Goal: Feedback & Contribution: Contribute content

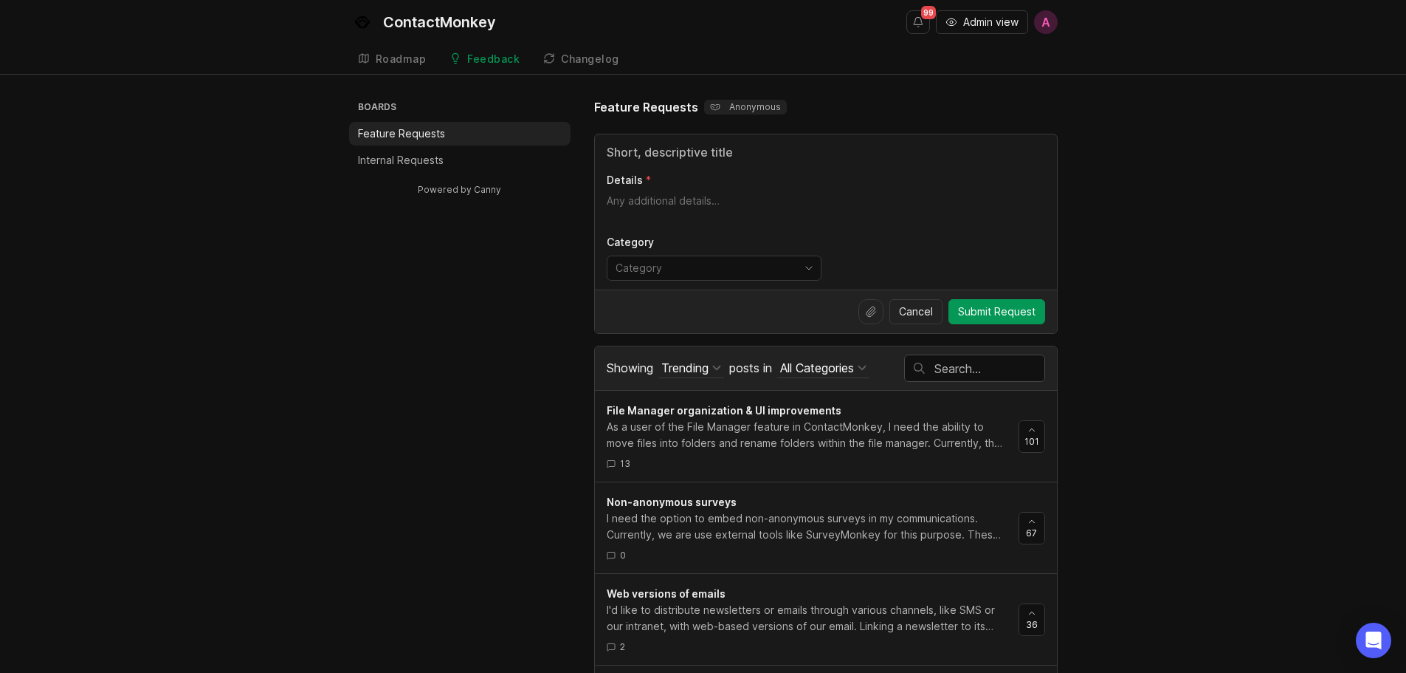
click at [439, 159] on p "Internal Requests" at bounding box center [401, 160] width 86 height 15
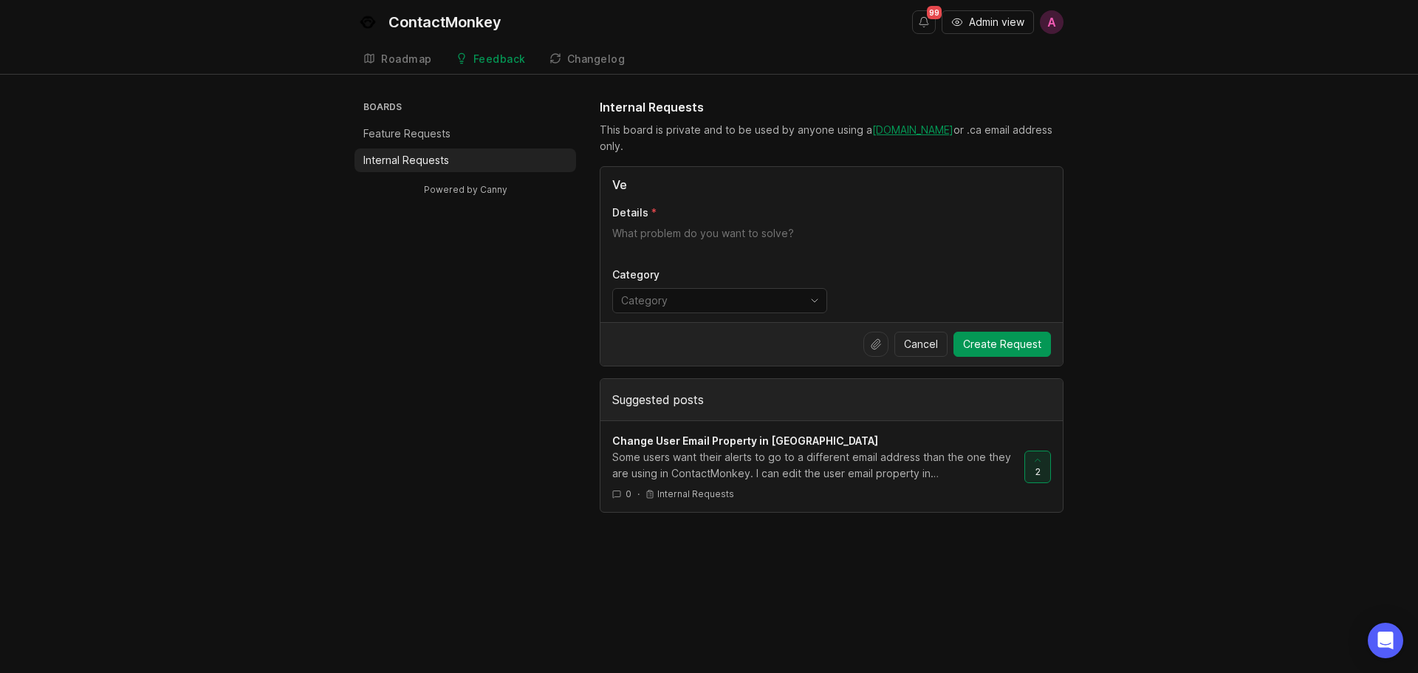
type input "V"
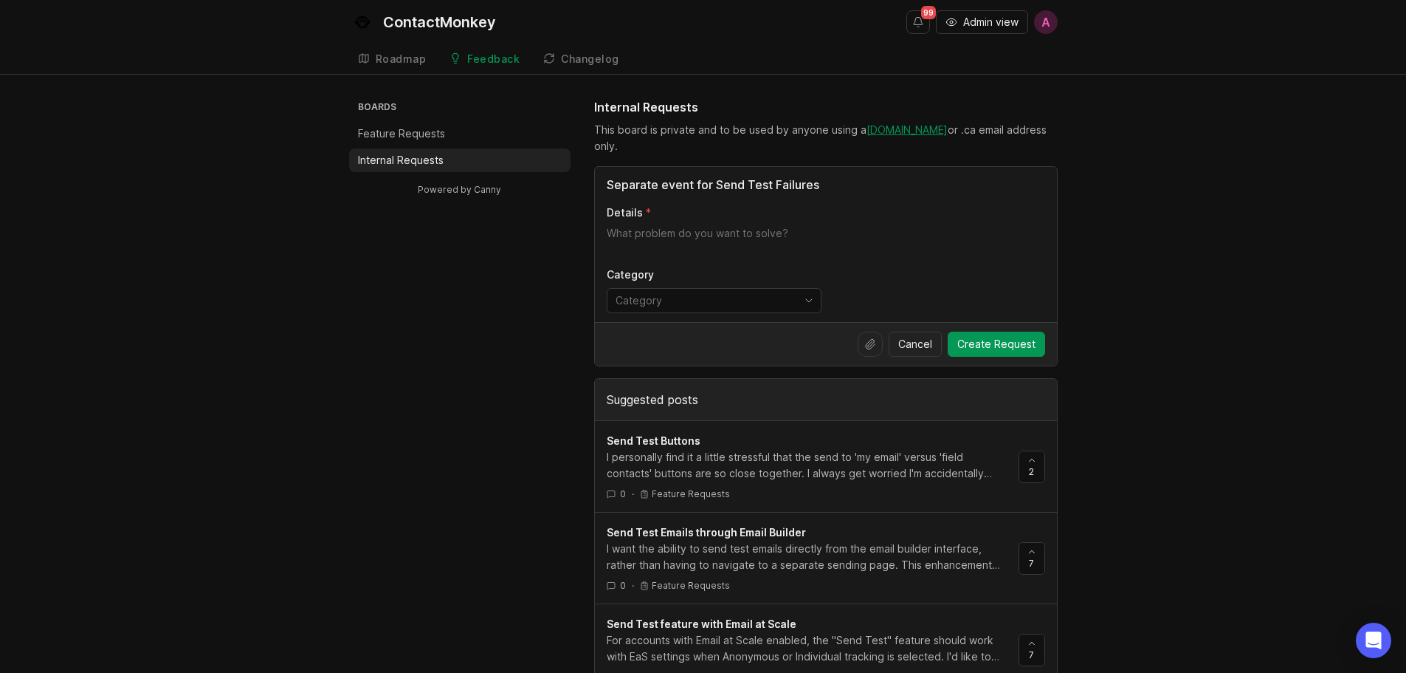
type input "Separate event for Send Test Failures"
click at [653, 243] on textarea "Details" at bounding box center [826, 241] width 439 height 30
paste textarea "Currently when users use the "Send Test" button and the test fails, they do not…"
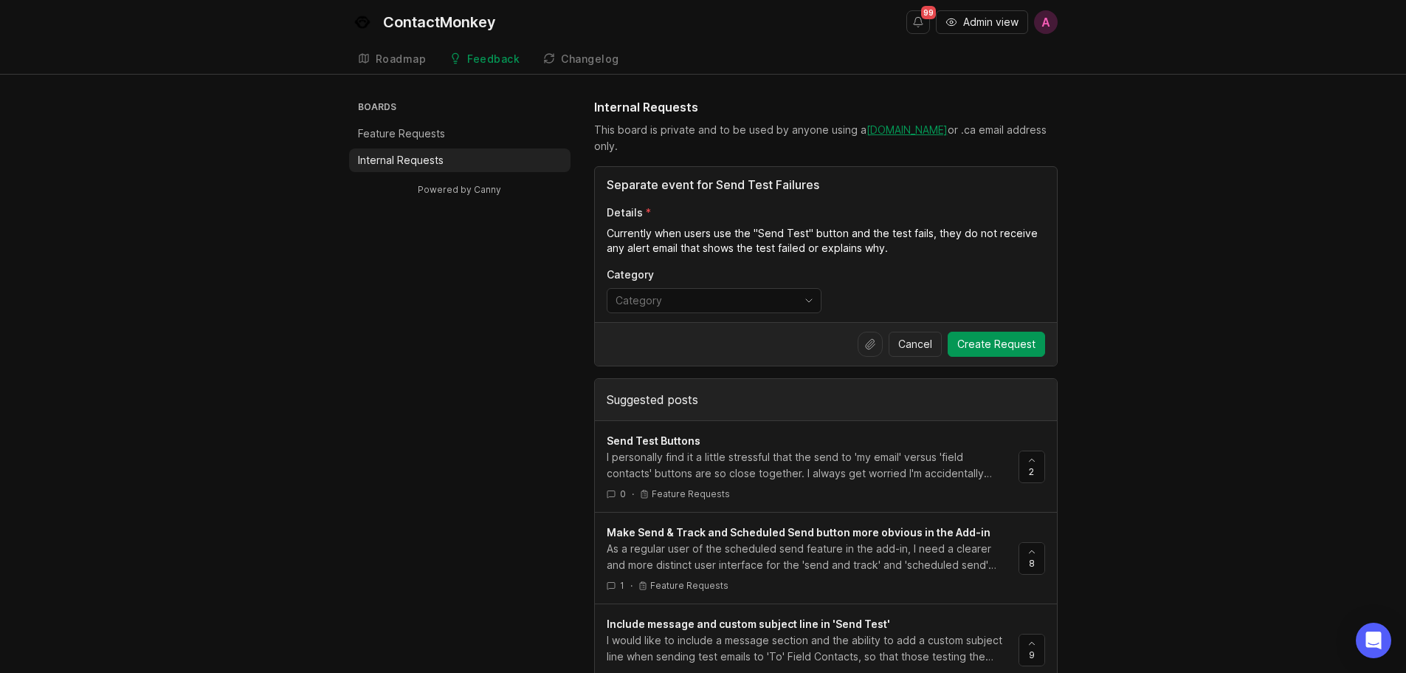
drag, startPoint x: 659, startPoint y: 231, endPoint x: 579, endPoint y: 230, distance: 80.5
click at [864, 252] on textarea "When users use the "Send Test" button and the test fails, they do not receive a…" at bounding box center [826, 241] width 439 height 30
type textarea "When users use the "Send Test" button and the test fails, they do not receive a…"
click at [780, 300] on input "toggle menu" at bounding box center [706, 300] width 180 height 16
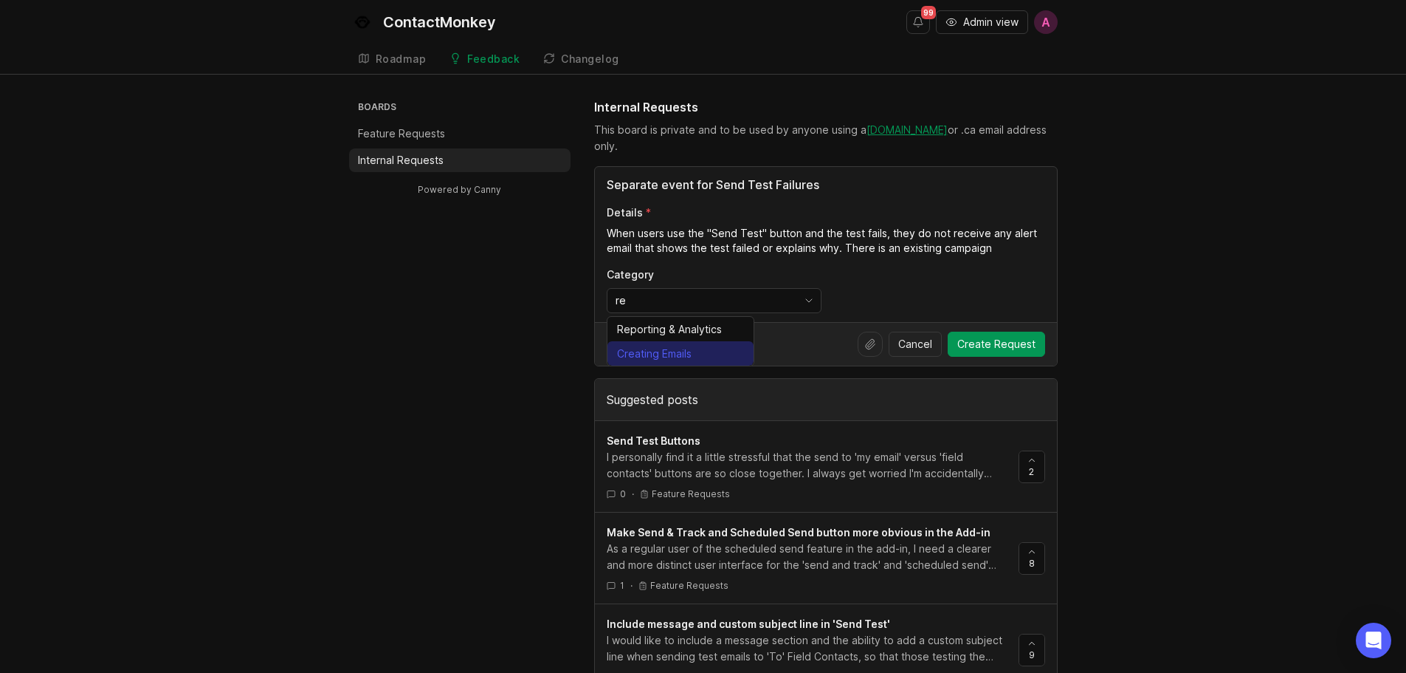
type input "r"
type input "a"
type input "v"
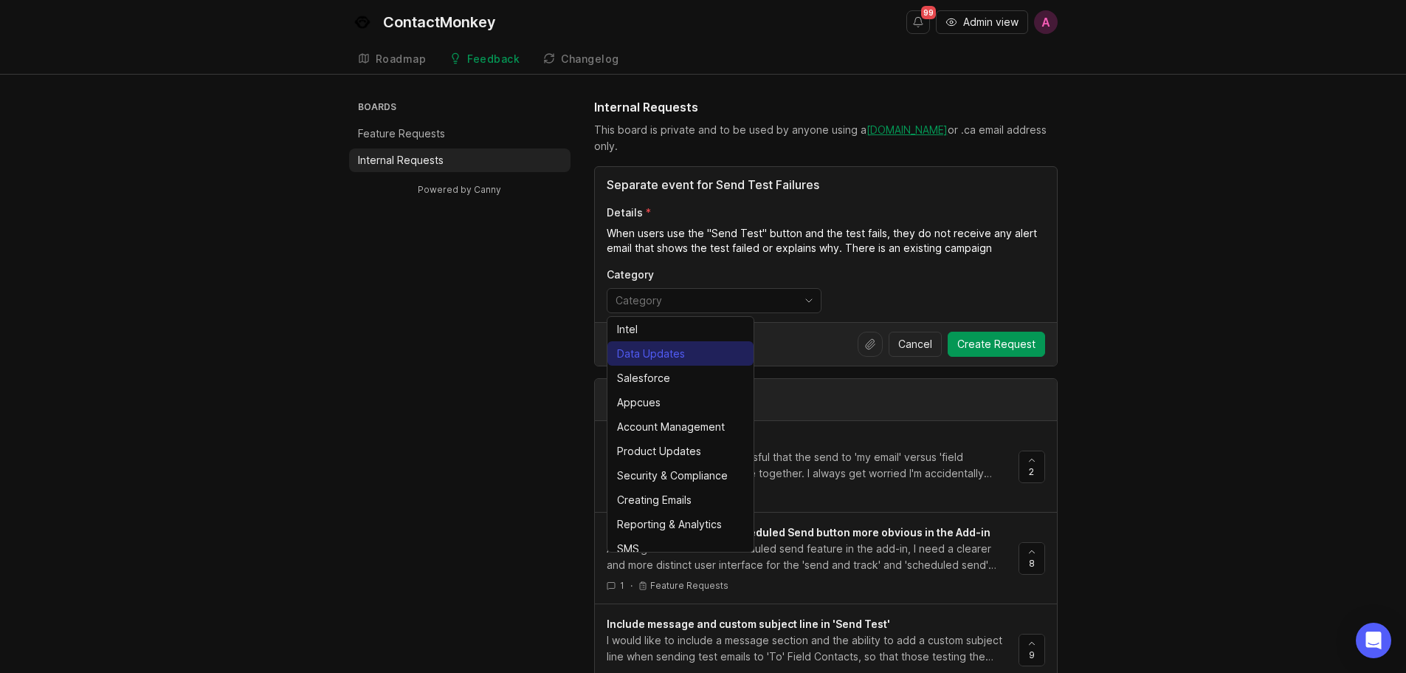
click at [662, 351] on div "Data Updates" at bounding box center [651, 354] width 68 height 16
type input "Data Updates"
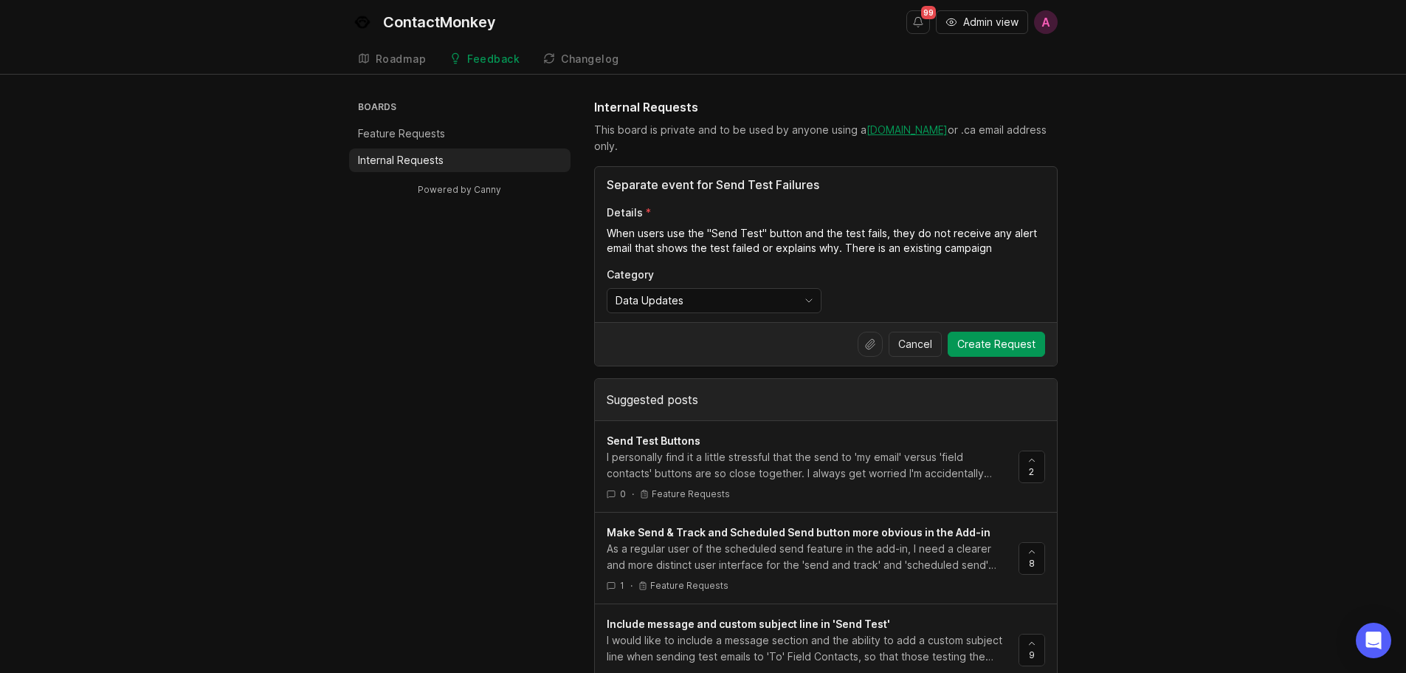
click at [1008, 245] on textarea "When users use the "Send Test" button and the test fails, they do not receive a…" at bounding box center [826, 241] width 439 height 30
click at [939, 248] on textarea "When users use the "Send Test" button and the test fails, they do not receive a…" at bounding box center [826, 241] width 439 height 30
click at [1024, 245] on textarea "When users use the "Send Test" button and the test fails, they do not receive a…" at bounding box center [826, 241] width 439 height 30
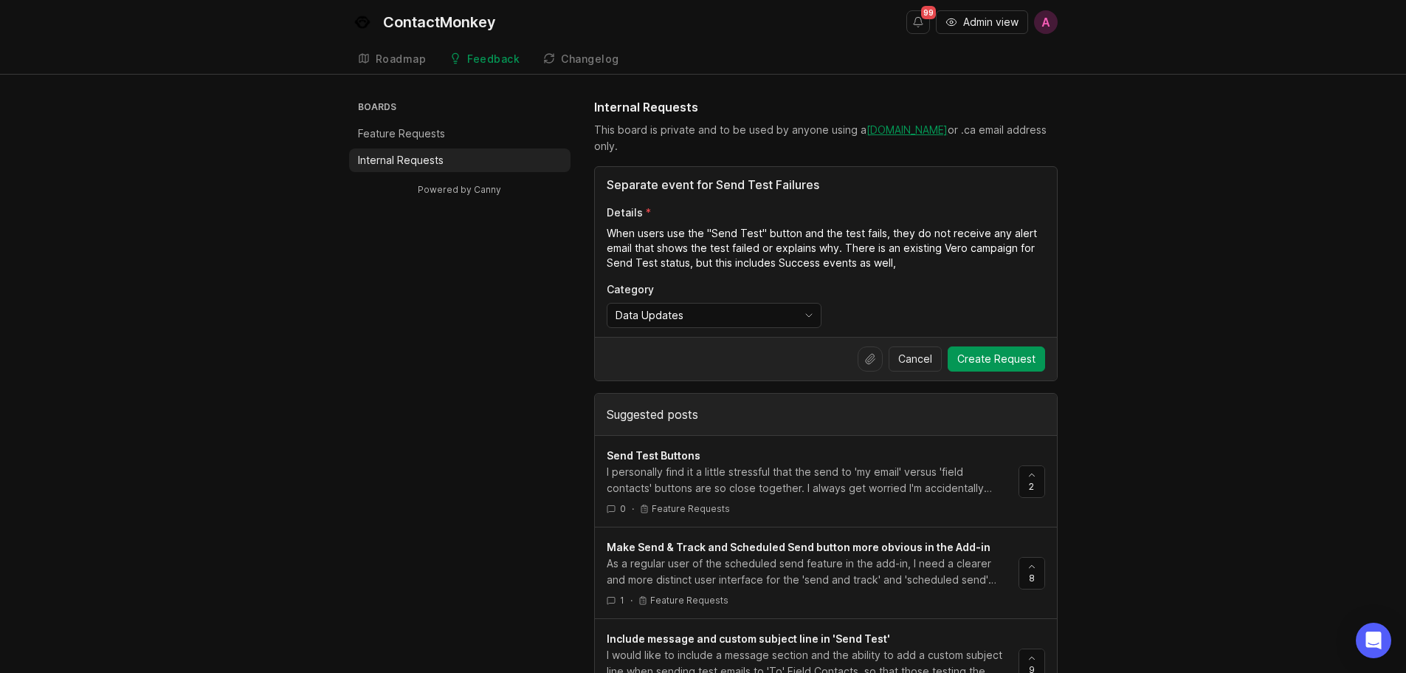
click at [686, 259] on textarea "When users use the "Send Test" button and the test fails, they do not receive a…" at bounding box center [826, 248] width 439 height 44
click at [873, 260] on textarea "When users use the "Send Test" button and the test fails, they do not receive a…" at bounding box center [826, 248] width 439 height 44
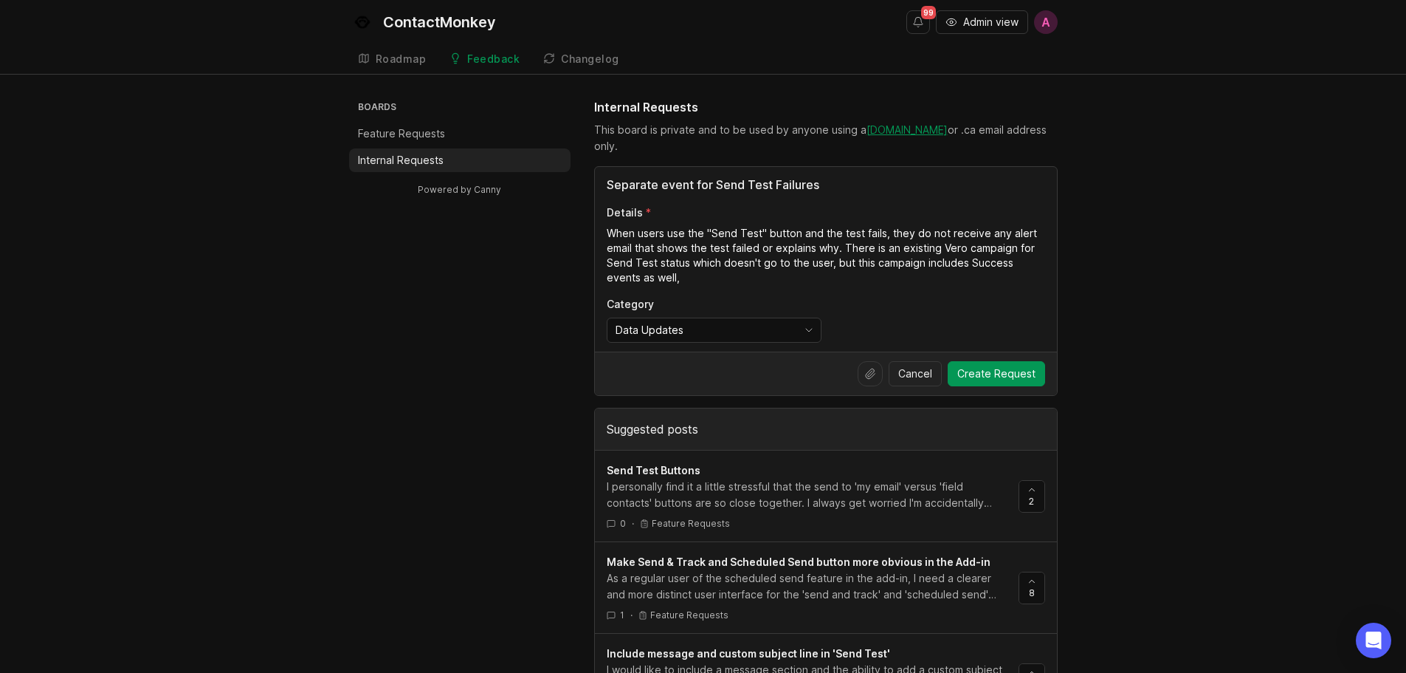
click at [896, 272] on textarea "When users use the "Send Test" button and the test fails, they do not receive a…" at bounding box center [826, 255] width 439 height 59
click at [765, 277] on textarea "When users use the "Send Test" button and the test fails, they do not receive a…" at bounding box center [826, 255] width 439 height 59
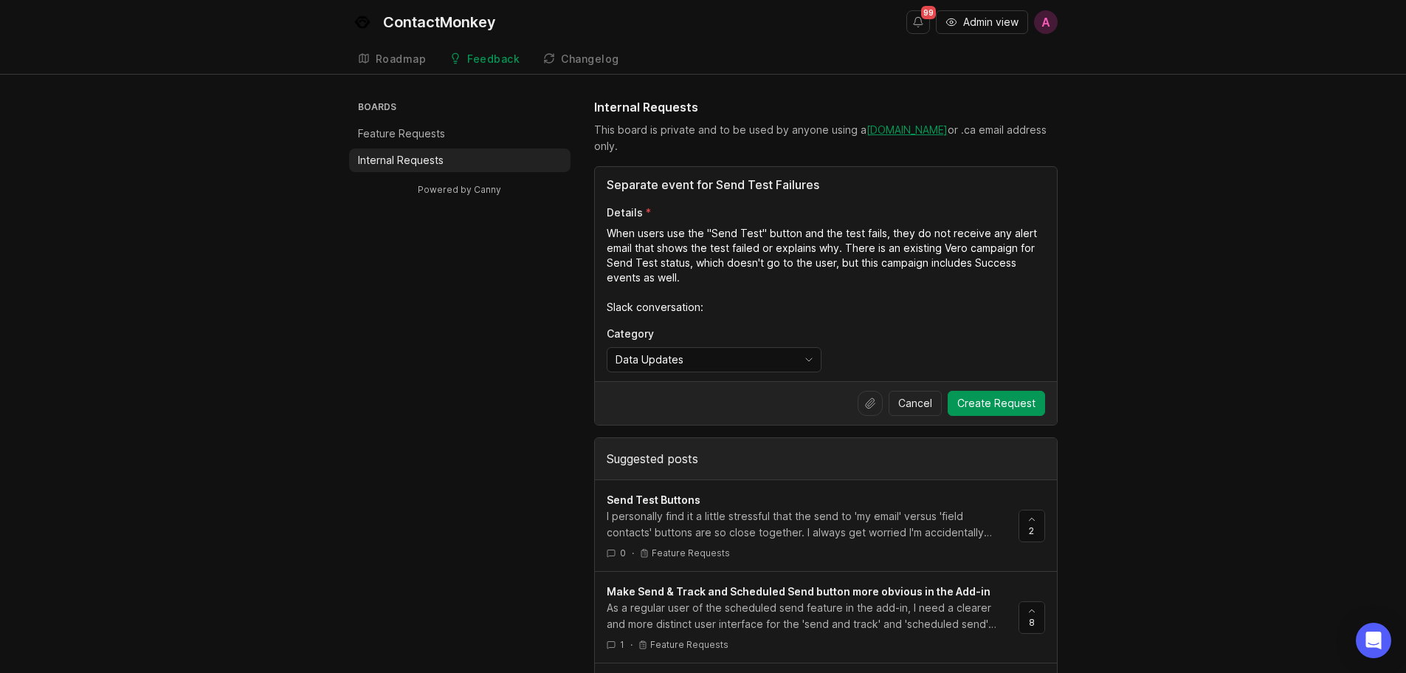
drag, startPoint x: 1025, startPoint y: 303, endPoint x: 842, endPoint y: 334, distance: 186.4
click at [1025, 303] on textarea "When users use the "Send Test" button and the test fails, they do not receive a…" at bounding box center [826, 270] width 439 height 89
paste textarea "[URL][DOMAIN_NAME]"
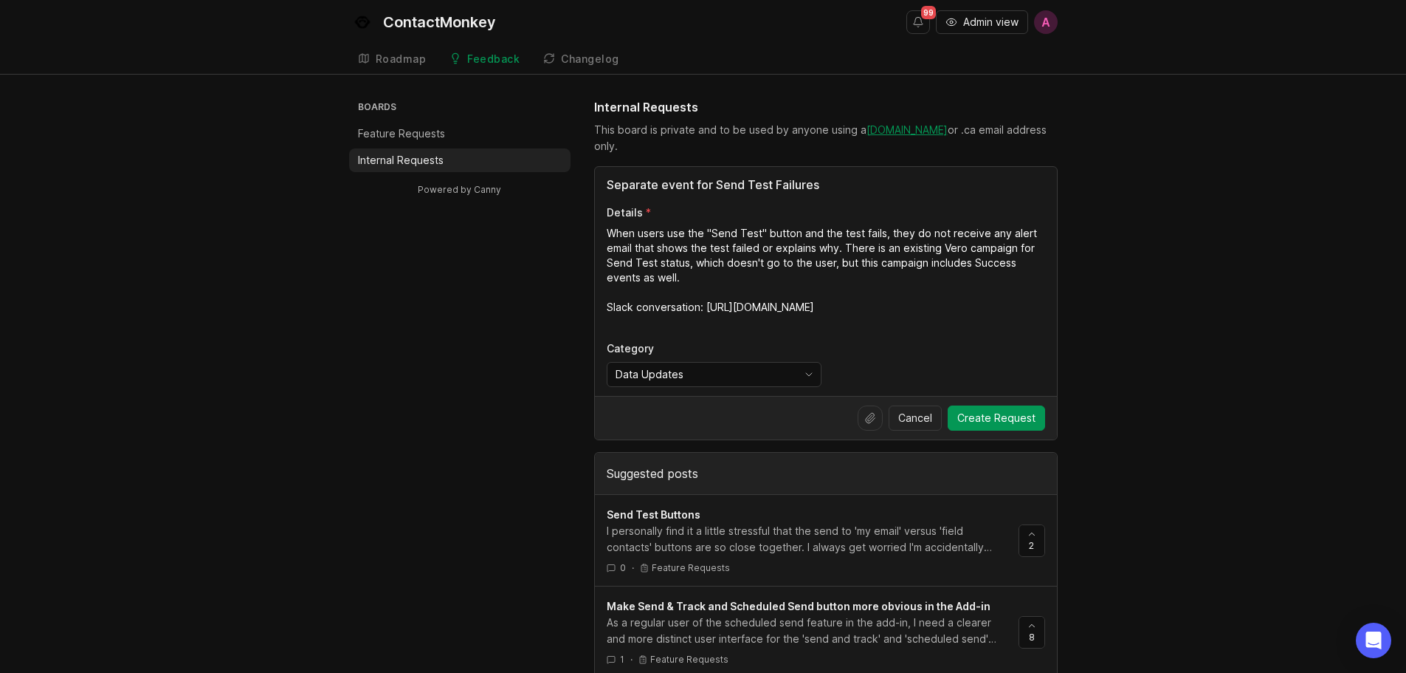
drag, startPoint x: 1003, startPoint y: 323, endPoint x: 606, endPoint y: 322, distance: 397.2
click at [607, 322] on textarea "When users use the "Send Test" button and the test fails, they do not receive a…" at bounding box center [826, 277] width 439 height 103
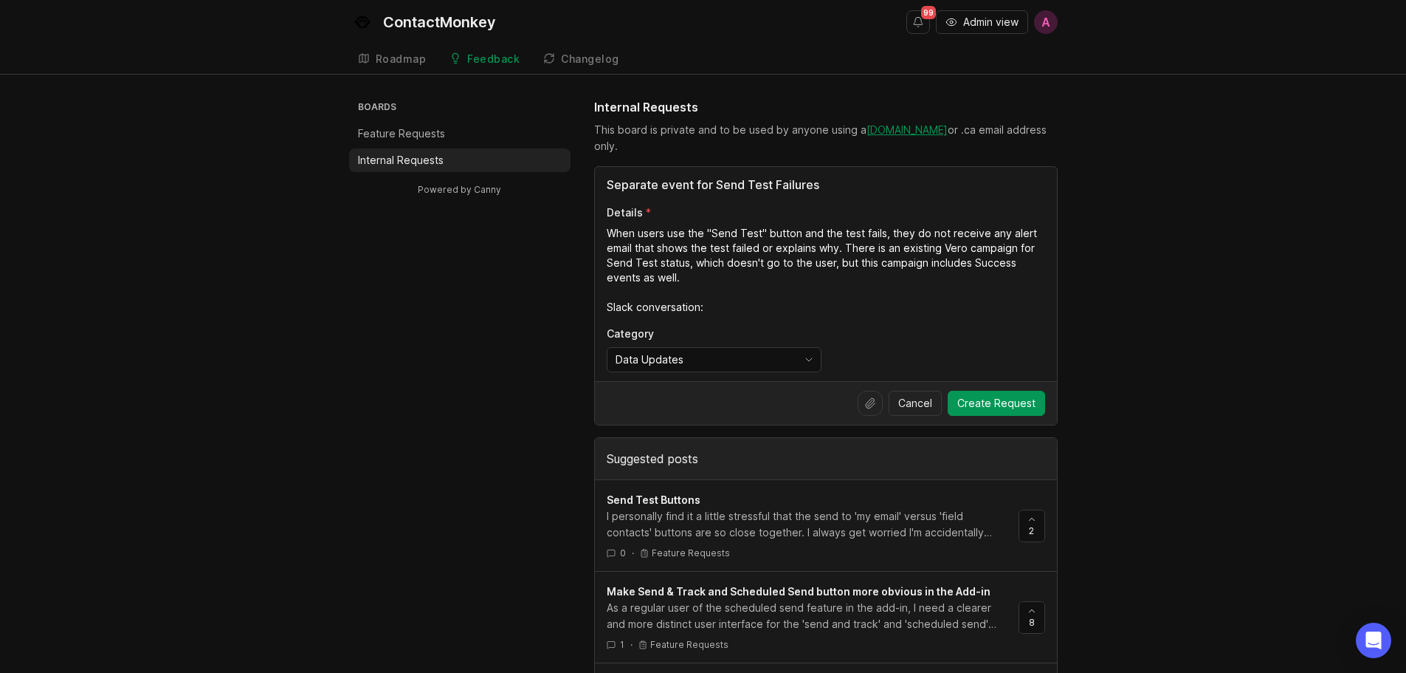
paste textarea "[URL][DOMAIN_NAME]"
type textarea "When users use the "Send Test" button and the test fails, they do not receive a…"
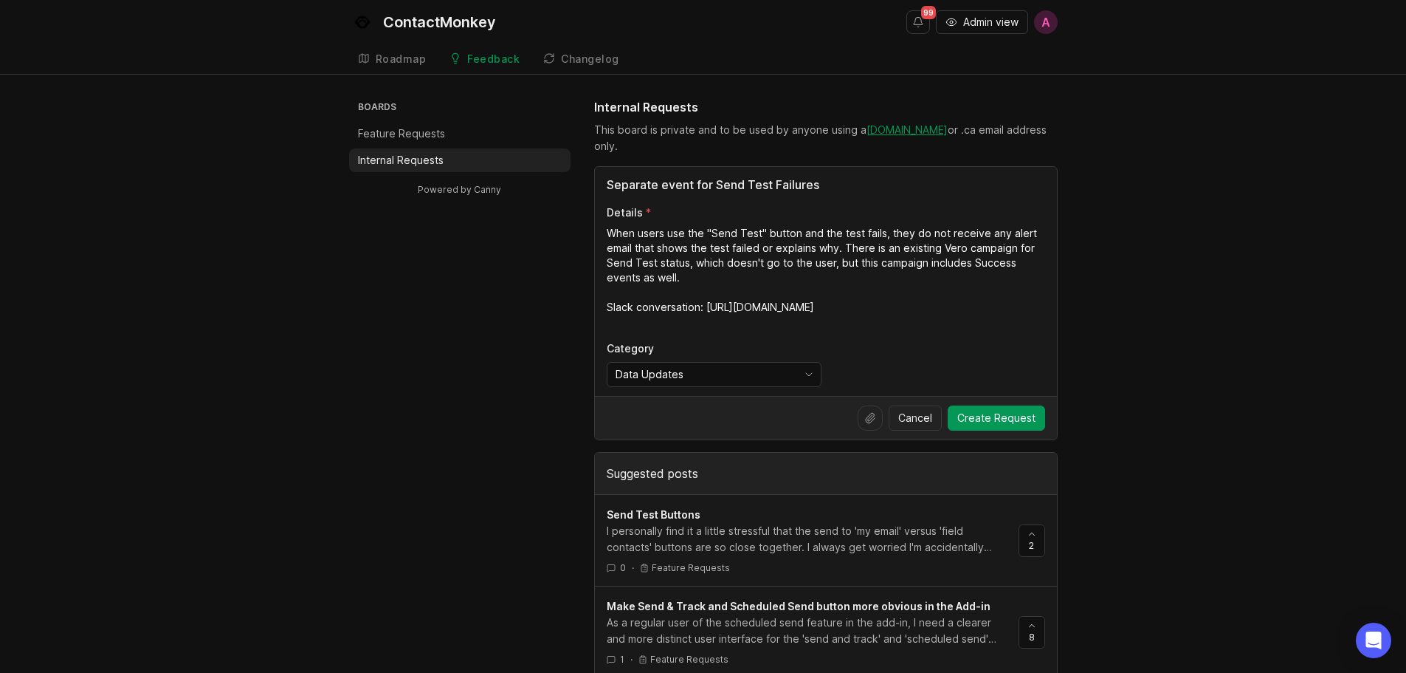
click at [859, 285] on textarea "When users use the "Send Test" button and the test fails, they do not receive a…" at bounding box center [826, 277] width 439 height 103
click at [999, 423] on span "Create Request" at bounding box center [997, 417] width 78 height 15
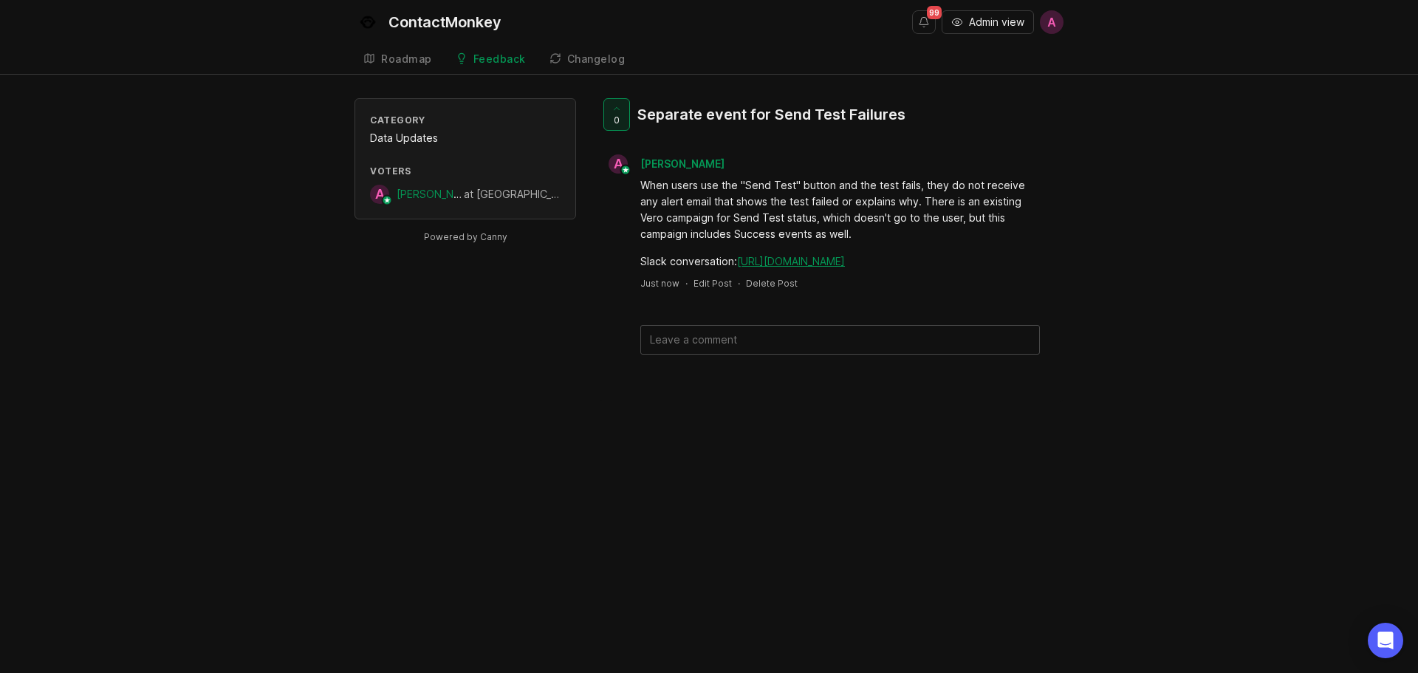
drag, startPoint x: 1189, startPoint y: 456, endPoint x: 666, endPoint y: 454, distance: 523.4
click at [1189, 456] on div "ContactMonkey 99 Admin view A Create Roadmap Feedback Internal Requests 68 Chan…" at bounding box center [709, 336] width 1418 height 673
click at [618, 111] on icon at bounding box center [616, 108] width 10 height 10
click at [615, 110] on icon at bounding box center [616, 108] width 10 height 10
click at [486, 58] on div "Feedback" at bounding box center [499, 59] width 52 height 10
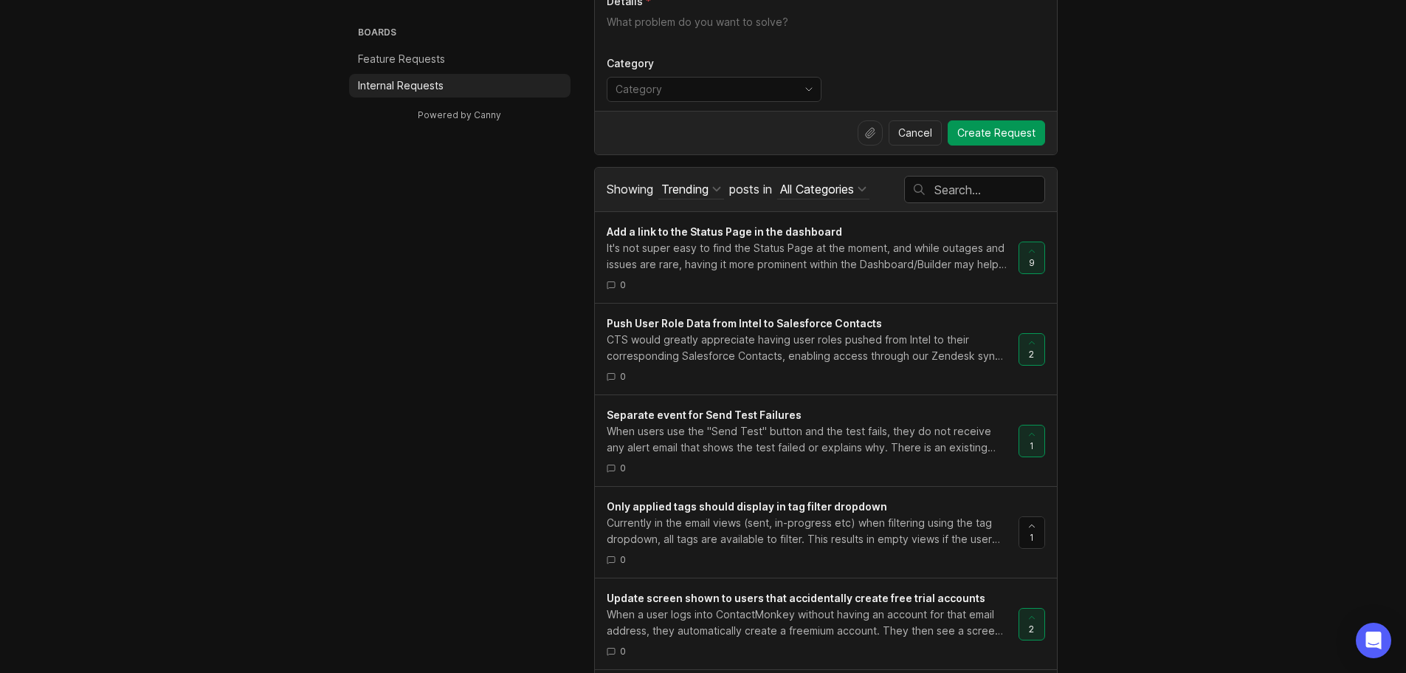
scroll to position [221, 0]
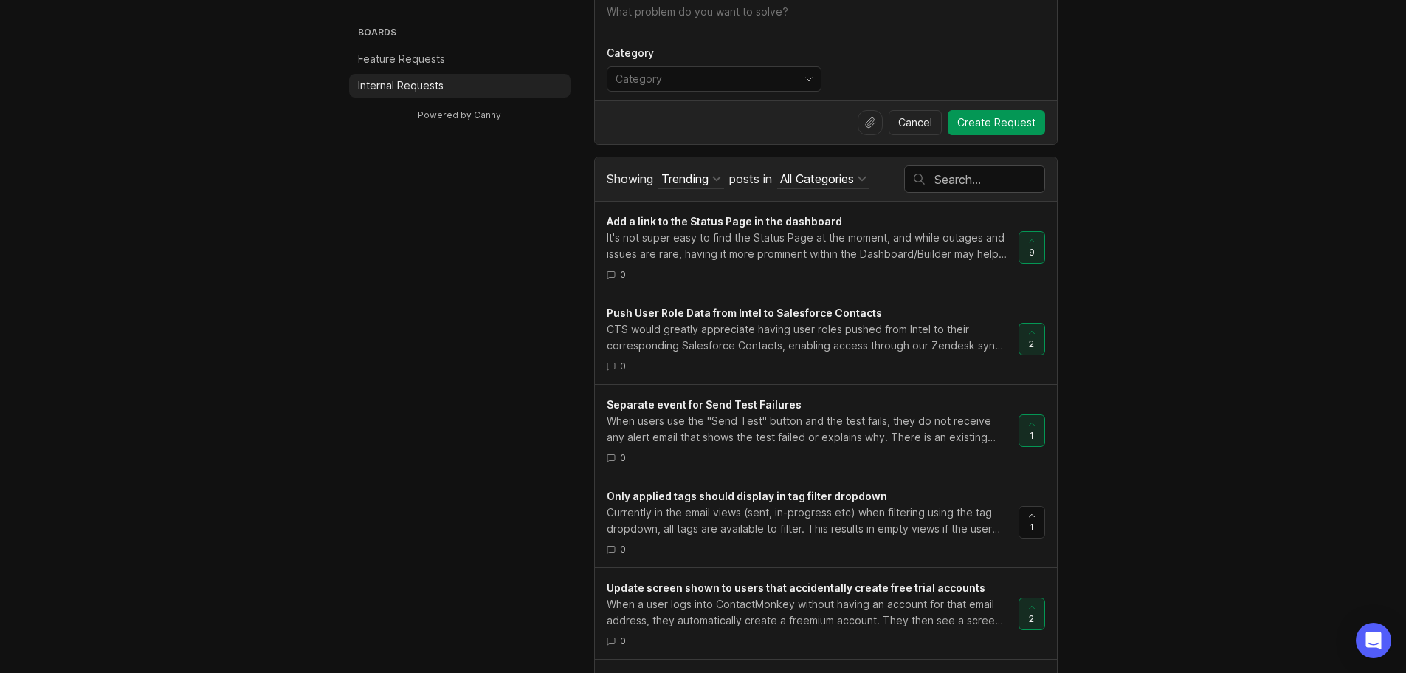
click at [958, 183] on input "text" at bounding box center [990, 179] width 110 height 16
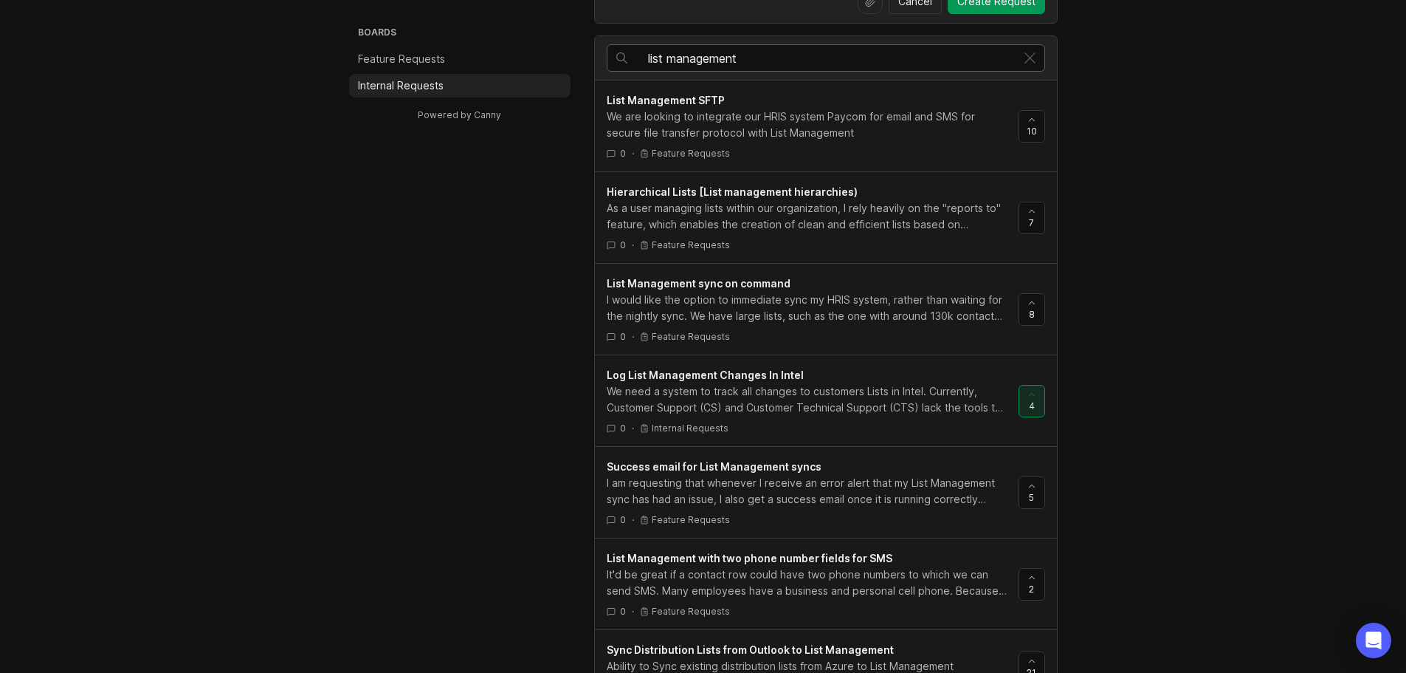
scroll to position [369, 0]
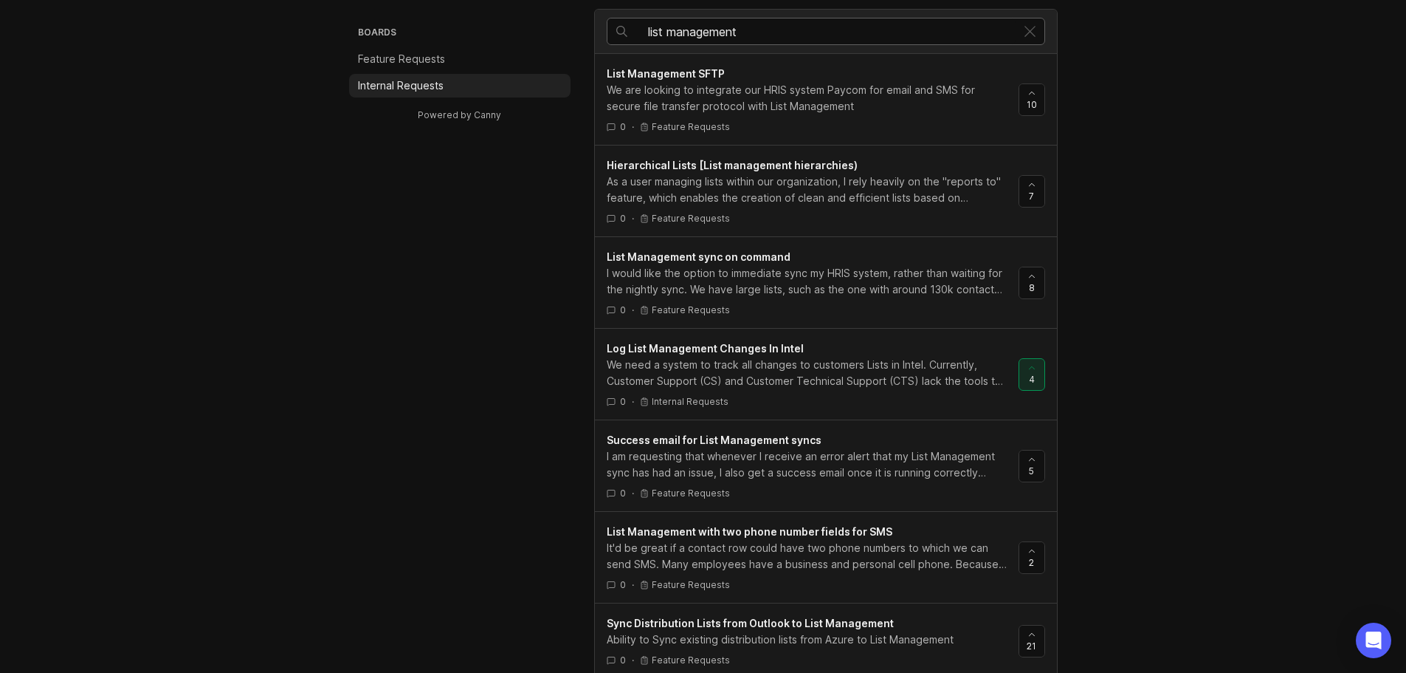
type input "list management"
click at [875, 376] on div "We need a system to track all changes to customers Lists in Intel. Currently, C…" at bounding box center [807, 373] width 400 height 32
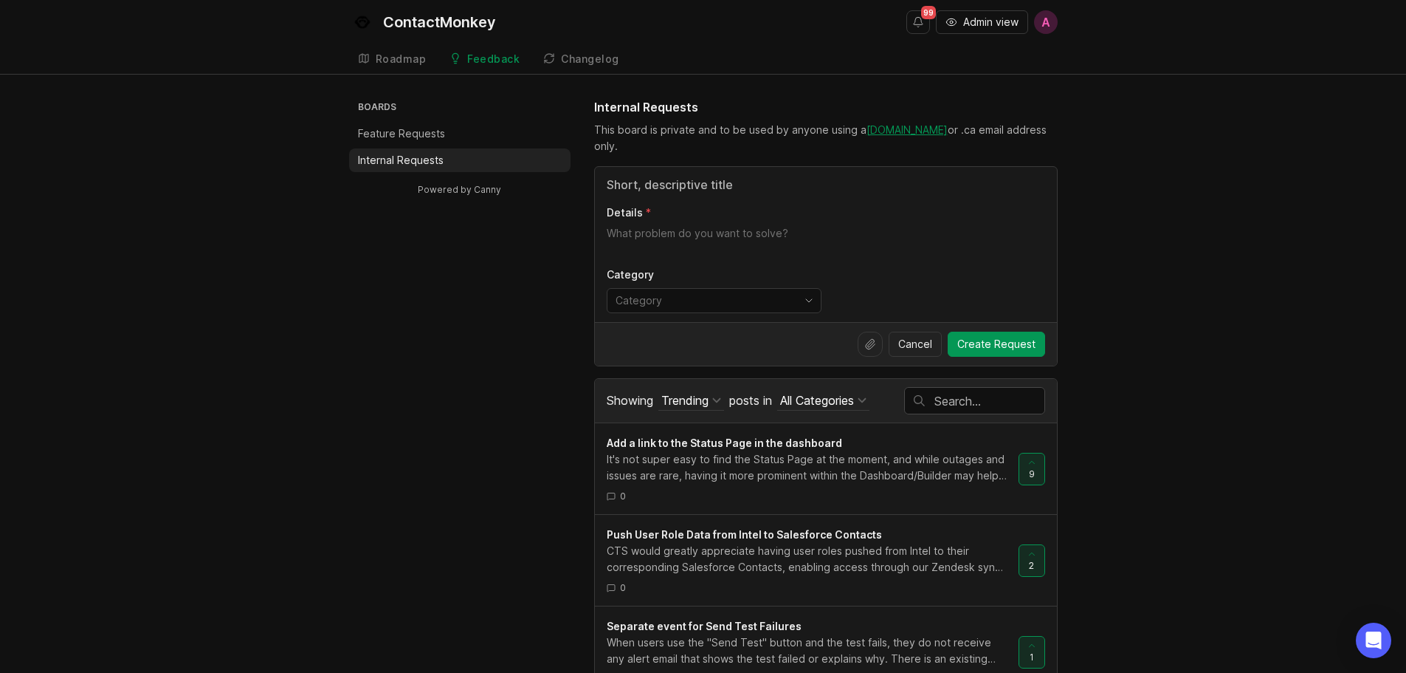
click at [956, 394] on input "text" at bounding box center [990, 401] width 110 height 16
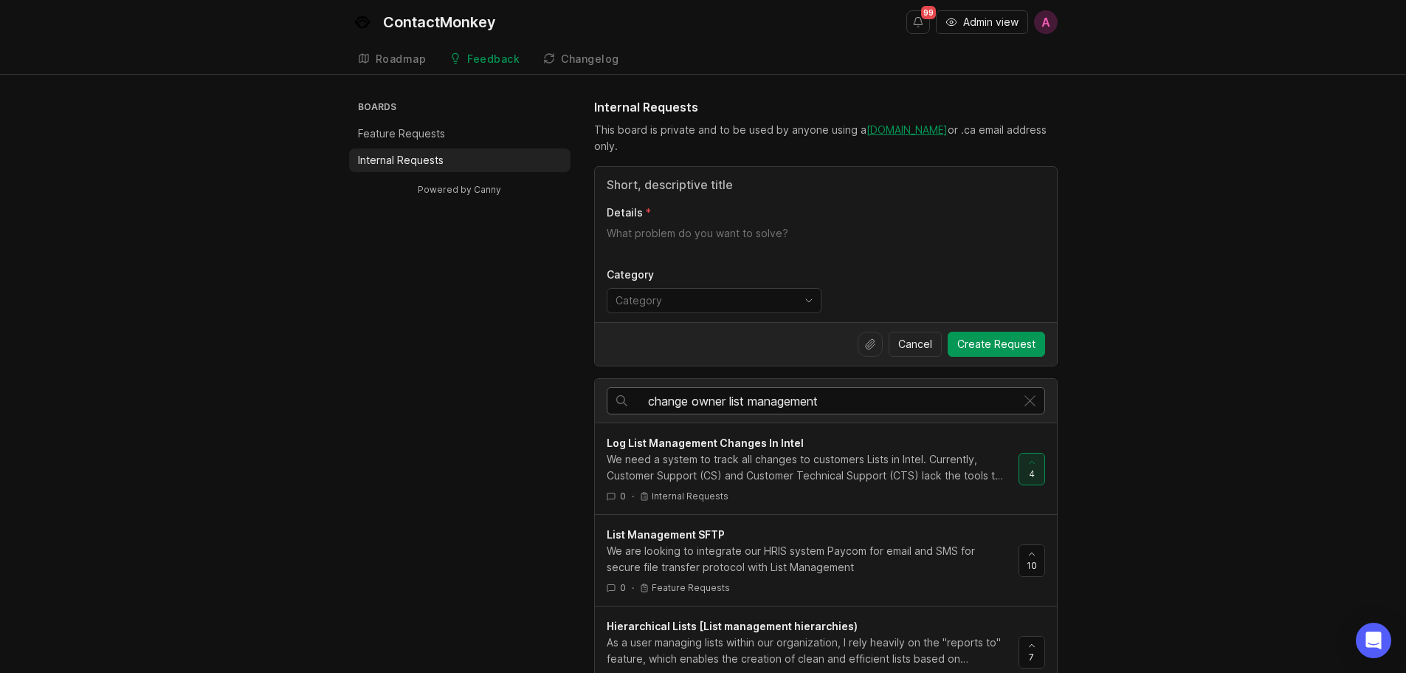
type input "change owner list management"
click at [452, 123] on li "Feature Requests" at bounding box center [459, 134] width 221 height 24
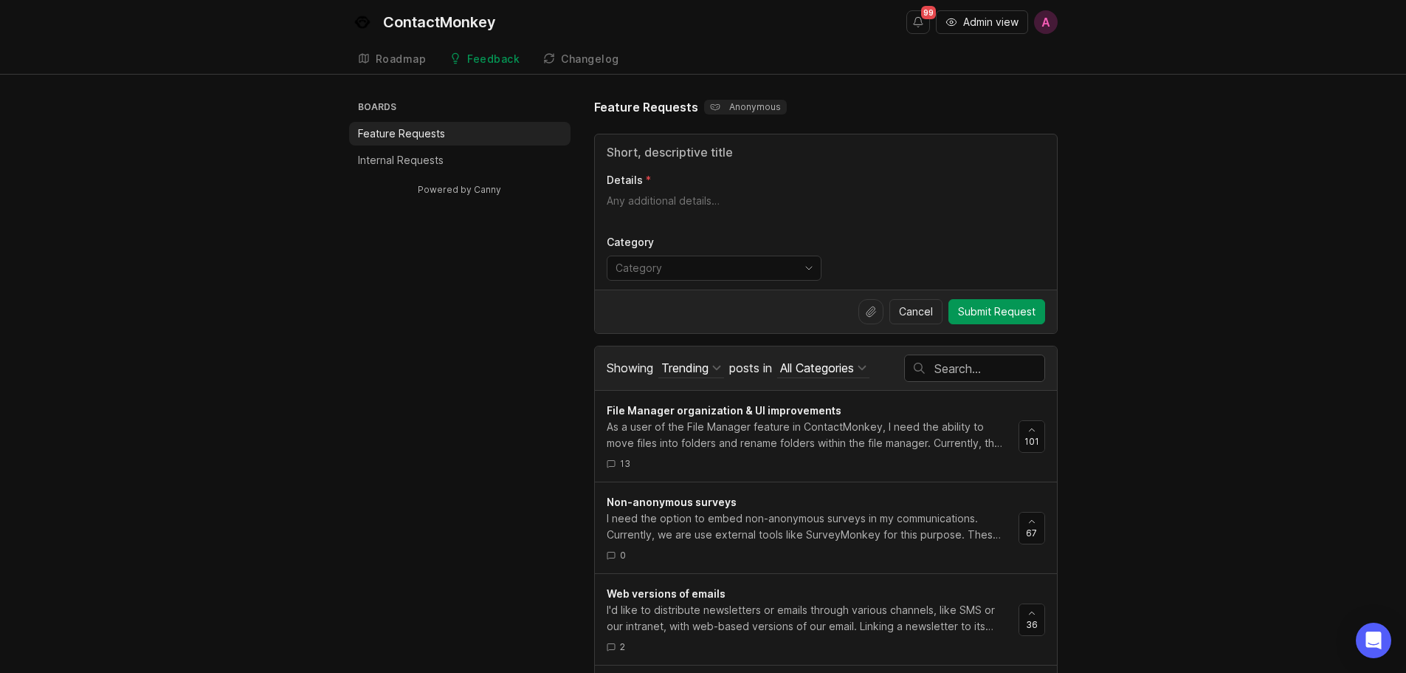
click at [1013, 375] on input "text" at bounding box center [990, 368] width 110 height 16
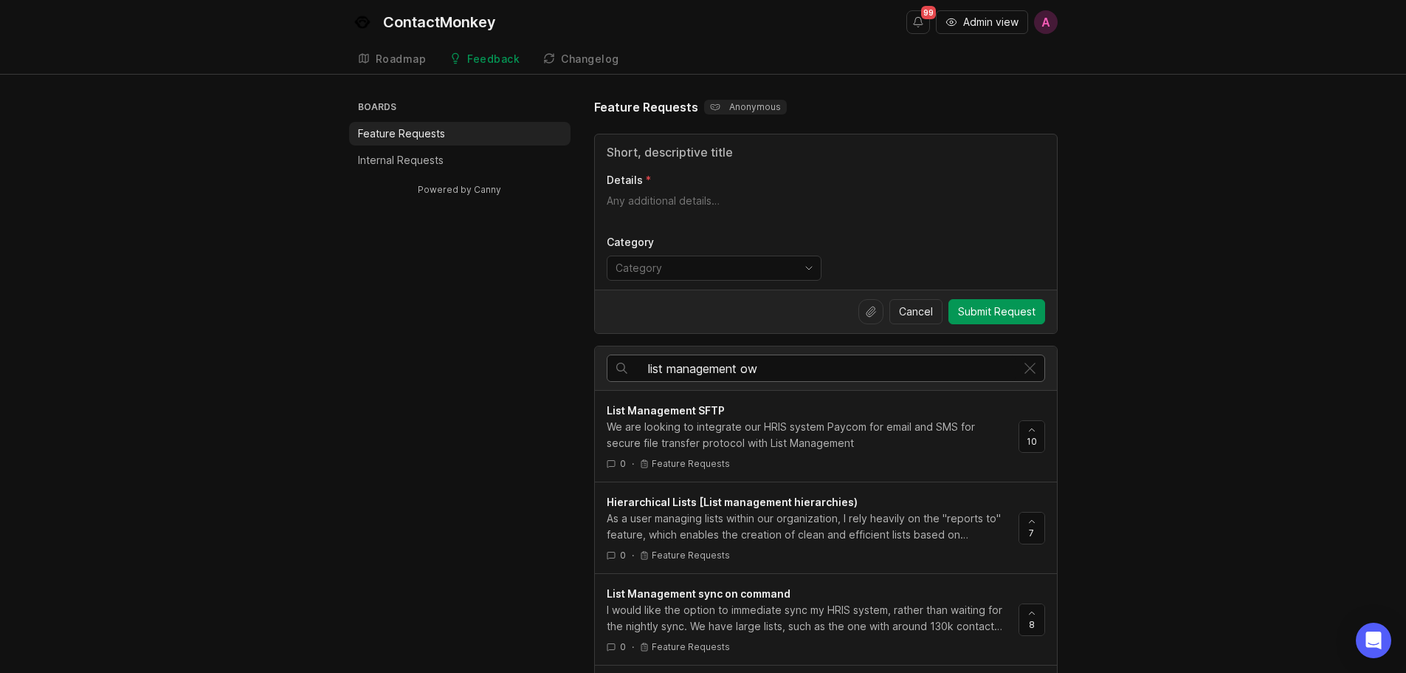
type input "list management own"
drag, startPoint x: 798, startPoint y: 374, endPoint x: 623, endPoint y: 360, distance: 175.5
click at [623, 360] on div "list management own" at bounding box center [812, 368] width 408 height 26
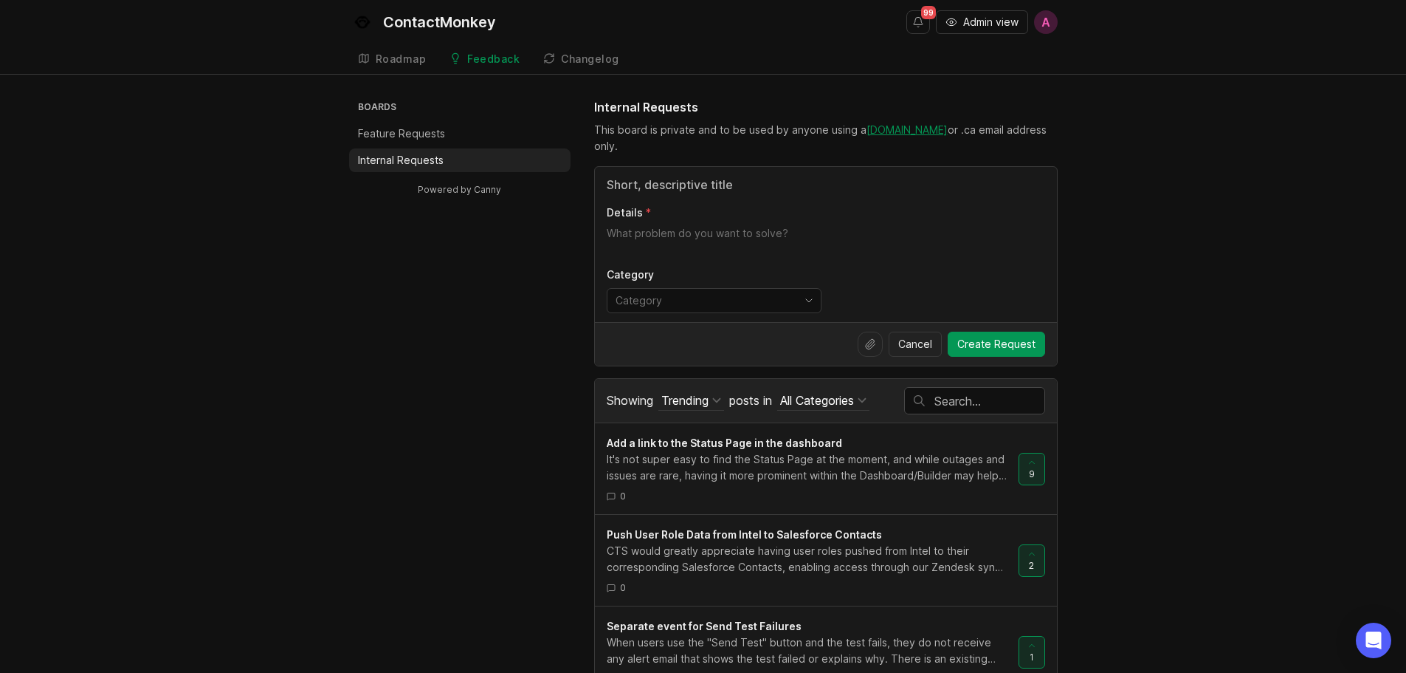
click at [1021, 395] on input "text" at bounding box center [990, 401] width 110 height 16
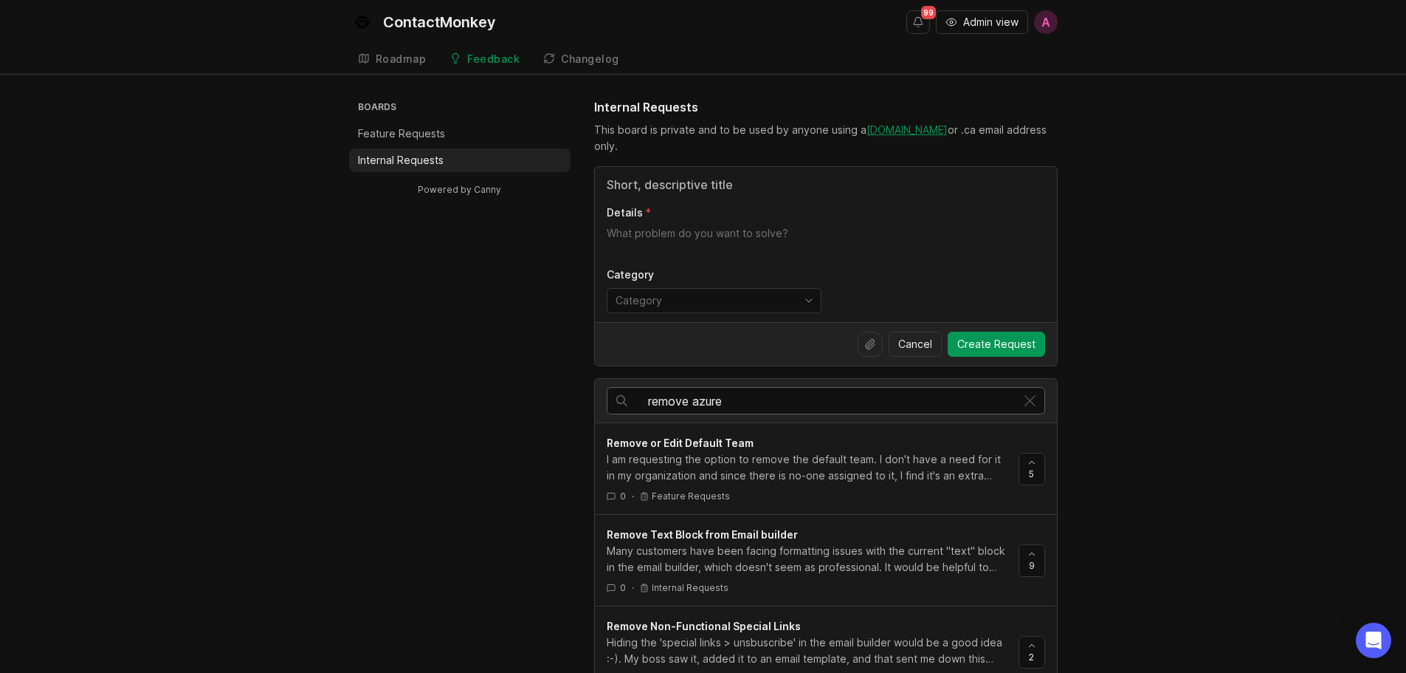
drag, startPoint x: 748, startPoint y: 400, endPoint x: 543, endPoint y: 392, distance: 205.4
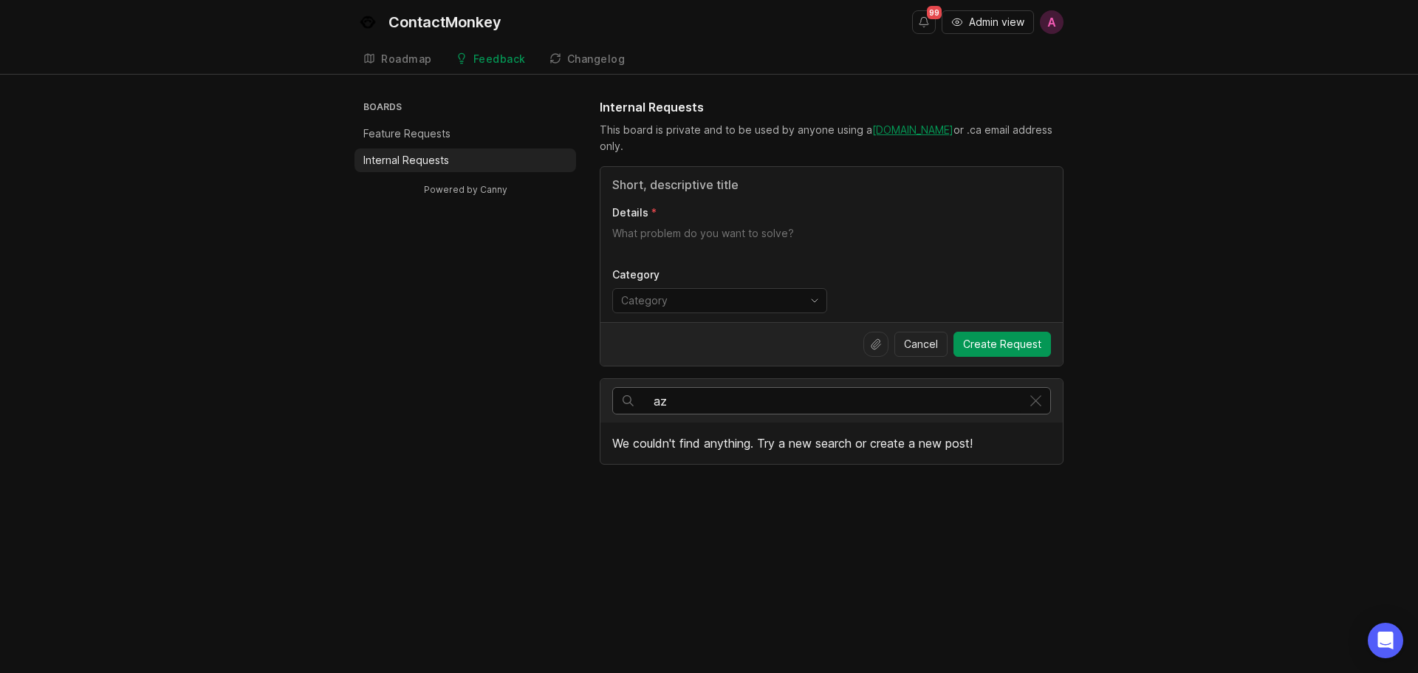
type input "a"
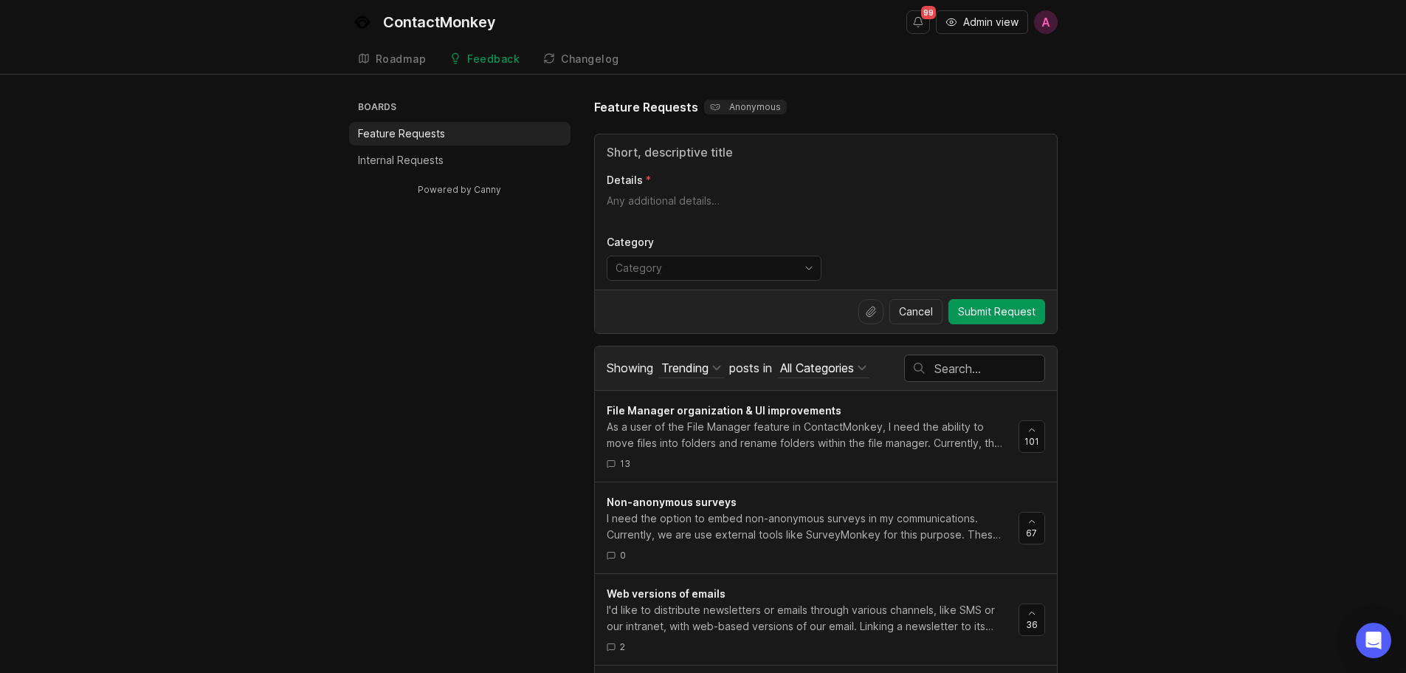
click at [954, 375] on input "text" at bounding box center [990, 368] width 110 height 16
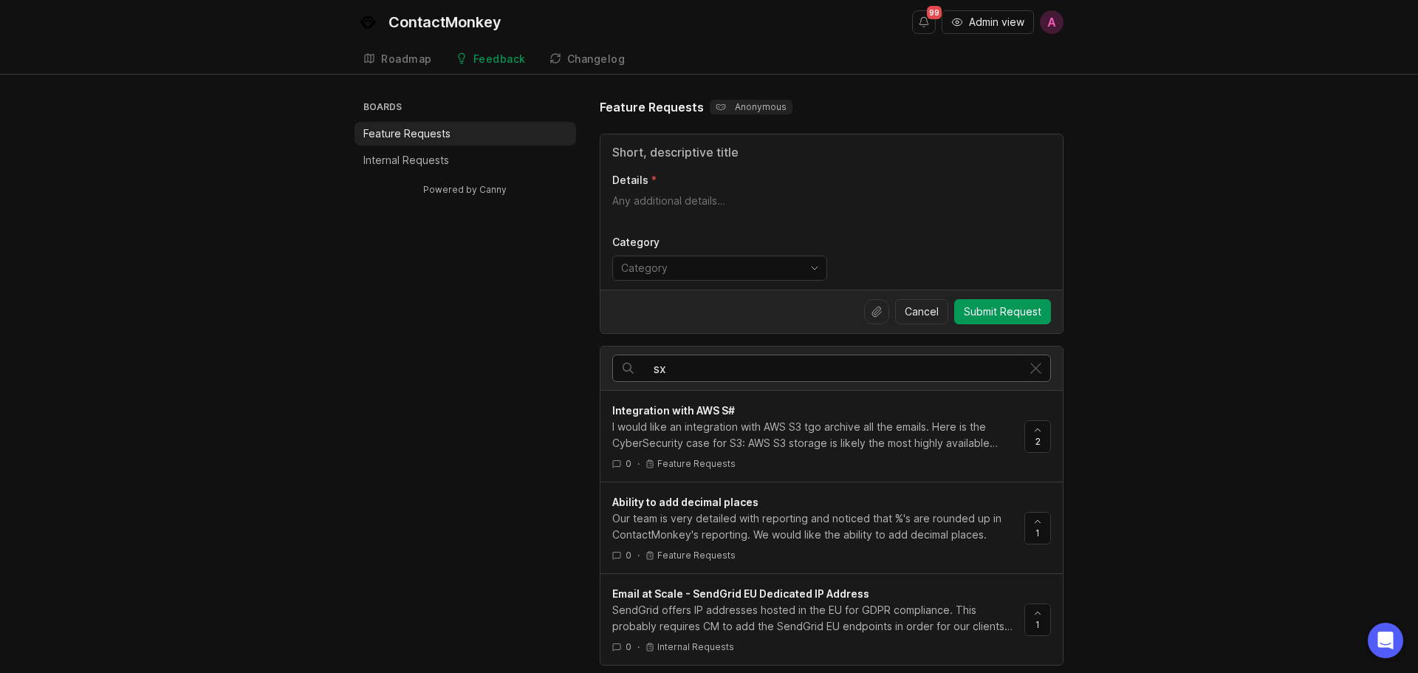
type input "s"
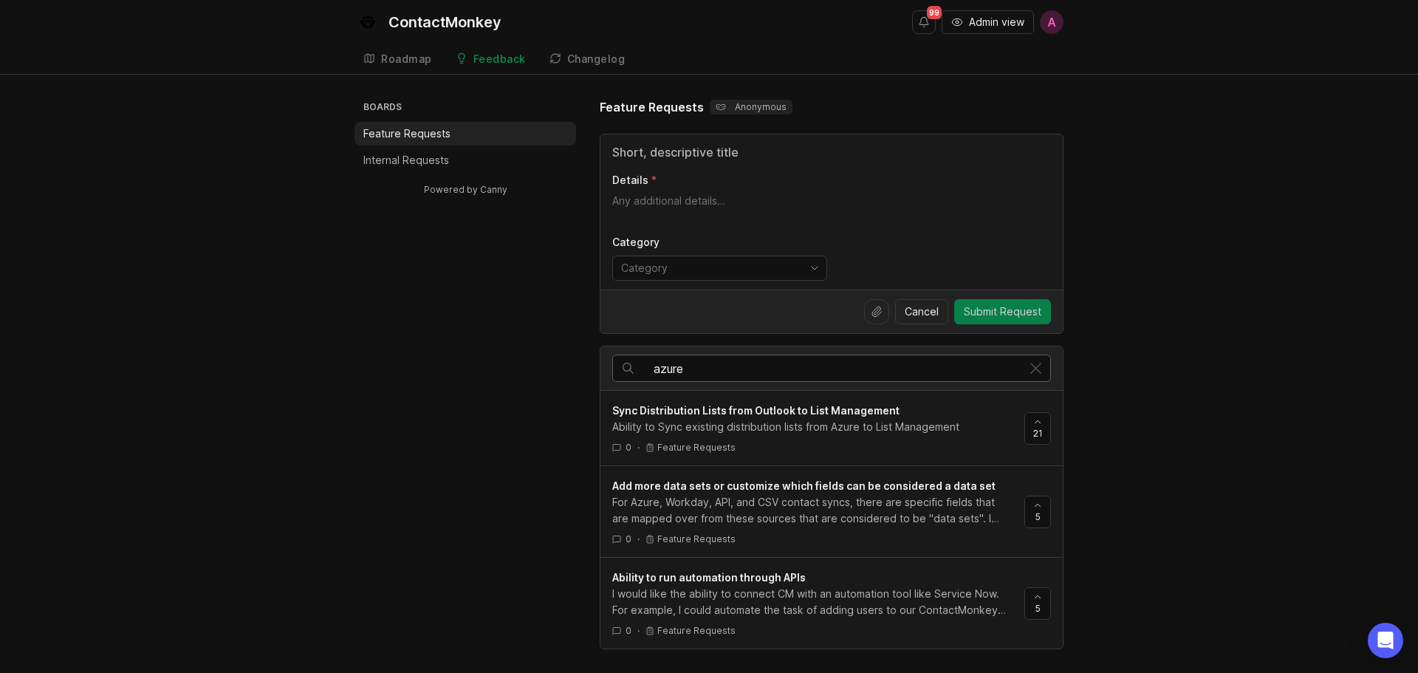
type input "azure"
click at [1014, 316] on span "Submit Request" at bounding box center [1002, 311] width 78 height 15
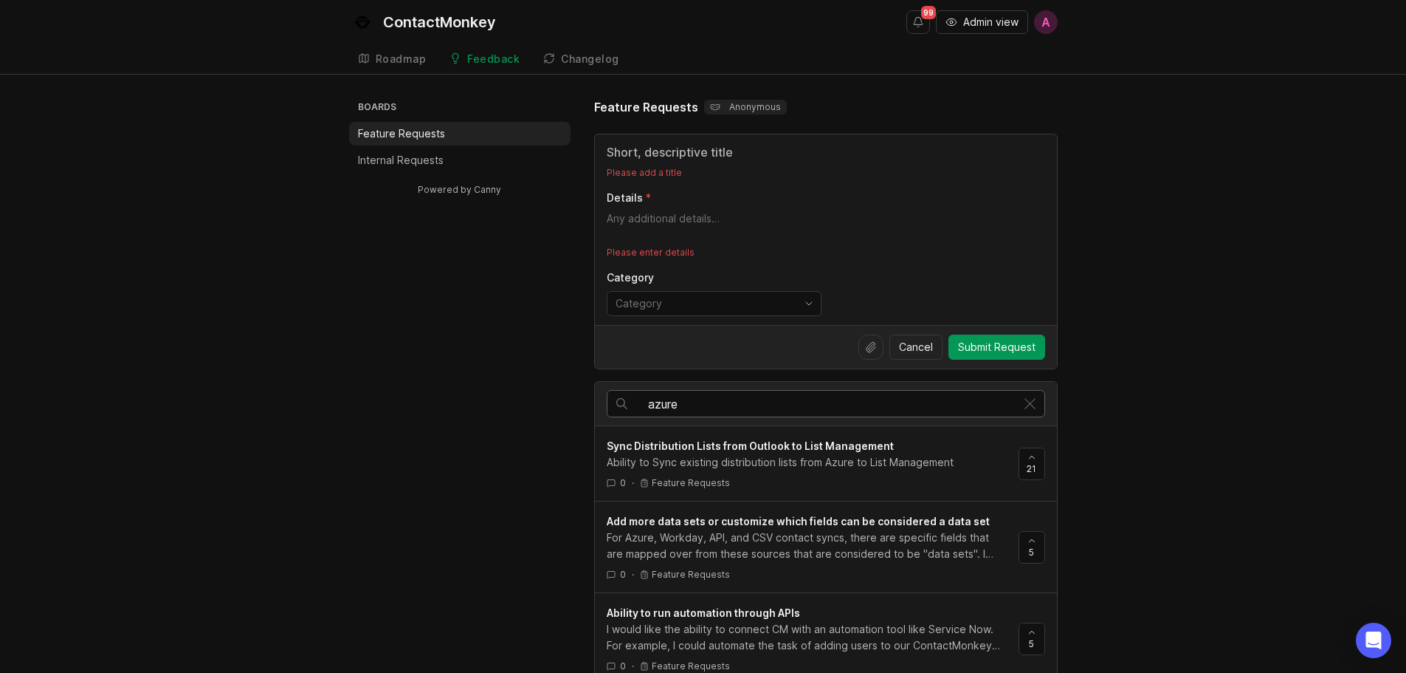
click at [673, 162] on div "Please add a title Details Please enter details Category" at bounding box center [826, 229] width 462 height 190
click at [687, 145] on input "Title" at bounding box center [826, 152] width 439 height 18
click at [712, 155] on input "Title" at bounding box center [826, 152] width 439 height 18
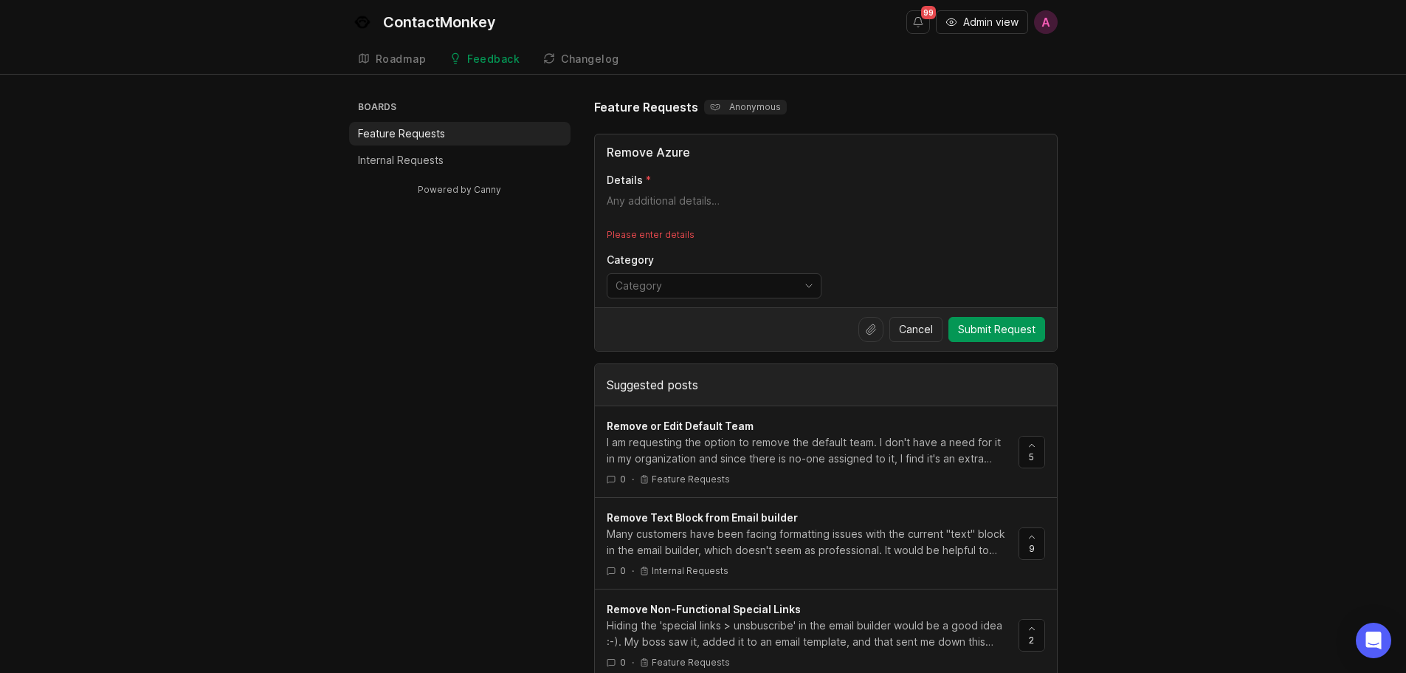
drag, startPoint x: 651, startPoint y: 153, endPoint x: 577, endPoint y: 153, distance: 74.6
click at [768, 152] on input "Disable Azure" at bounding box center [826, 152] width 439 height 18
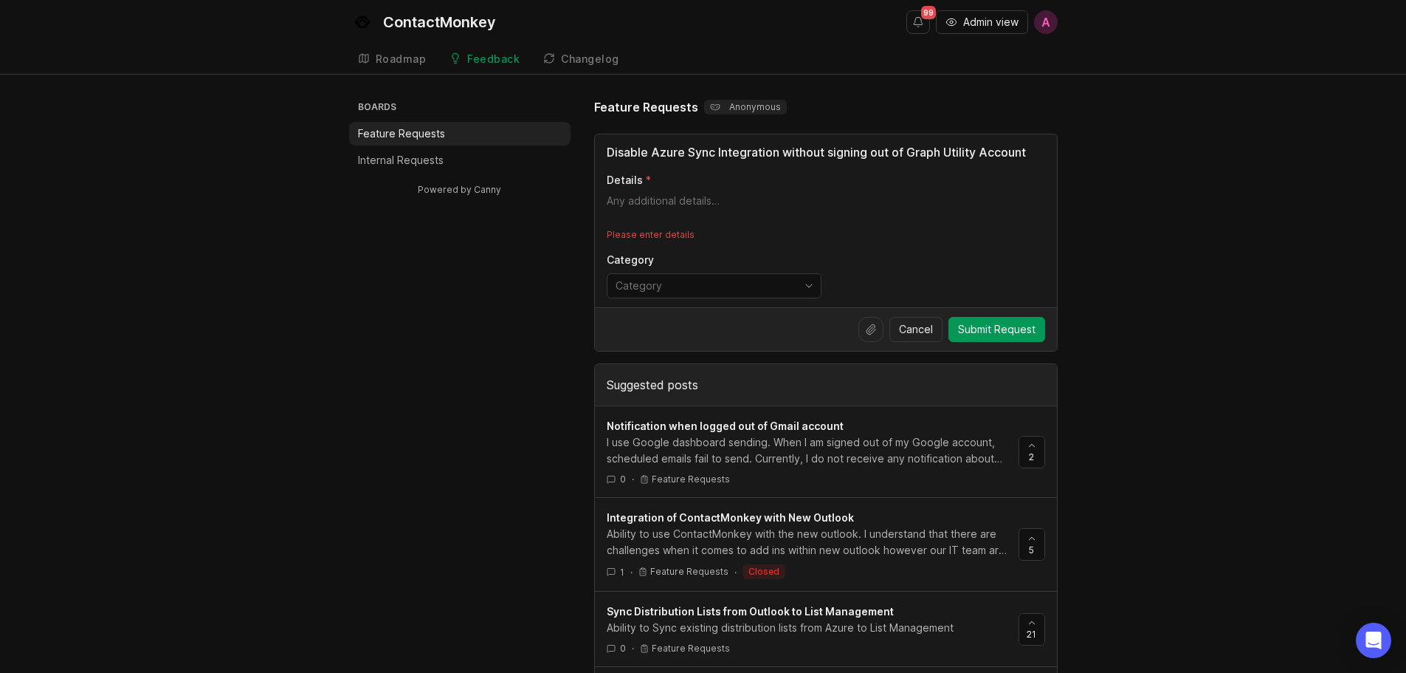
type input "Disable Azure Sync Integration without signing out of Graph Utility Account"
click at [698, 202] on textarea "Details" at bounding box center [826, 208] width 439 height 30
click at [724, 278] on input "toggle menu" at bounding box center [706, 286] width 180 height 16
click at [671, 313] on div "List & Contact Management" at bounding box center [673, 314] width 112 height 16
type input "List & Contact Management"
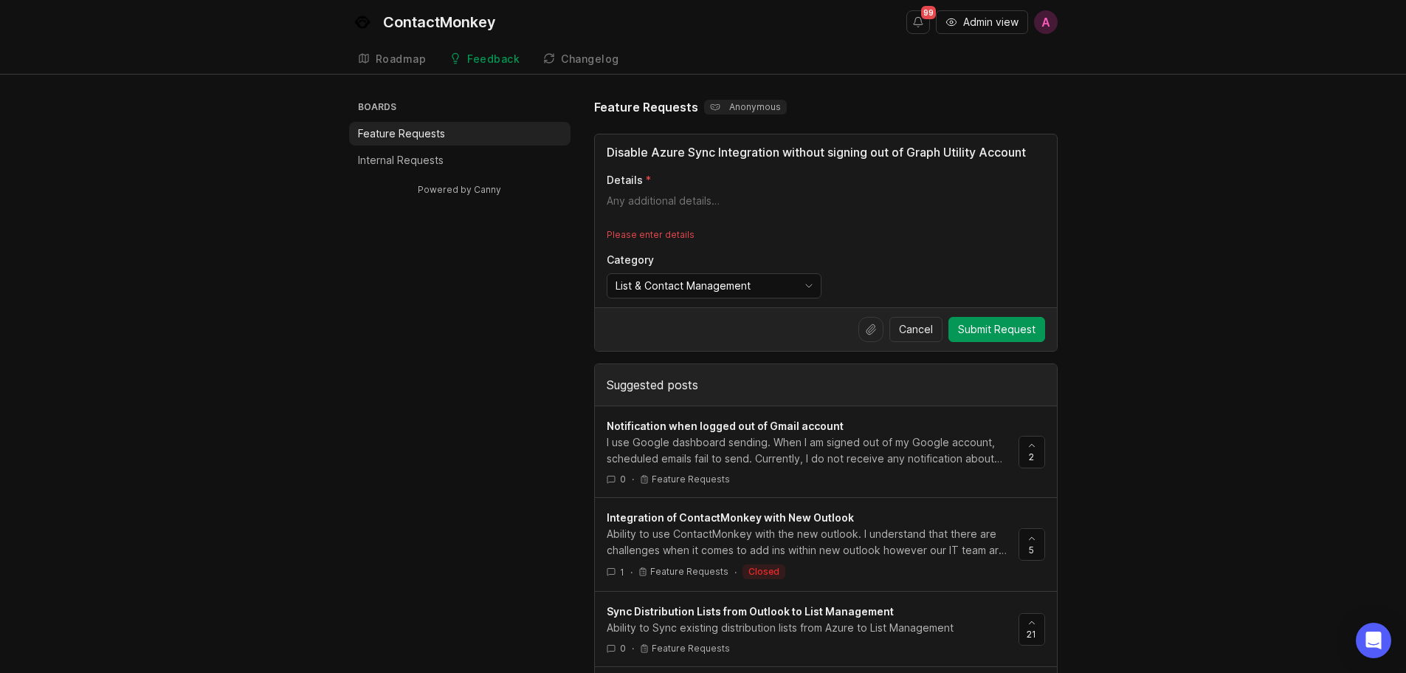
click at [665, 212] on textarea "Details" at bounding box center [826, 208] width 439 height 30
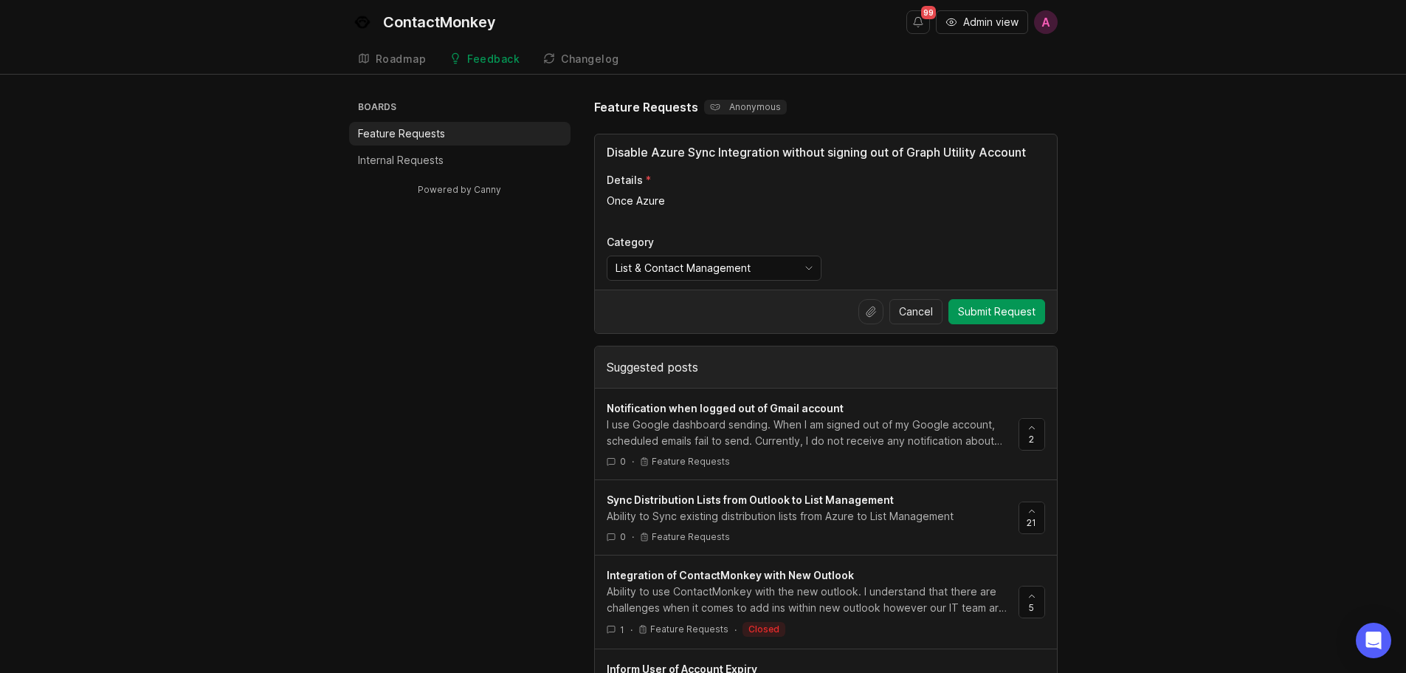
drag, startPoint x: 696, startPoint y: 202, endPoint x: 566, endPoint y: 202, distance: 130.7
click at [769, 190] on div "Disable Azure Sync Integration without signing out of Graph Utility Account Det…" at bounding box center [826, 211] width 462 height 155
click at [704, 196] on textarea "Once Azure" at bounding box center [826, 208] width 439 height 30
type textarea "Once Azure sync has been enabled, there isn't a way to dis"
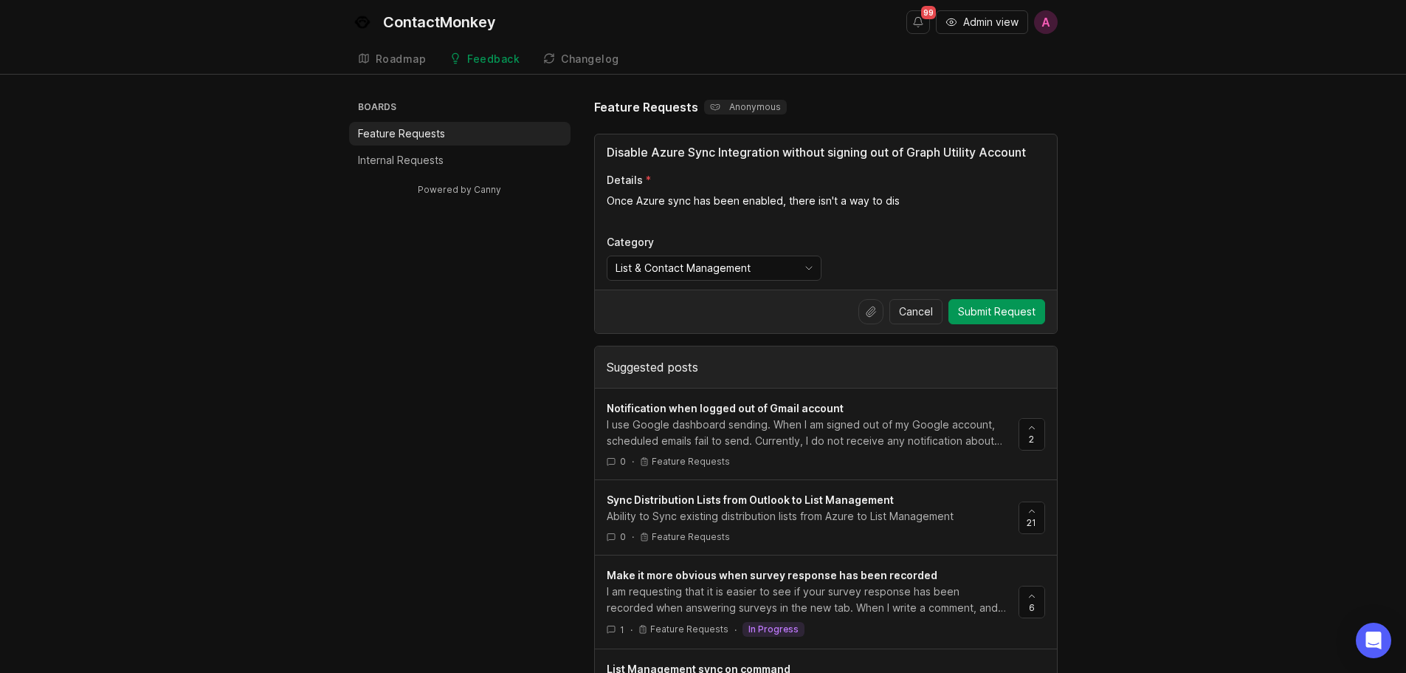
drag, startPoint x: 648, startPoint y: 149, endPoint x: 622, endPoint y: 147, distance: 25.9
click at [622, 147] on input "Disable Azure Sync Integration without signing out of Graph Utility Account" at bounding box center [826, 152] width 439 height 18
type input "Disconnect Azure Sync Integration without signing out of Graph Utility Account"
click at [983, 211] on textarea "Once Azure sync has been enabled, there isn't a way to dis" at bounding box center [826, 208] width 439 height 30
click at [965, 196] on textarea "Once Azure sync has been enabled, there isn't a way to disconnect or disable it…" at bounding box center [826, 208] width 439 height 30
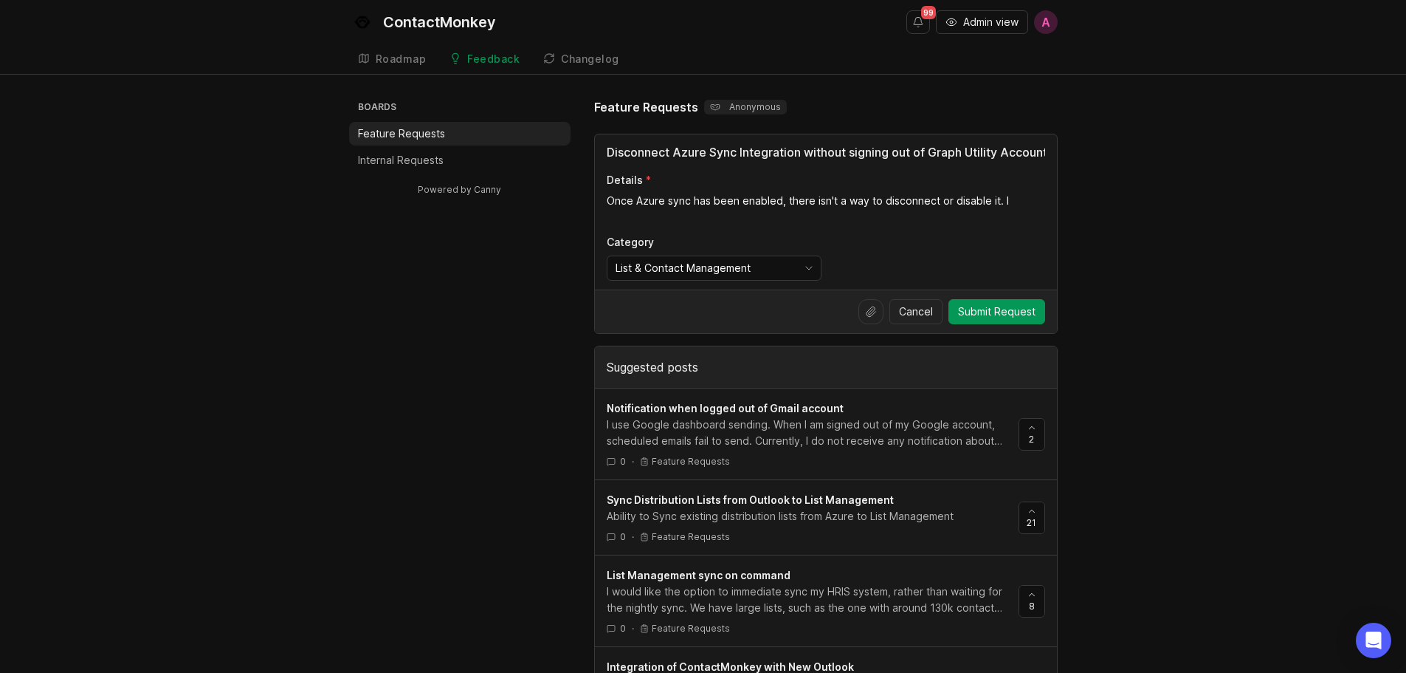
click at [1030, 197] on textarea "Once Azure sync has been enabled, there isn't a way to disconnect or disable it…" at bounding box center [826, 208] width 439 height 30
drag, startPoint x: 1035, startPoint y: 151, endPoint x: 1040, endPoint y: 159, distance: 10.3
click at [681, 221] on textarea "Once Azure sync has been enabled, there isn't a way to disconnect or disable it…" at bounding box center [826, 208] width 439 height 30
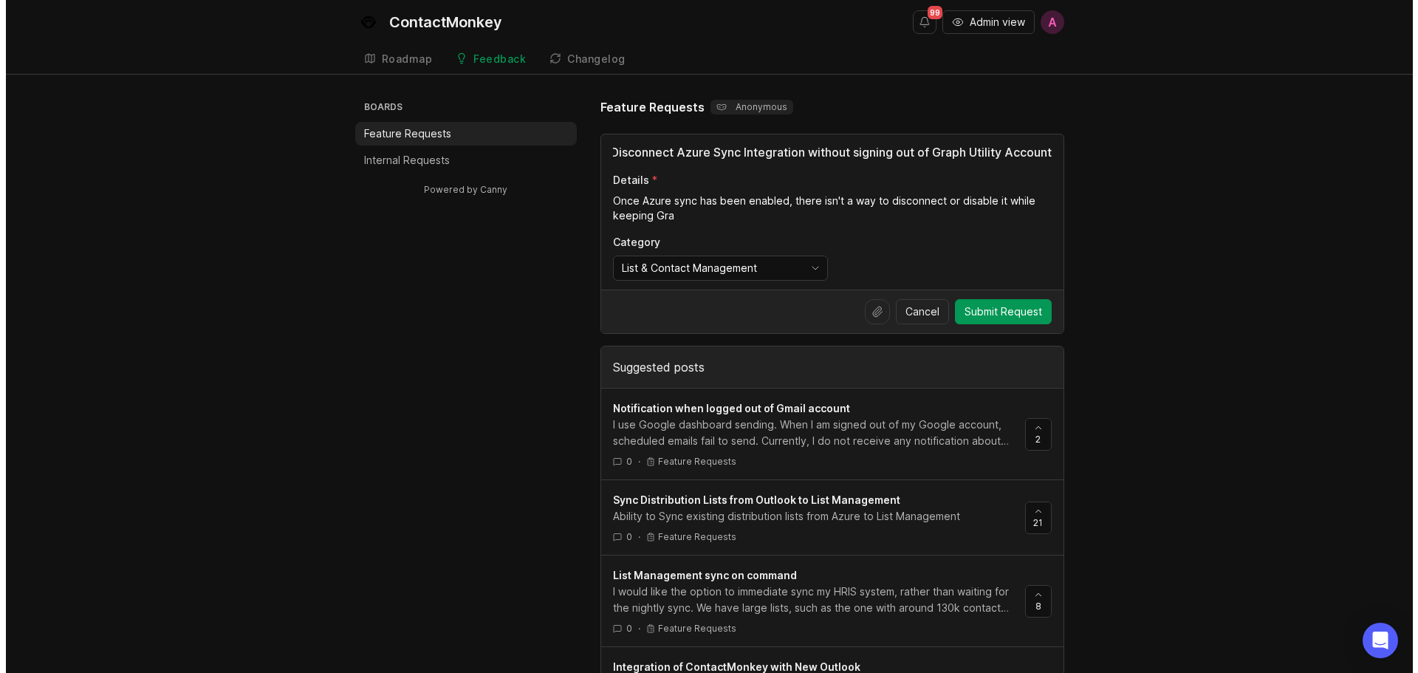
scroll to position [0, 0]
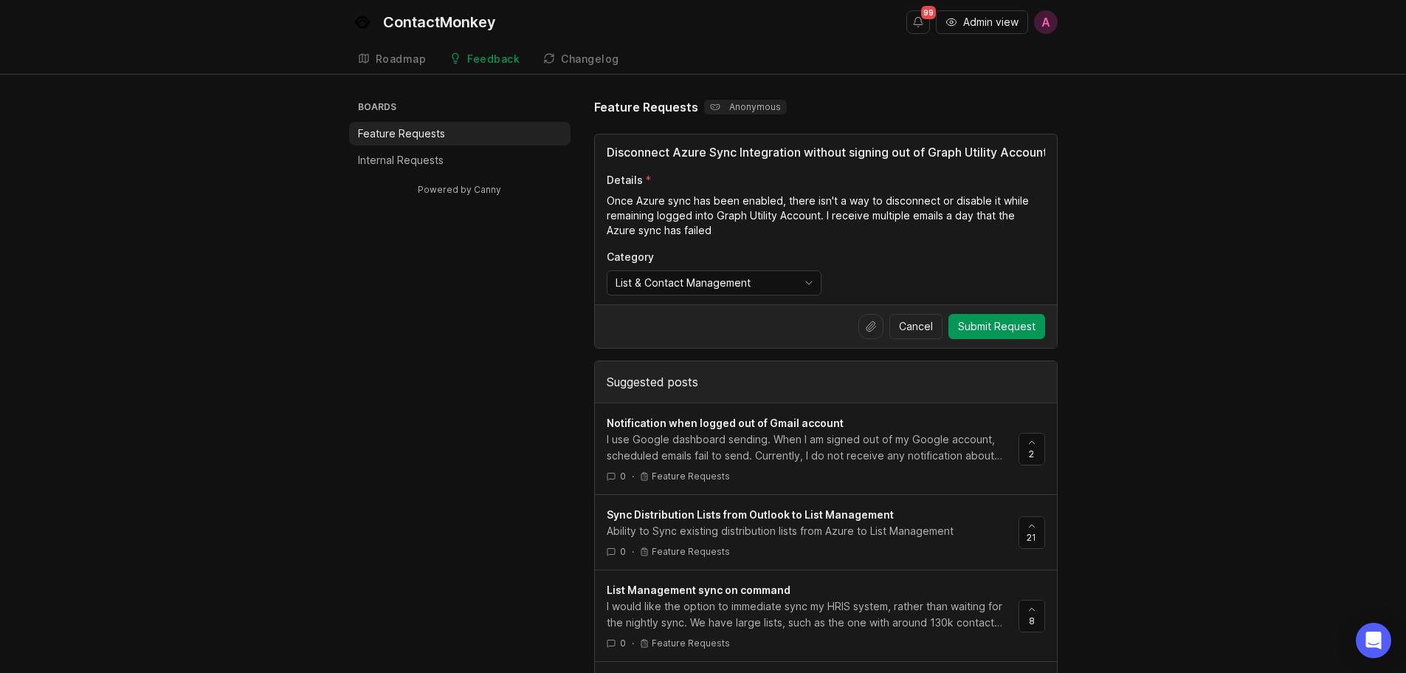
drag, startPoint x: 972, startPoint y: 210, endPoint x: 944, endPoint y: 210, distance: 27.3
click at [944, 210] on textarea "Once Azure sync has been enabled, there isn't a way to disconnect or disable it…" at bounding box center [826, 215] width 439 height 44
click at [717, 232] on textarea "Once Azure sync has been enabled, there isn't a way to disconnect or disable it…" at bounding box center [826, 215] width 439 height 44
click at [955, 152] on input "Disconnect Azure Sync Integration without signing out of Graph Utility Account" at bounding box center [826, 152] width 439 height 18
click at [887, 227] on textarea "Once Azure sync has been enabled, there isn't a way to disconnect or disable it…" at bounding box center [826, 215] width 439 height 44
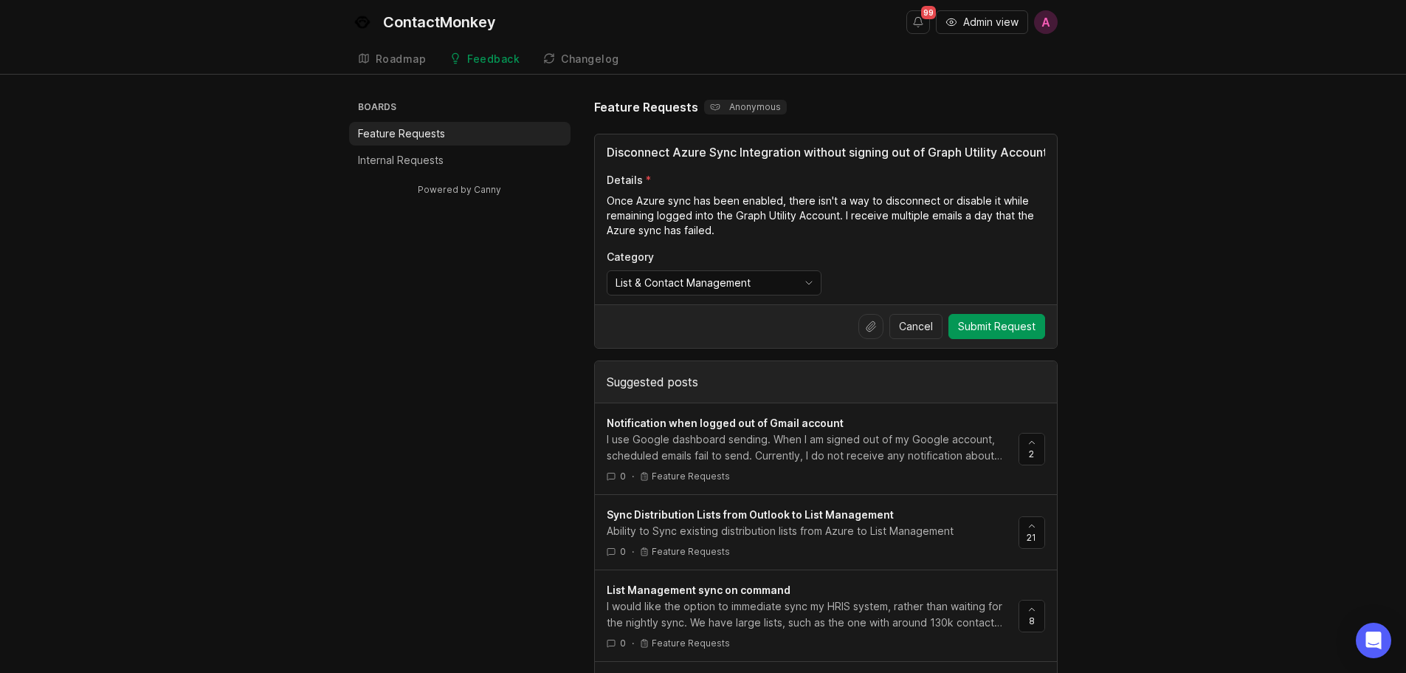
click at [786, 227] on textarea "Once Azure sync has been enabled, there isn't a way to disconnect or disable it…" at bounding box center [826, 215] width 439 height 44
type textarea "Once Azure sync has been enabled, there isn't a way to disconnect or disable it…"
click at [975, 323] on span "Submit Request" at bounding box center [997, 326] width 78 height 15
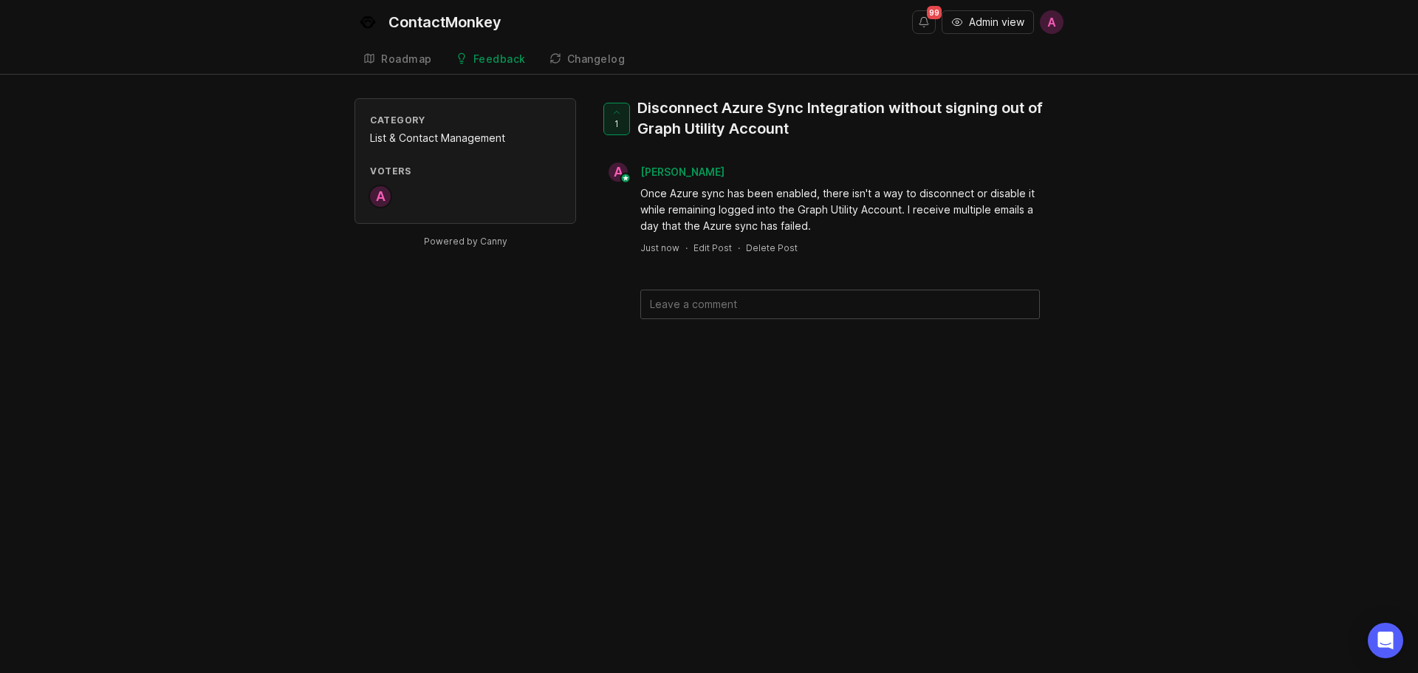
click at [503, 61] on div "Feedback" at bounding box center [499, 59] width 52 height 10
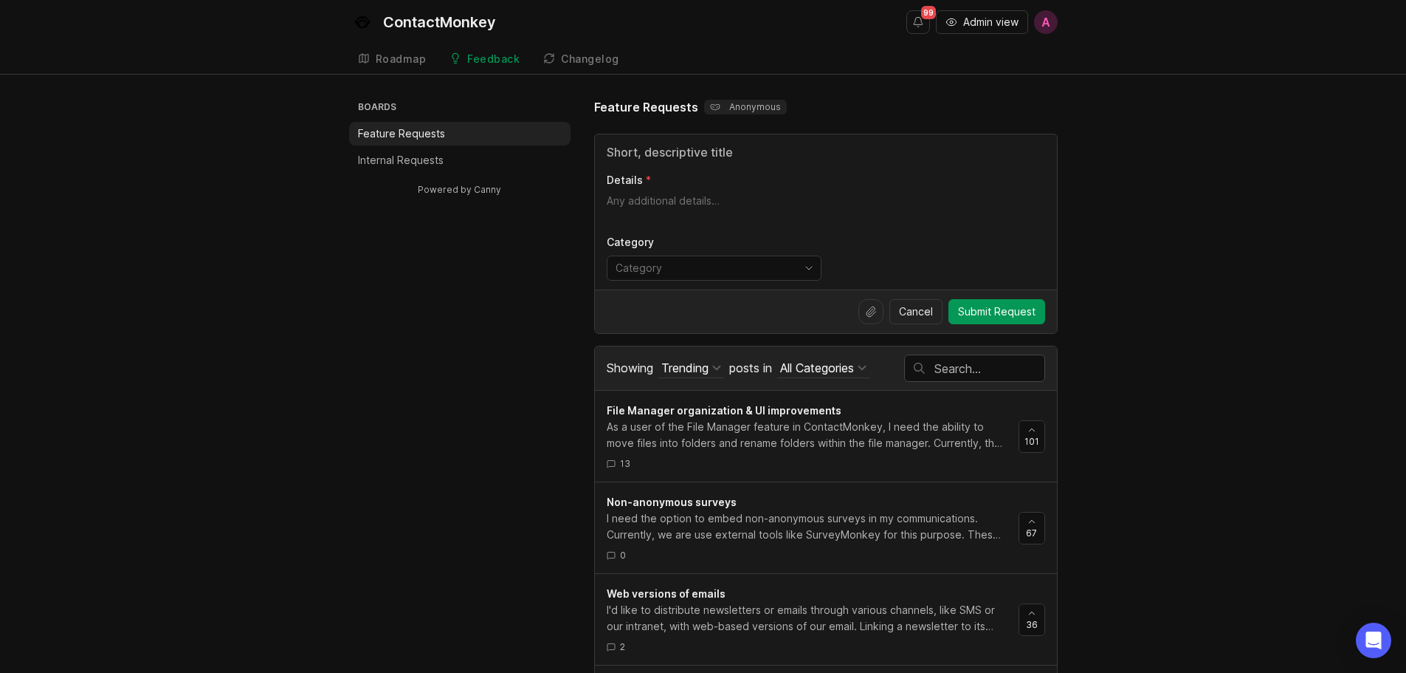
click at [450, 163] on li "Internal Requests" at bounding box center [459, 160] width 221 height 24
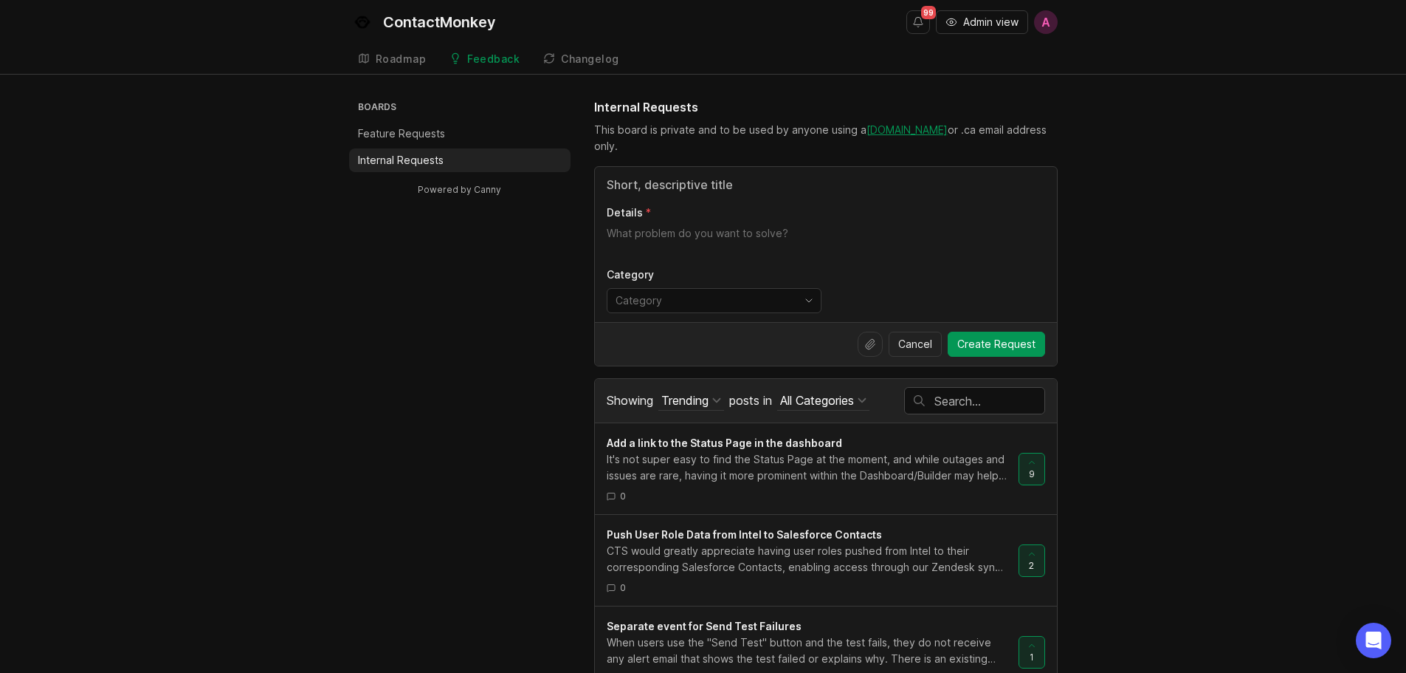
click at [952, 403] on input "text" at bounding box center [990, 401] width 110 height 16
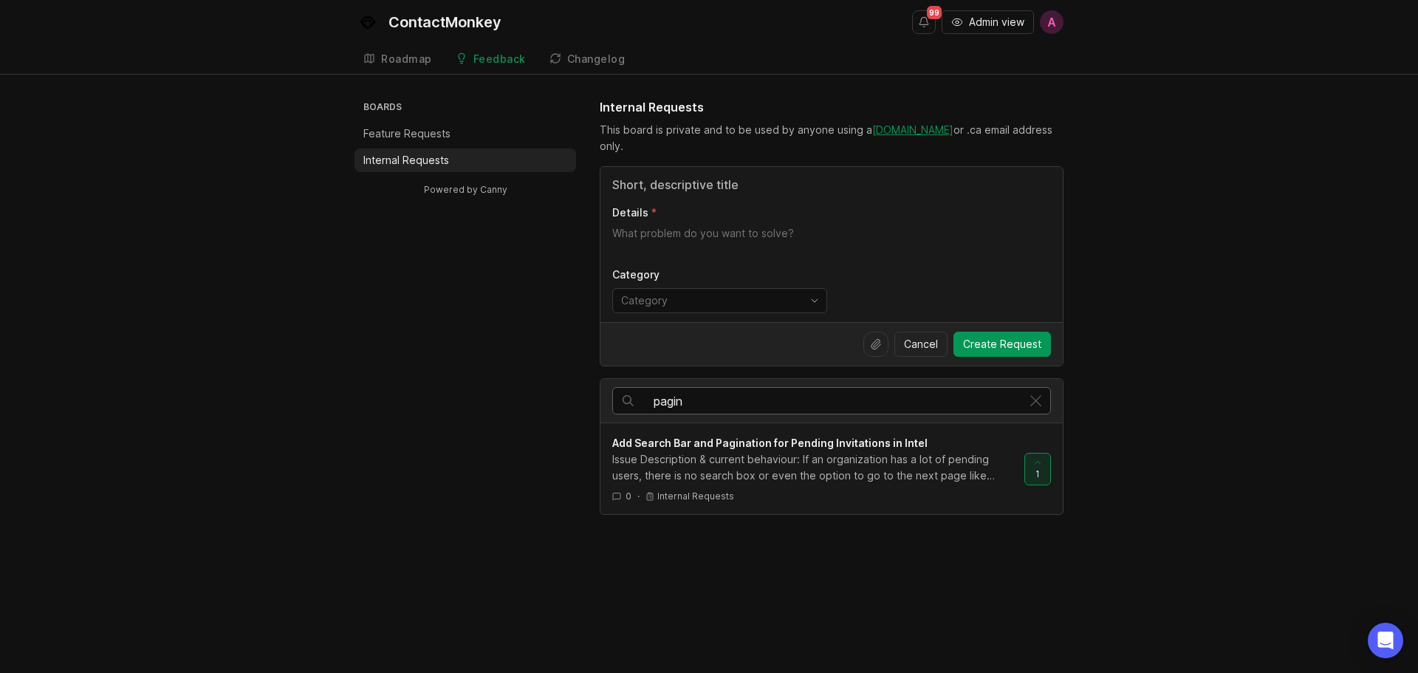
type input "pagin"
click at [938, 458] on div "Issue Description & current behaviour: If an organization has a lot of pending …" at bounding box center [812, 467] width 400 height 32
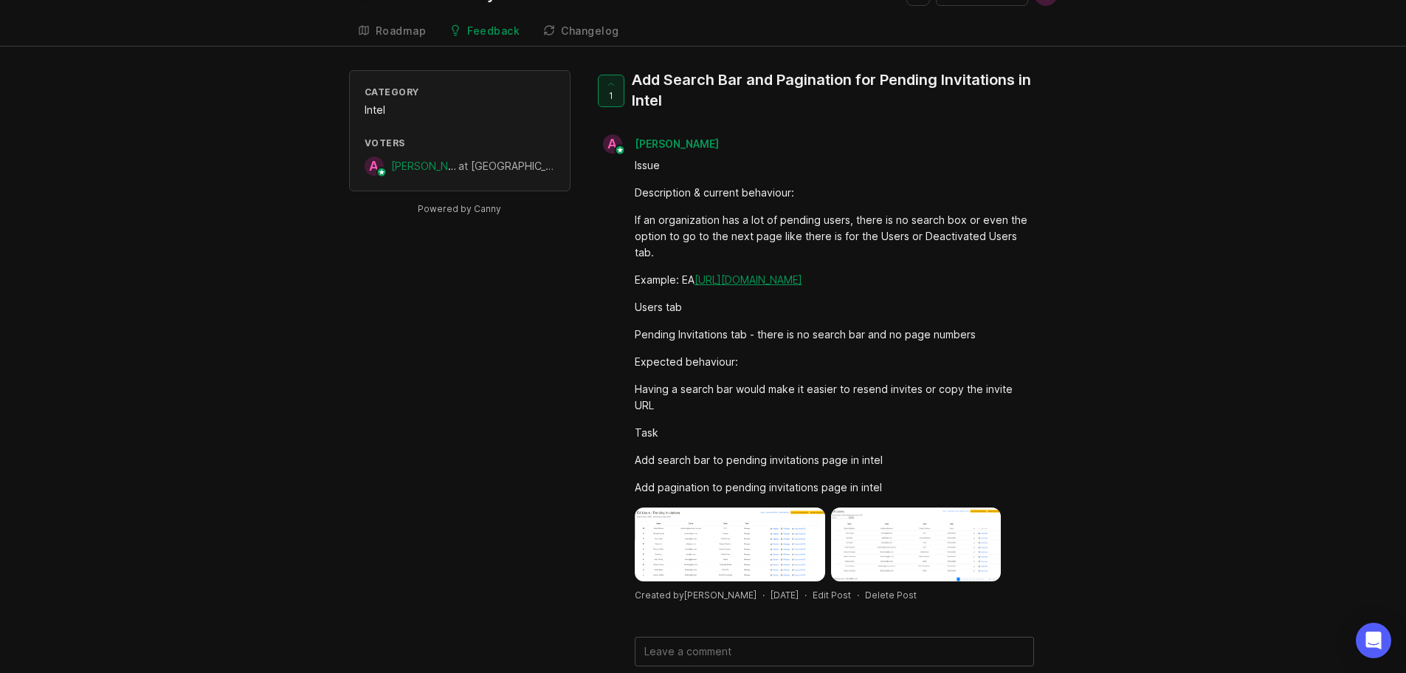
scroll to position [44, 0]
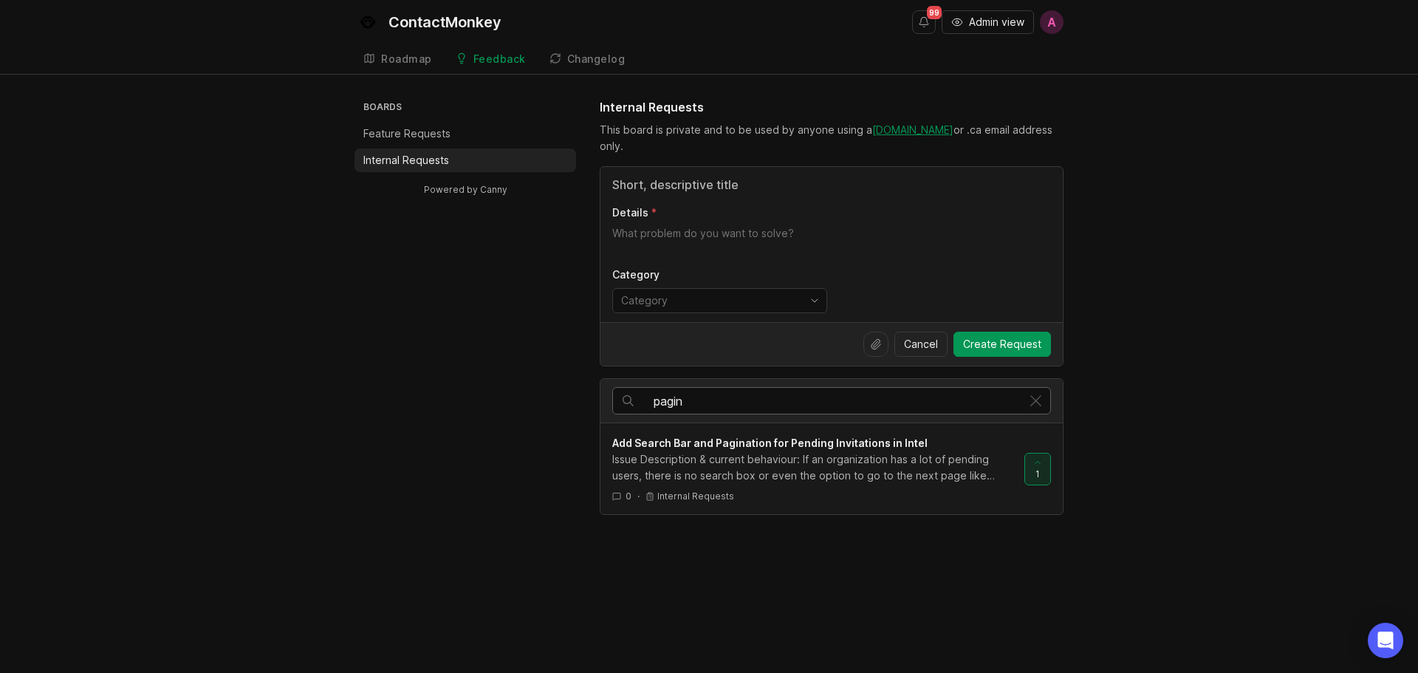
drag, startPoint x: 710, startPoint y: 399, endPoint x: 619, endPoint y: 399, distance: 90.8
click at [619, 399] on div "pagin" at bounding box center [817, 401] width 408 height 26
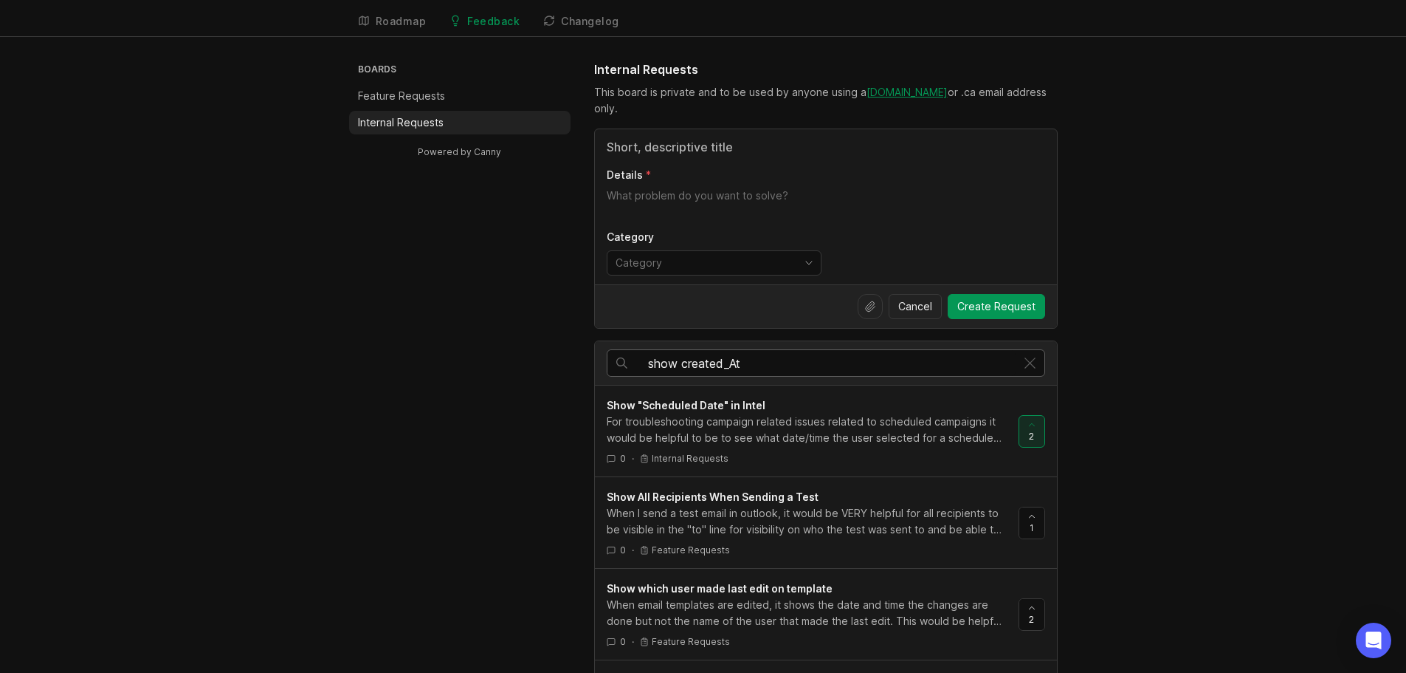
scroll to position [74, 0]
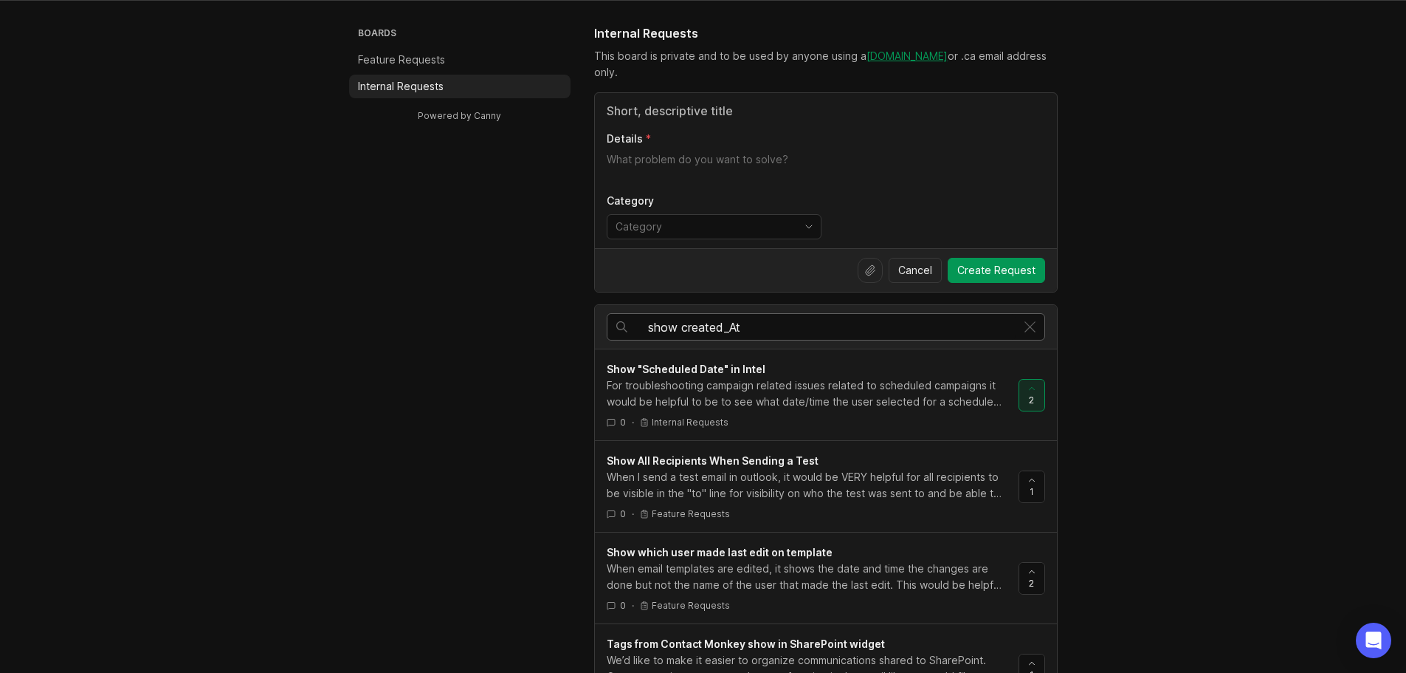
type input "show created_At"
click at [807, 385] on div "For troubleshooting campaign related issues related to scheduled campaigns it w…" at bounding box center [807, 393] width 400 height 32
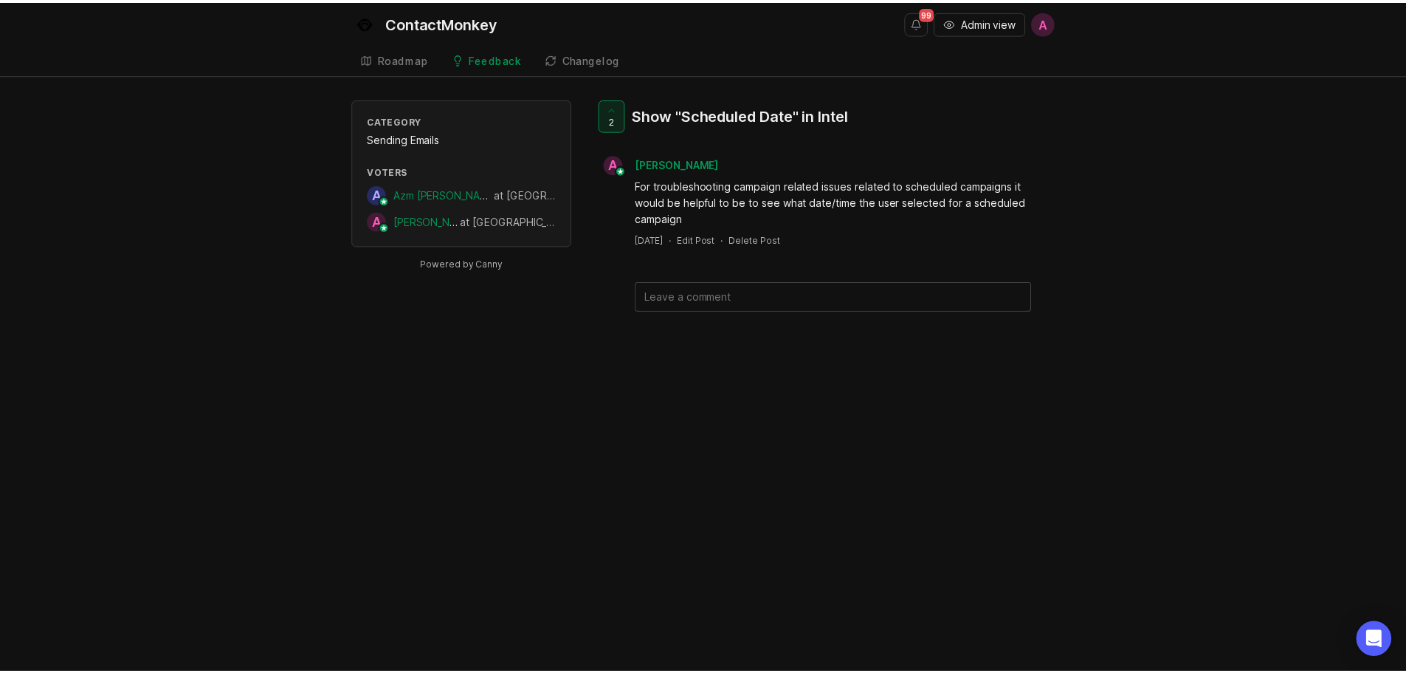
scroll to position [74, 0]
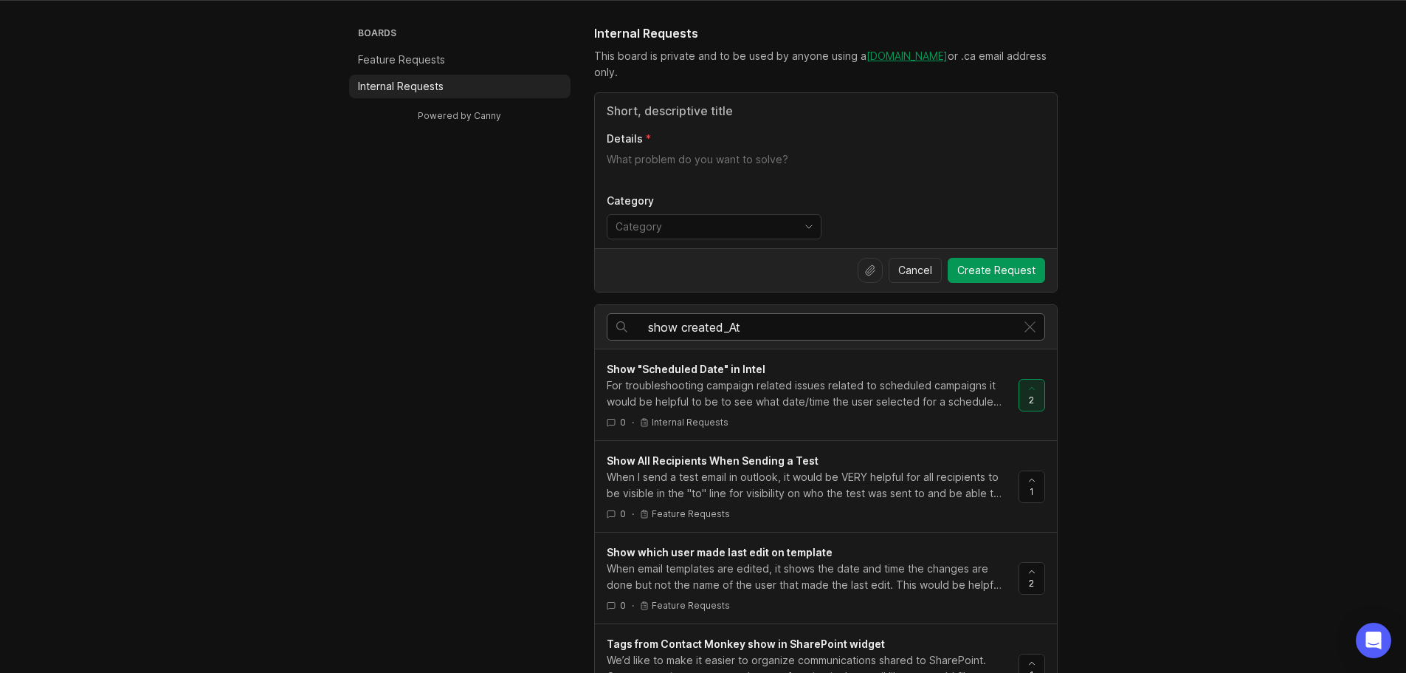
drag, startPoint x: 805, startPoint y: 329, endPoint x: 598, endPoint y: 327, distance: 207.5
click at [598, 327] on div "show created_At" at bounding box center [826, 327] width 462 height 44
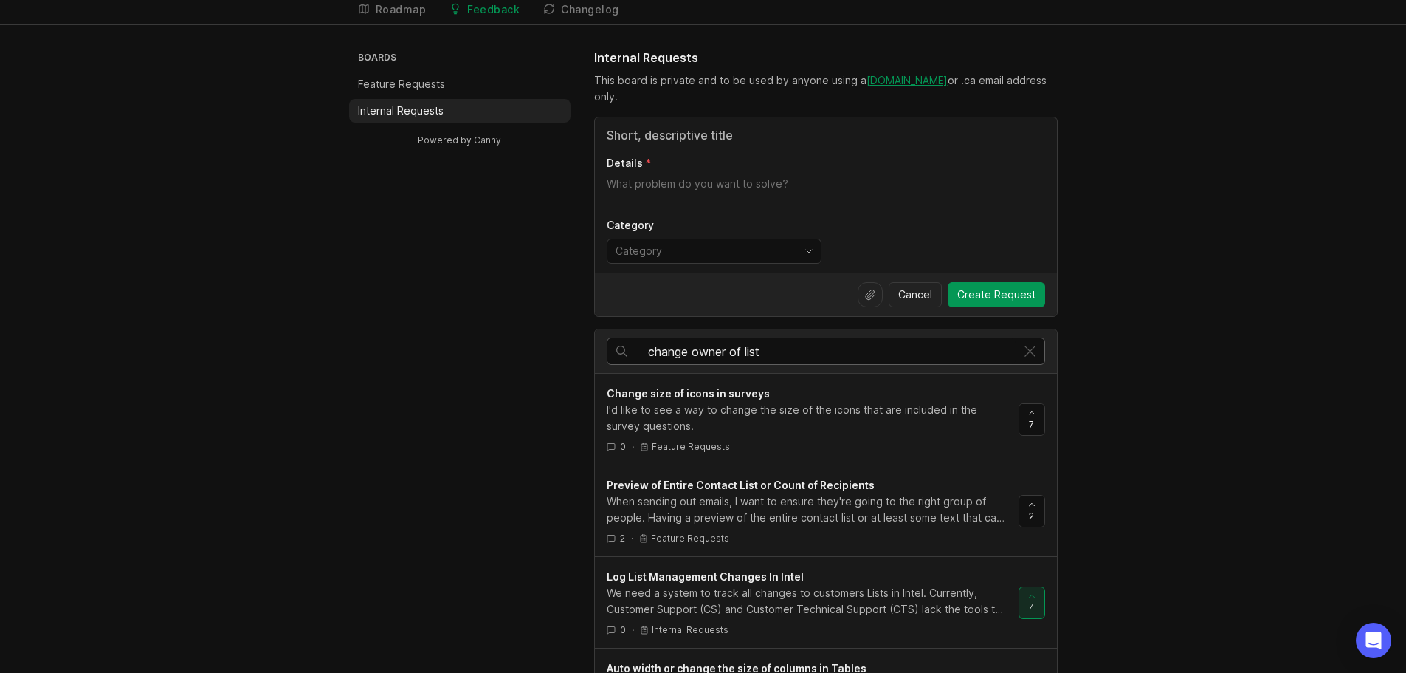
scroll to position [74, 0]
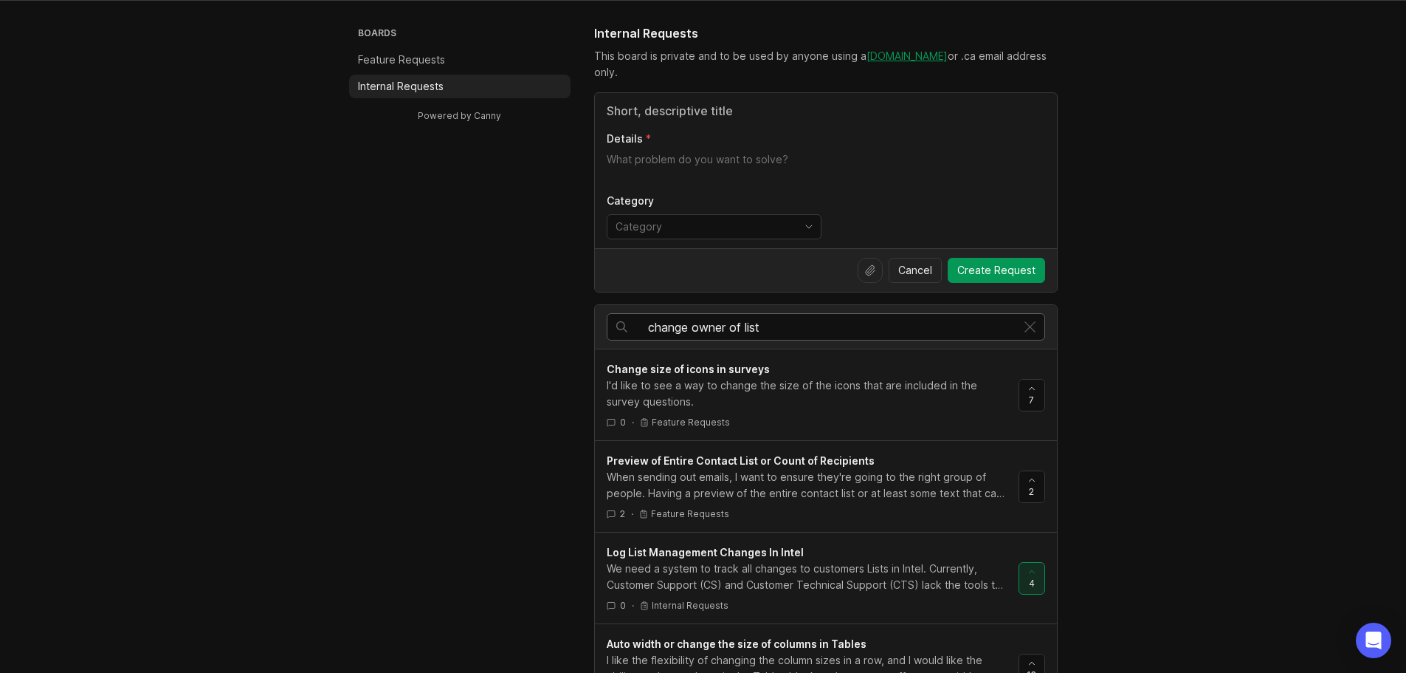
type input "change owner of list"
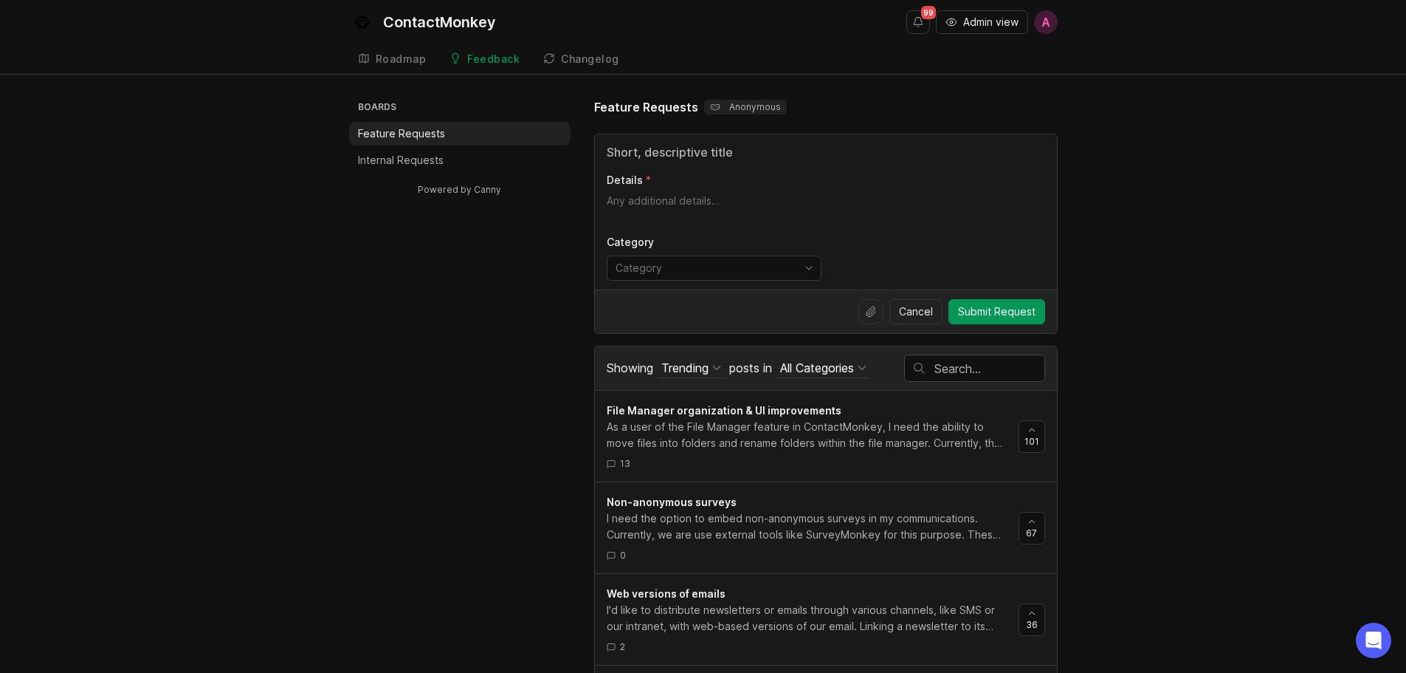
click at [948, 371] on input "text" at bounding box center [990, 368] width 110 height 16
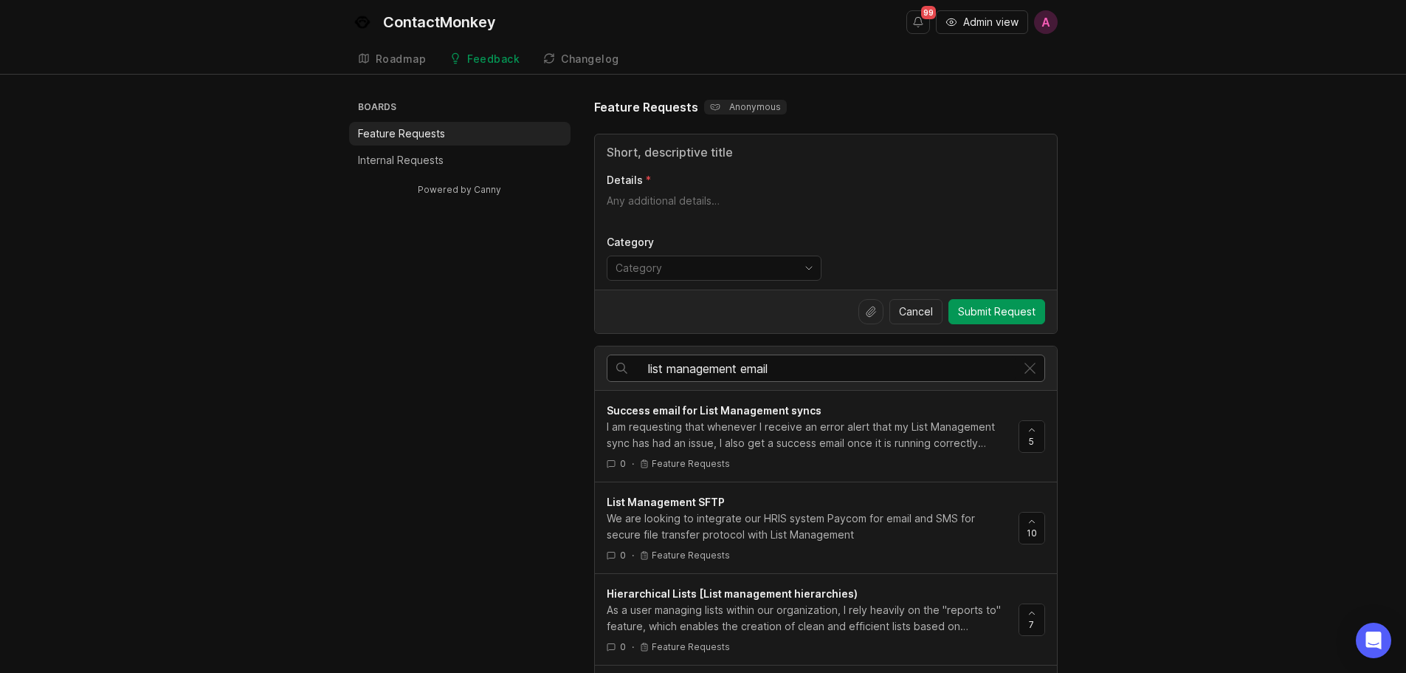
drag, startPoint x: 743, startPoint y: 371, endPoint x: 580, endPoint y: 361, distance: 163.5
type input "alert email"
drag, startPoint x: 706, startPoint y: 366, endPoint x: 612, endPoint y: 357, distance: 94.2
click at [612, 358] on div "alert email" at bounding box center [812, 368] width 408 height 26
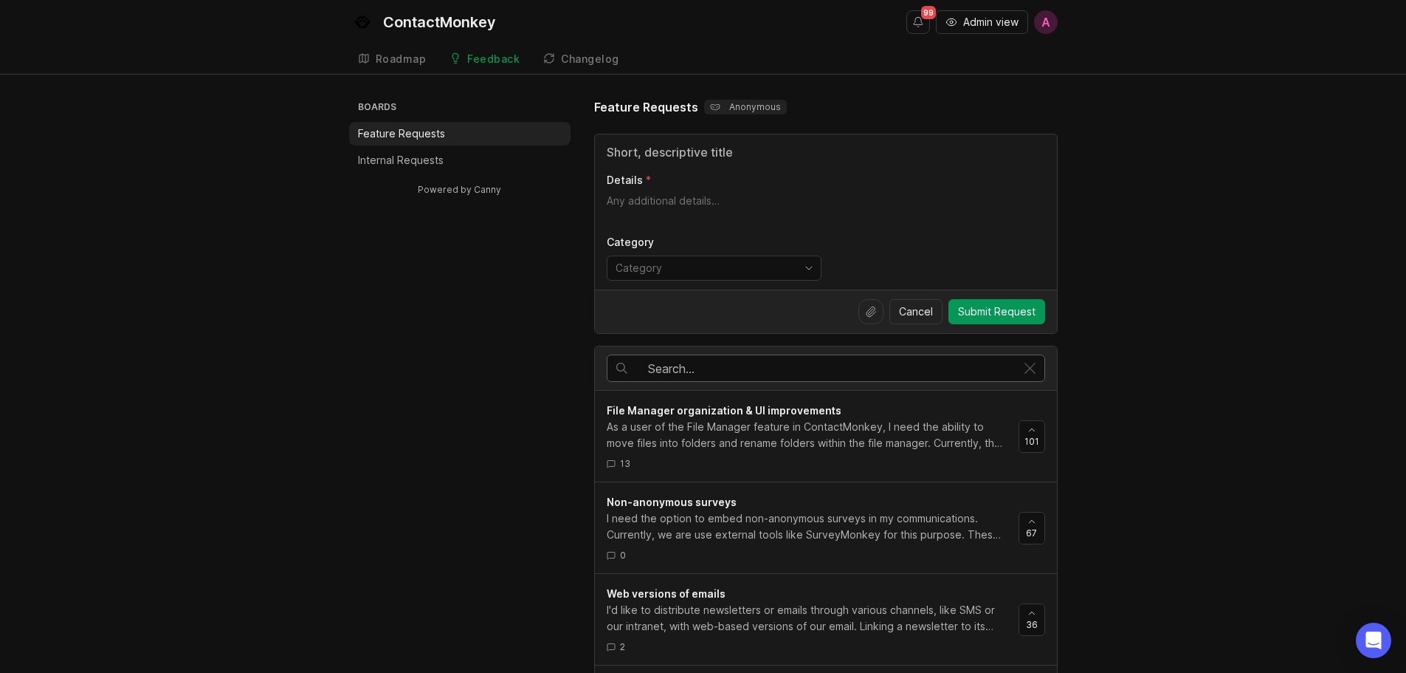
click at [711, 159] on input "Title" at bounding box center [826, 152] width 439 height 18
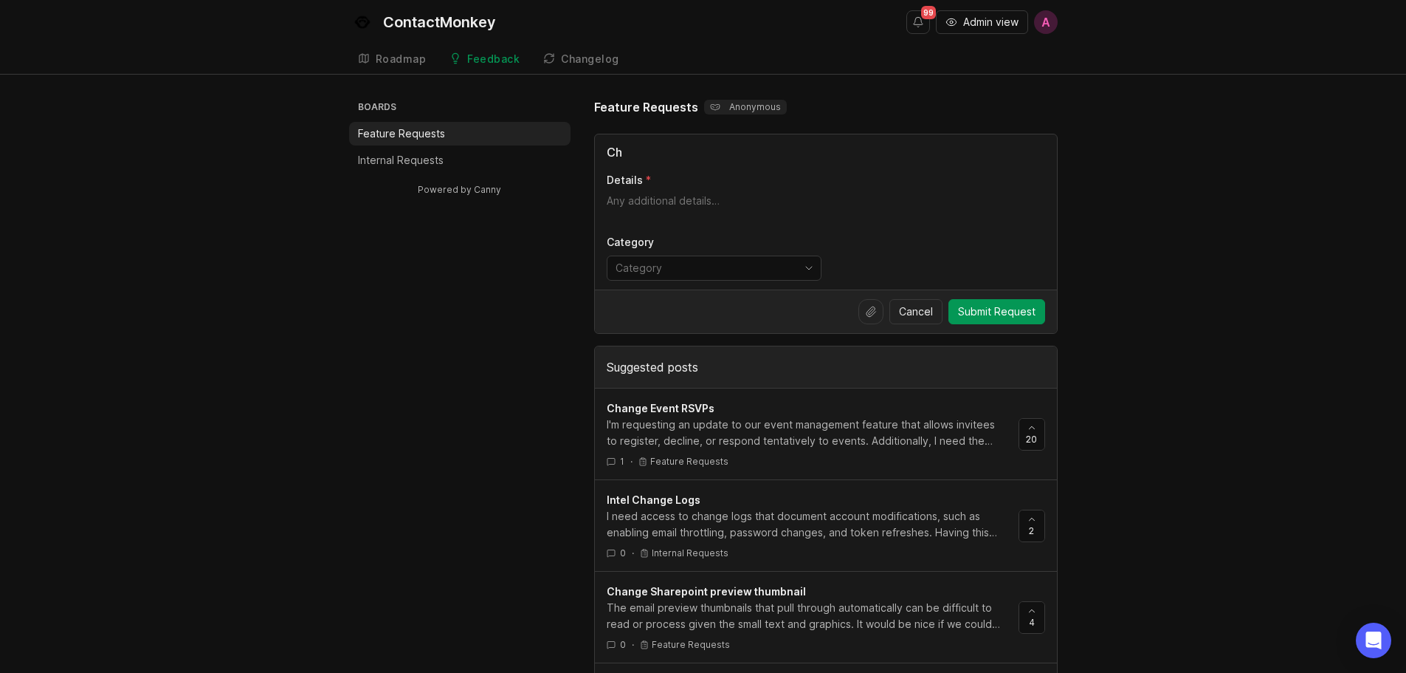
type input "C"
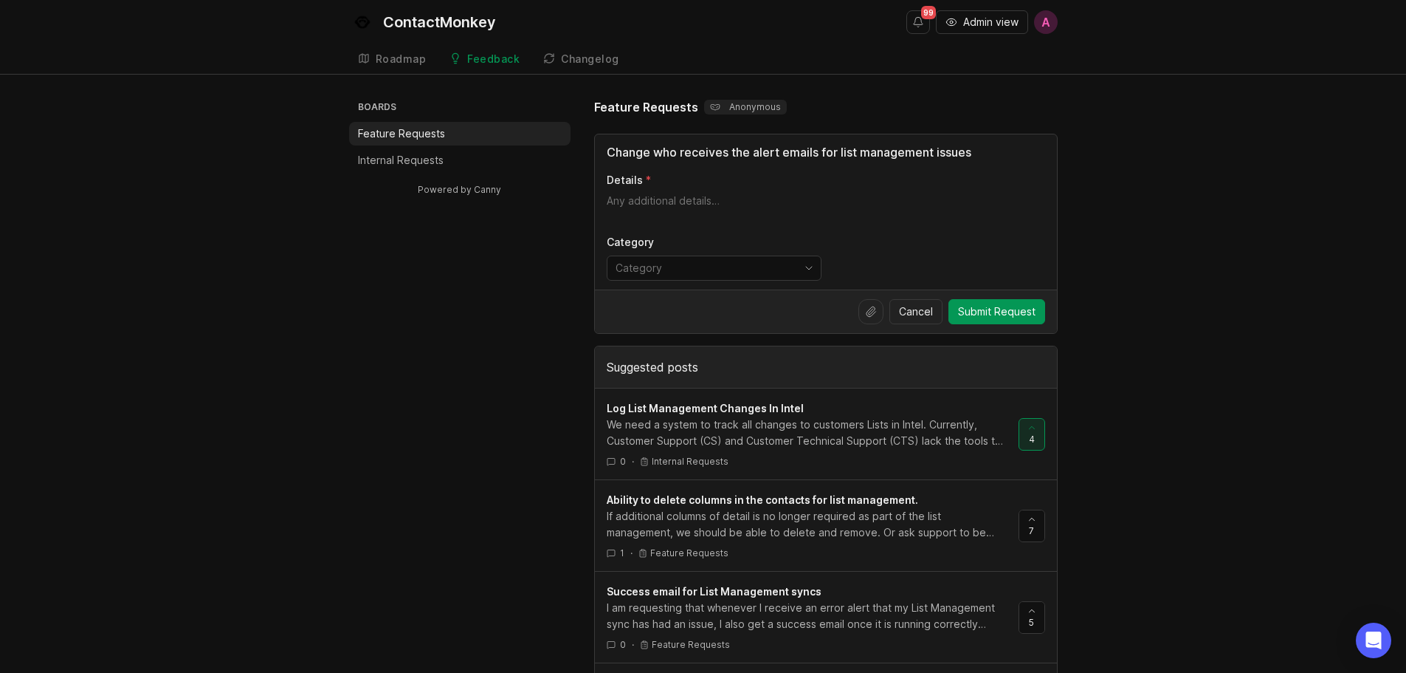
type input "Change who receives the alert emails for list management issues"
click at [713, 201] on textarea "Details" at bounding box center [826, 208] width 439 height 30
drag, startPoint x: 853, startPoint y: 199, endPoint x: 587, endPoint y: 207, distance: 266.6
type textarea "T"
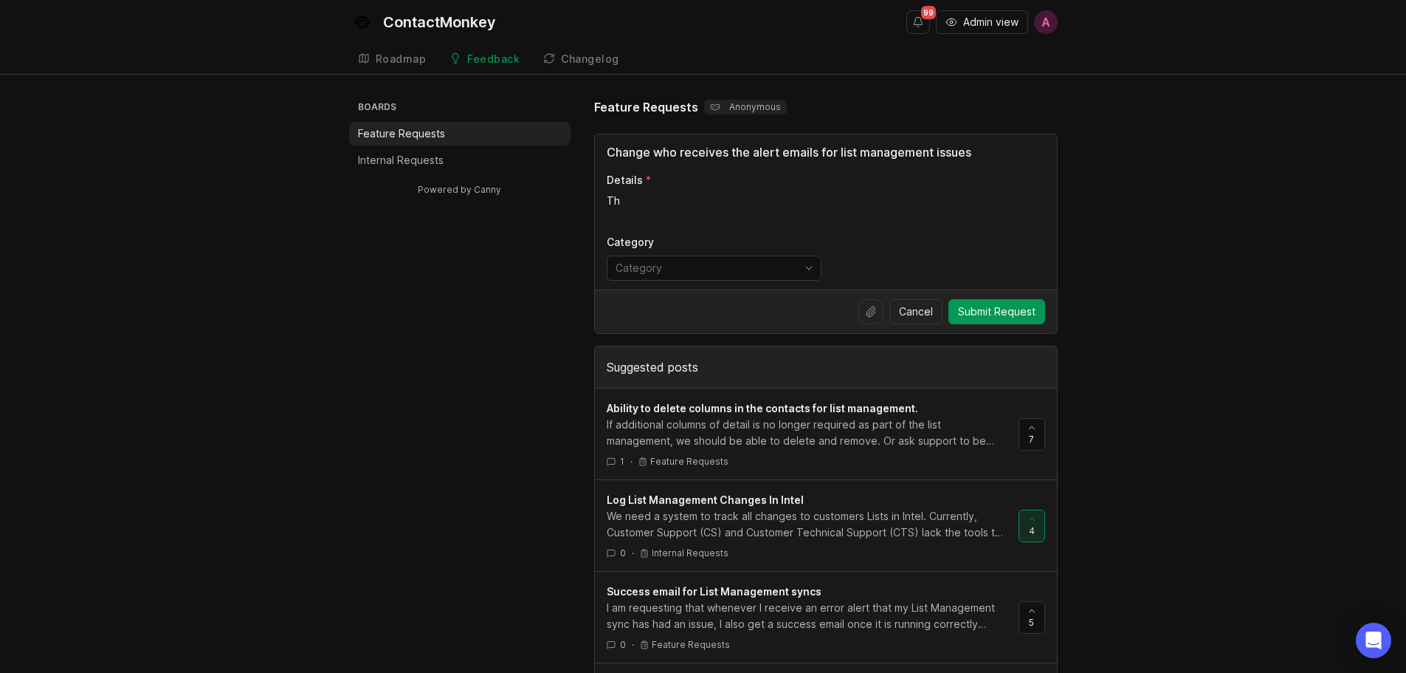
type textarea "T"
type textarea "If there"
drag, startPoint x: 650, startPoint y: 151, endPoint x: 566, endPoint y: 143, distance: 83.8
type input "Ability to update who receives the alert emails for list management issues"
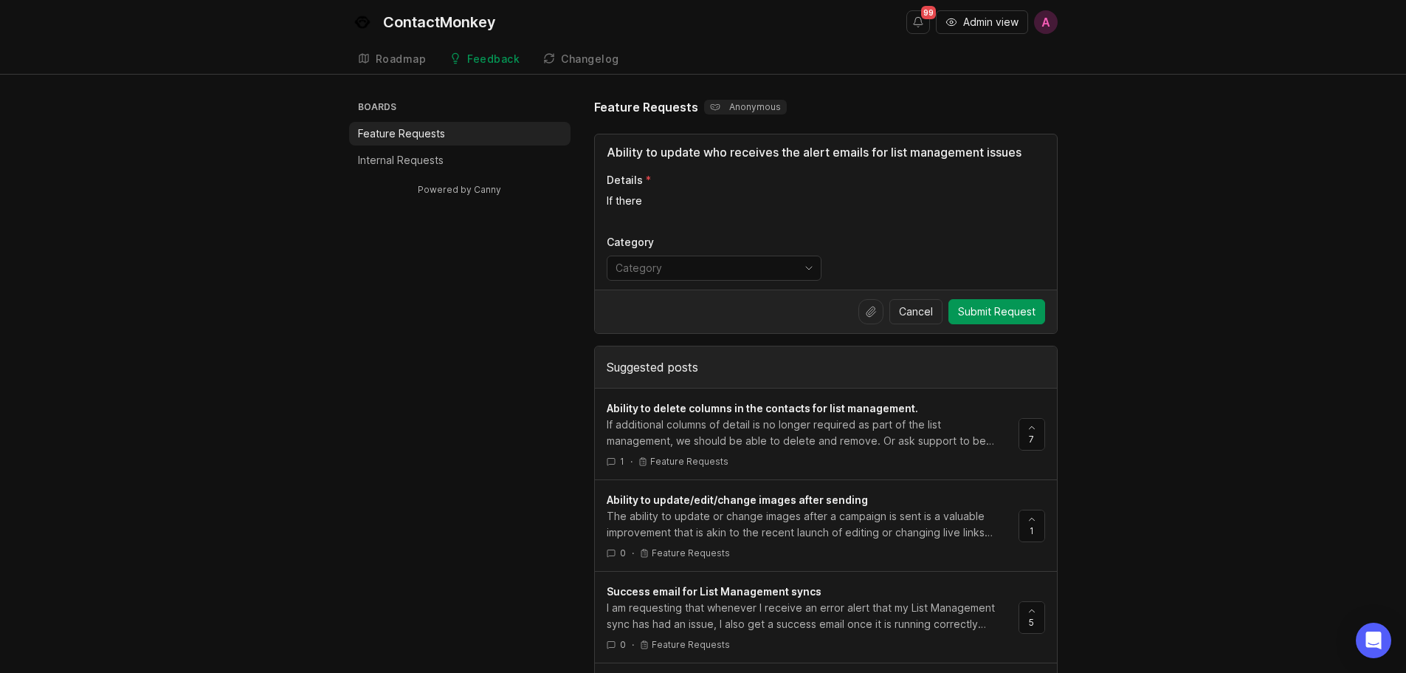
click at [706, 202] on textarea "If there" at bounding box center [826, 208] width 439 height 30
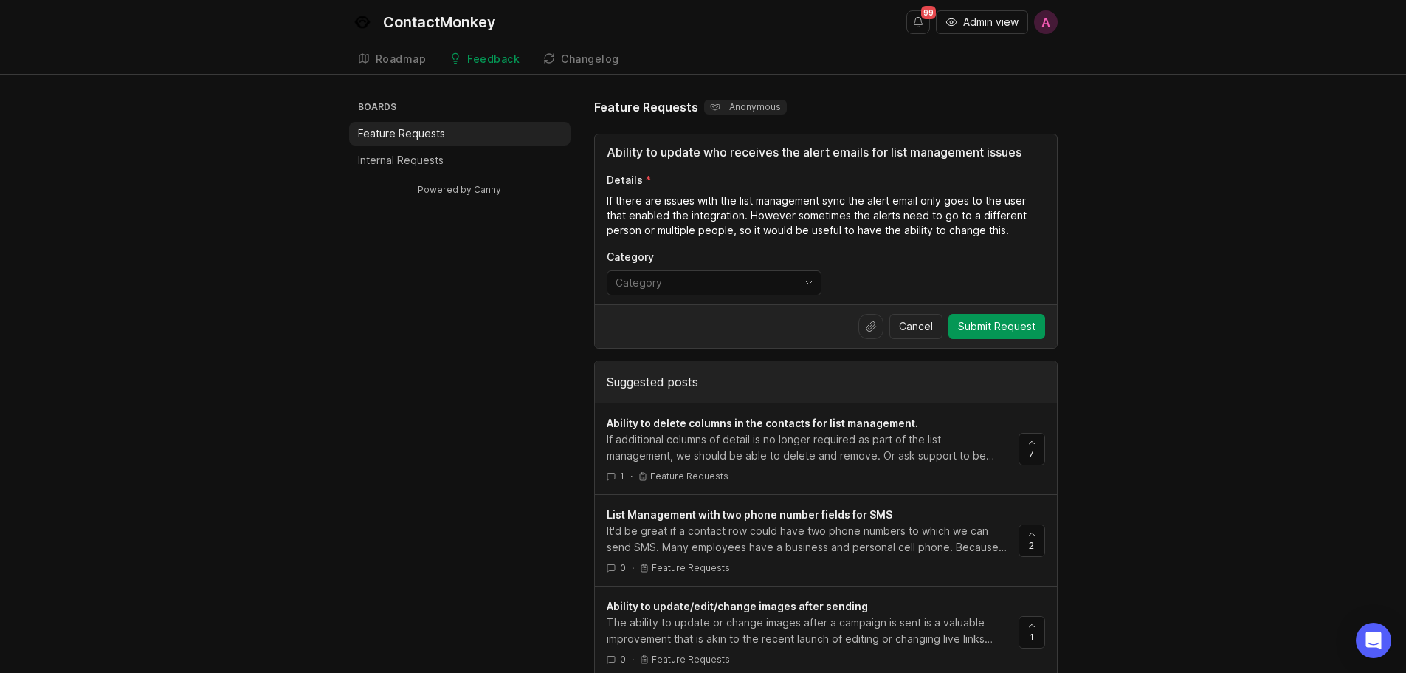
drag, startPoint x: 737, startPoint y: 196, endPoint x: 721, endPoint y: 193, distance: 15.7
click at [721, 193] on textarea "If there are issues with the list management sync the alert email only goes to …" at bounding box center [826, 215] width 439 height 44
click at [836, 224] on textarea "If there are issues with the list management sync the alert email only goes to …" at bounding box center [826, 215] width 439 height 44
click at [845, 197] on textarea "If there are issues with the list management sync the alert email only goes to …" at bounding box center [826, 215] width 439 height 44
click at [975, 244] on div "Ability to update who receives the alert emails for list management issues Deta…" at bounding box center [826, 219] width 462 height 170
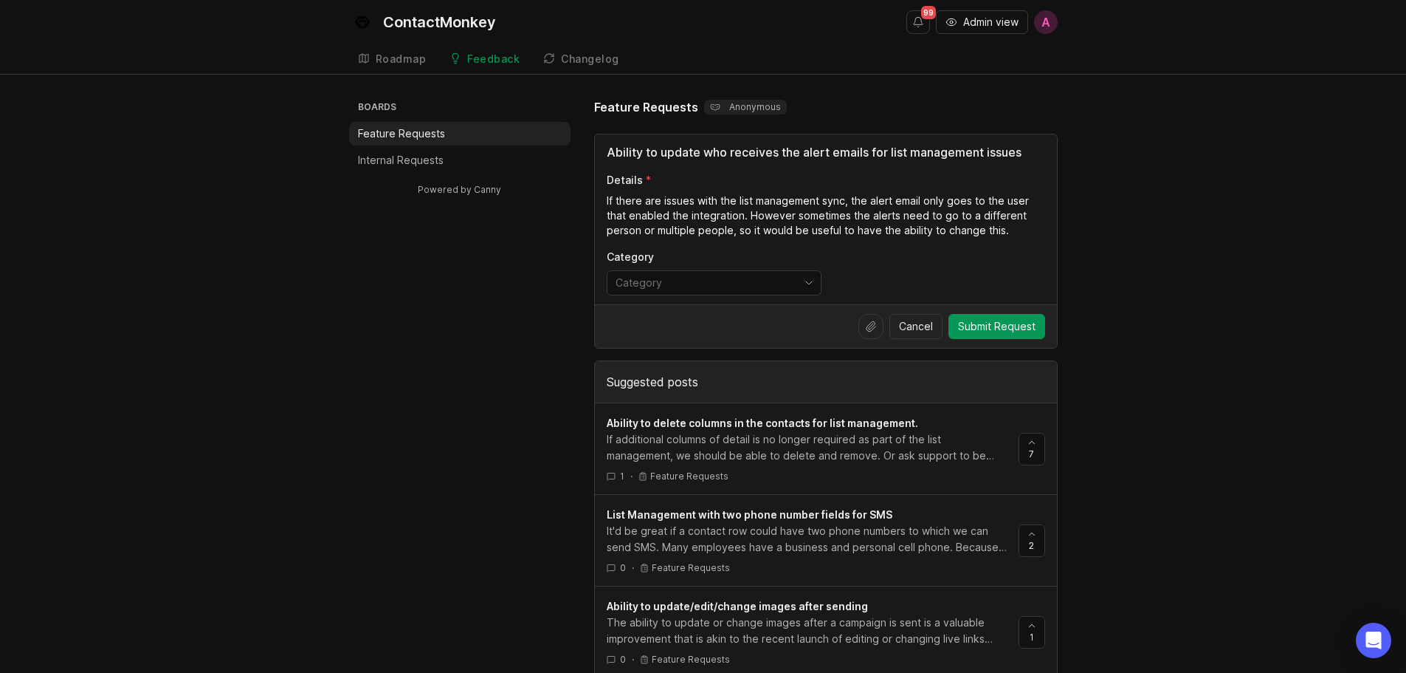
click at [792, 213] on textarea "If there are issues with the list management sync, the alert email only goes to…" at bounding box center [826, 215] width 439 height 44
click at [950, 208] on textarea "If there are issues with the list management sync, the alert email only goes to…" at bounding box center [826, 215] width 439 height 44
click at [898, 213] on textarea "If there are issues with the list management sync, the alert email only goes to…" at bounding box center [826, 215] width 439 height 44
type textarea "If there are issues with the list management sync, the alert email only goes to…"
click at [756, 238] on div "Ability to update who receives the alert emails for list management issues Deta…" at bounding box center [826, 219] width 462 height 170
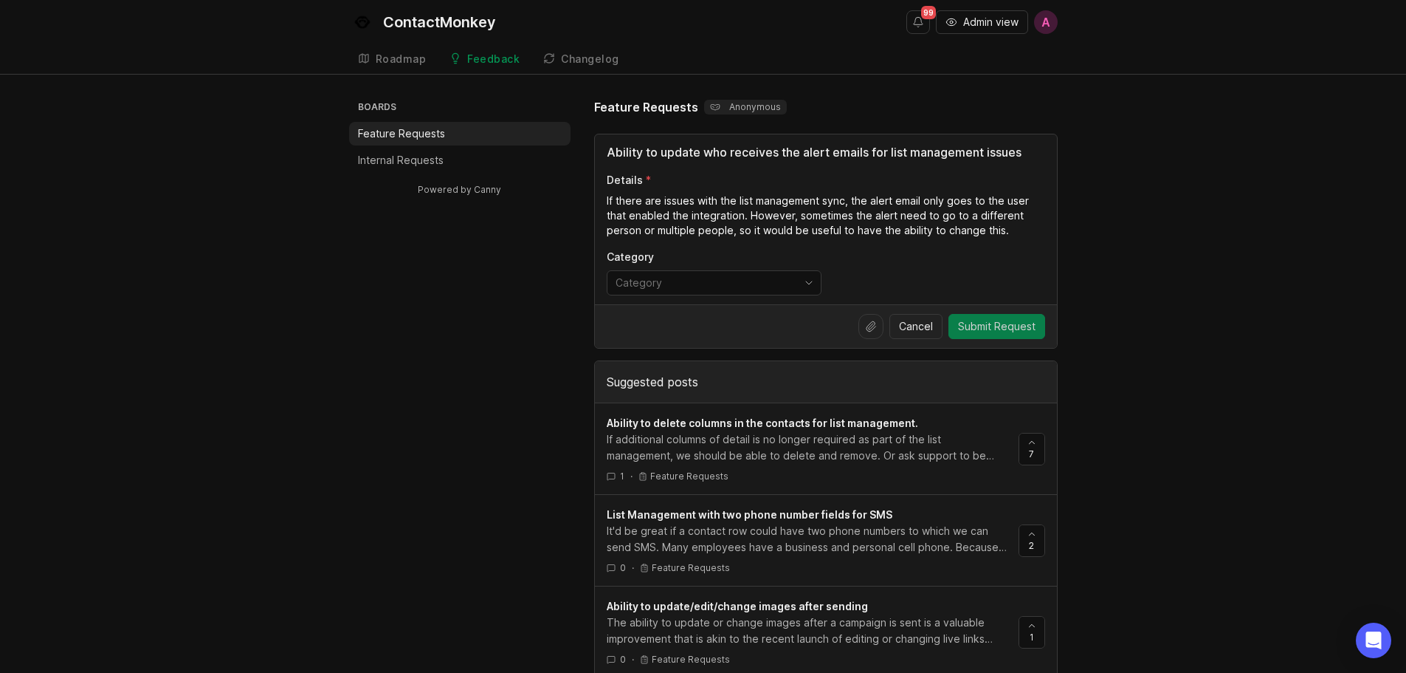
click at [1006, 325] on span "Submit Request" at bounding box center [997, 326] width 78 height 15
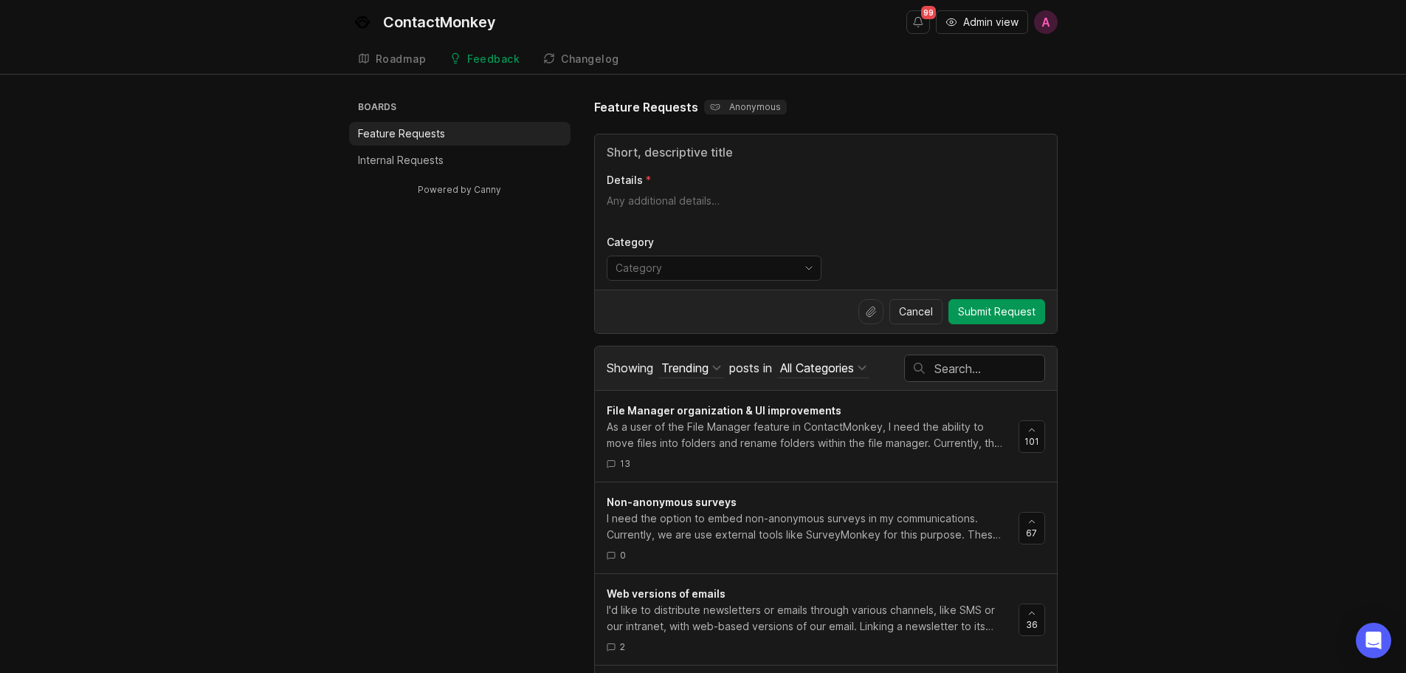
click at [971, 359] on div at bounding box center [975, 368] width 140 height 26
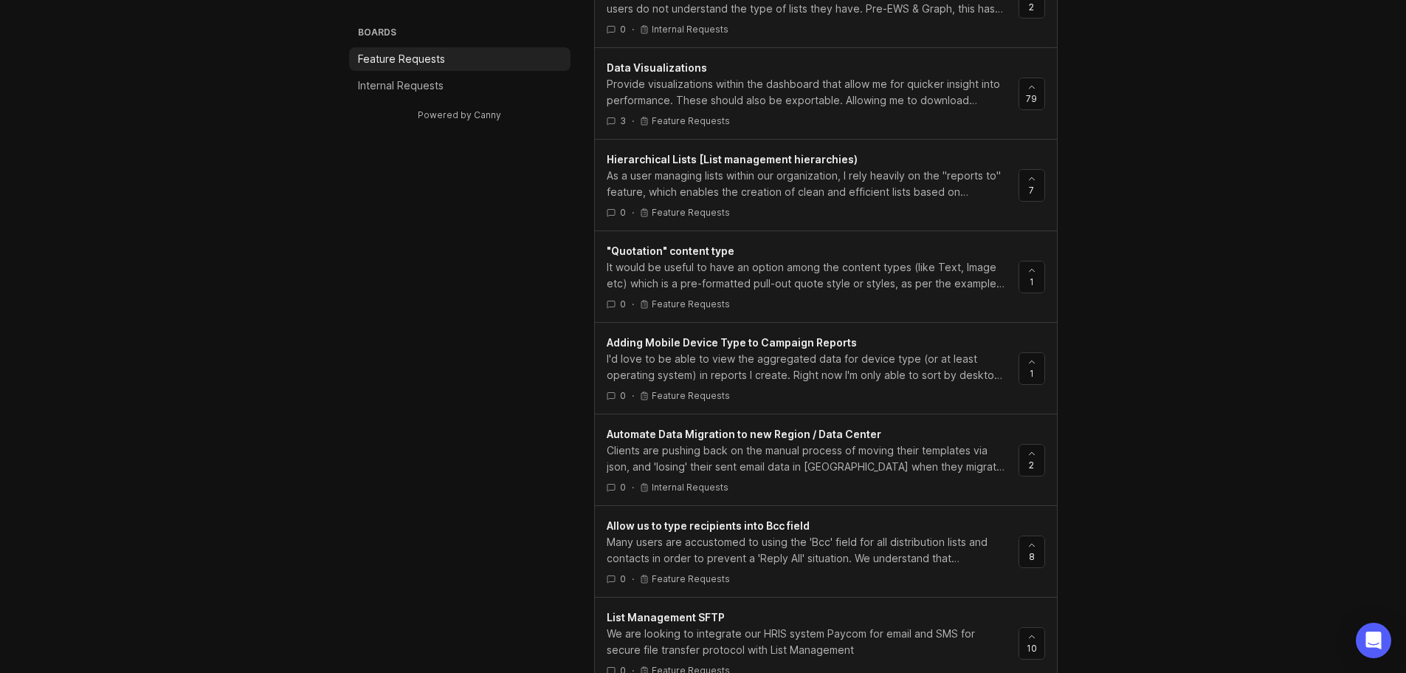
scroll to position [443, 0]
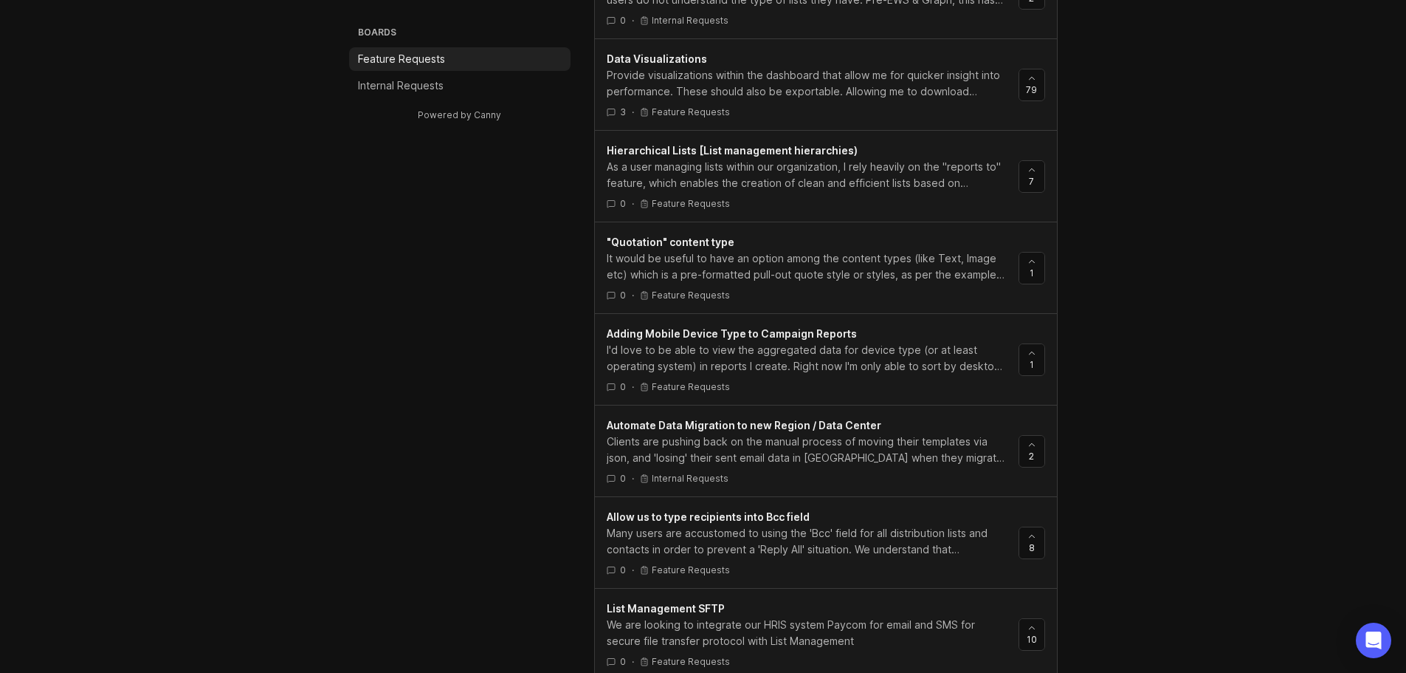
type input "data type list"
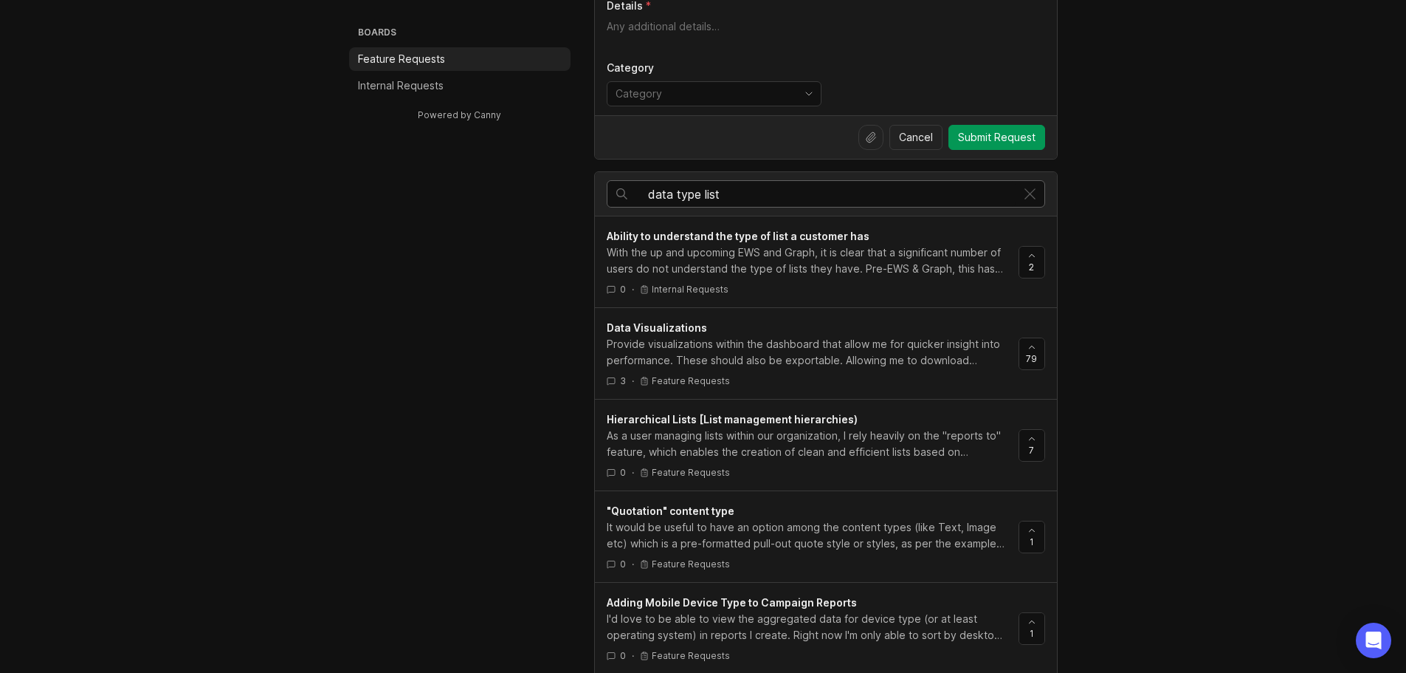
scroll to position [0, 0]
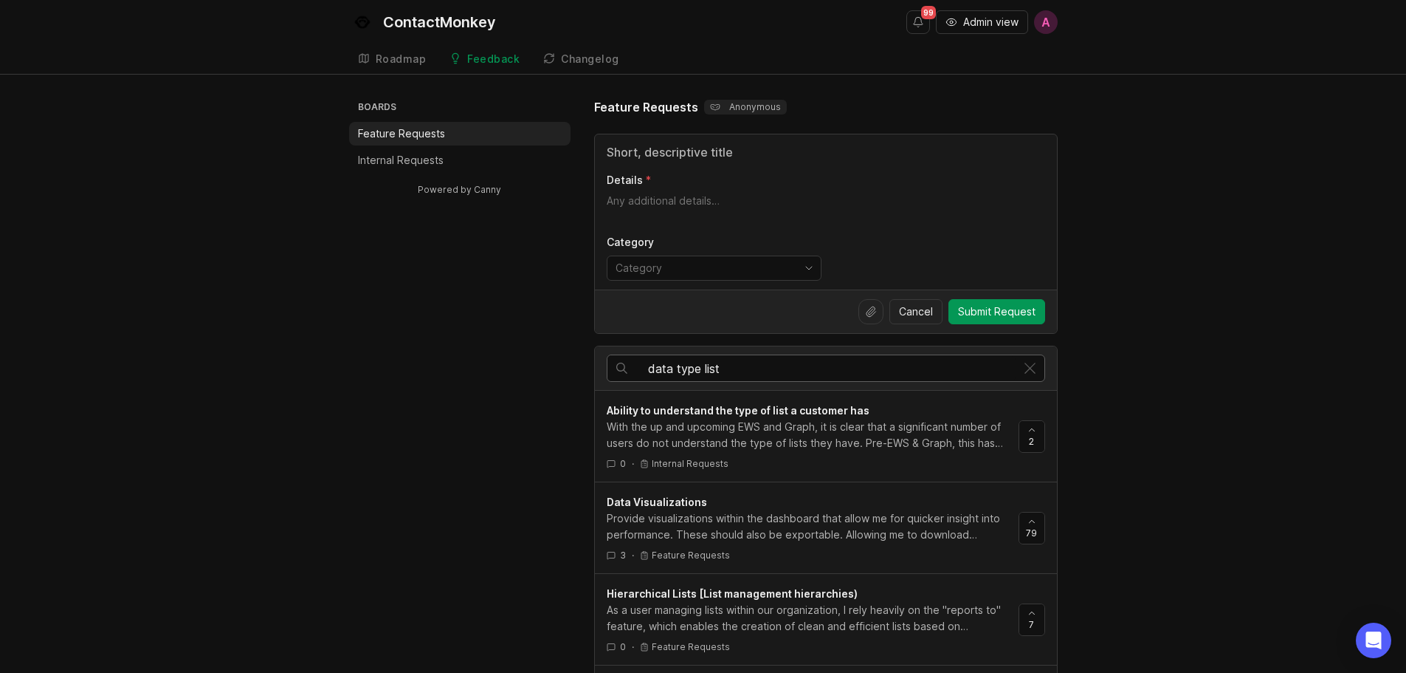
drag, startPoint x: 1026, startPoint y: 368, endPoint x: 903, endPoint y: 369, distance: 123.3
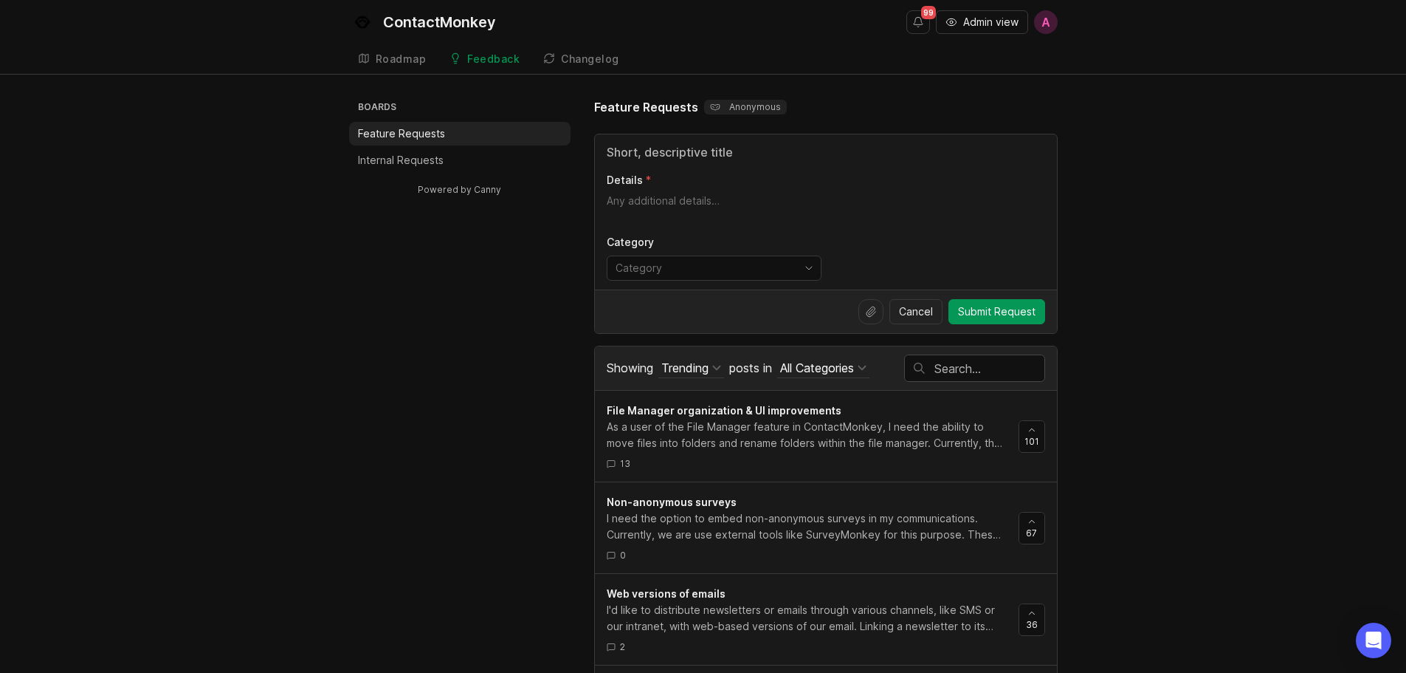
click at [978, 374] on input "text" at bounding box center [990, 368] width 110 height 16
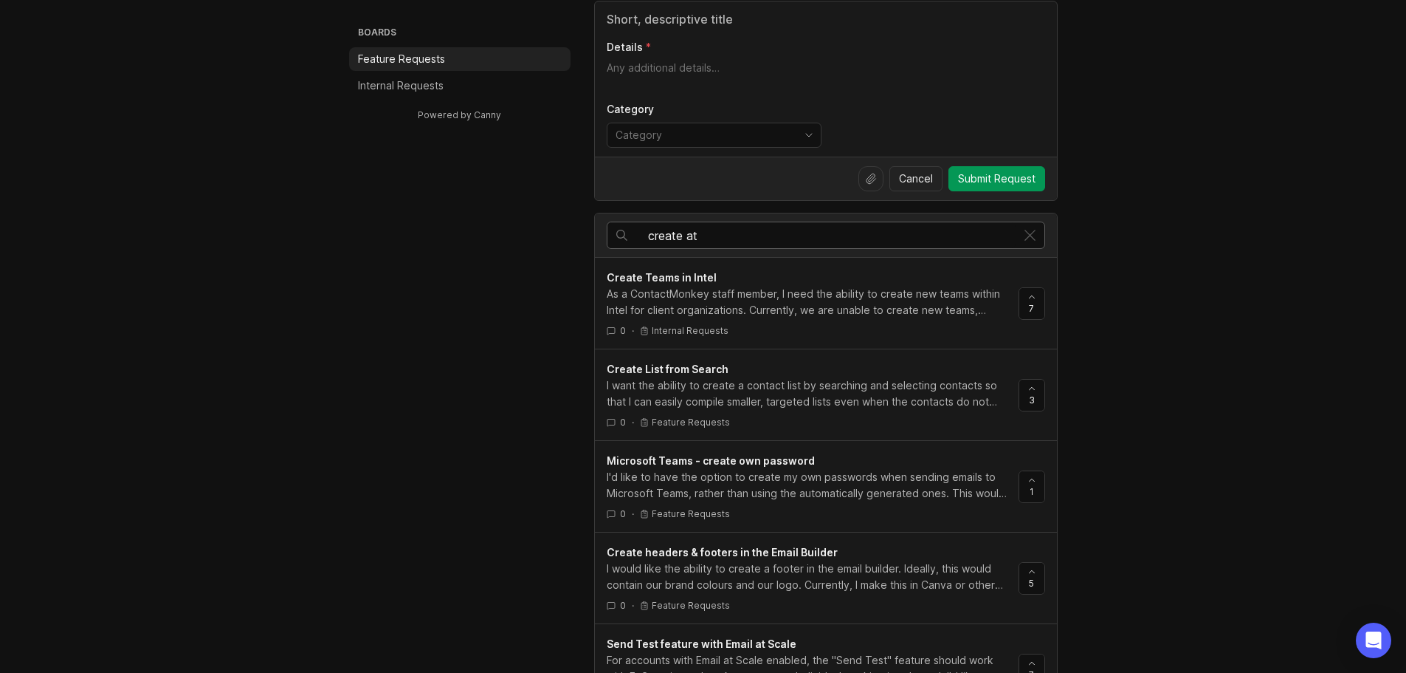
scroll to position [148, 0]
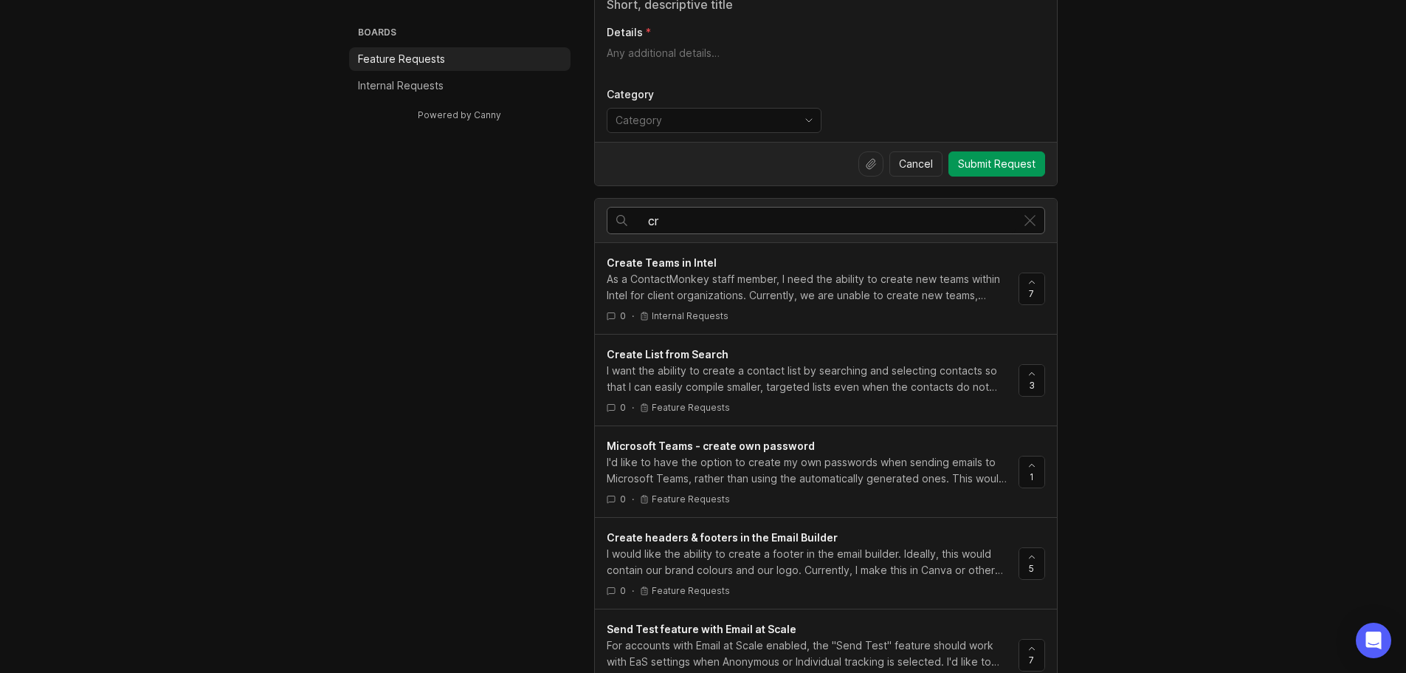
type input "c"
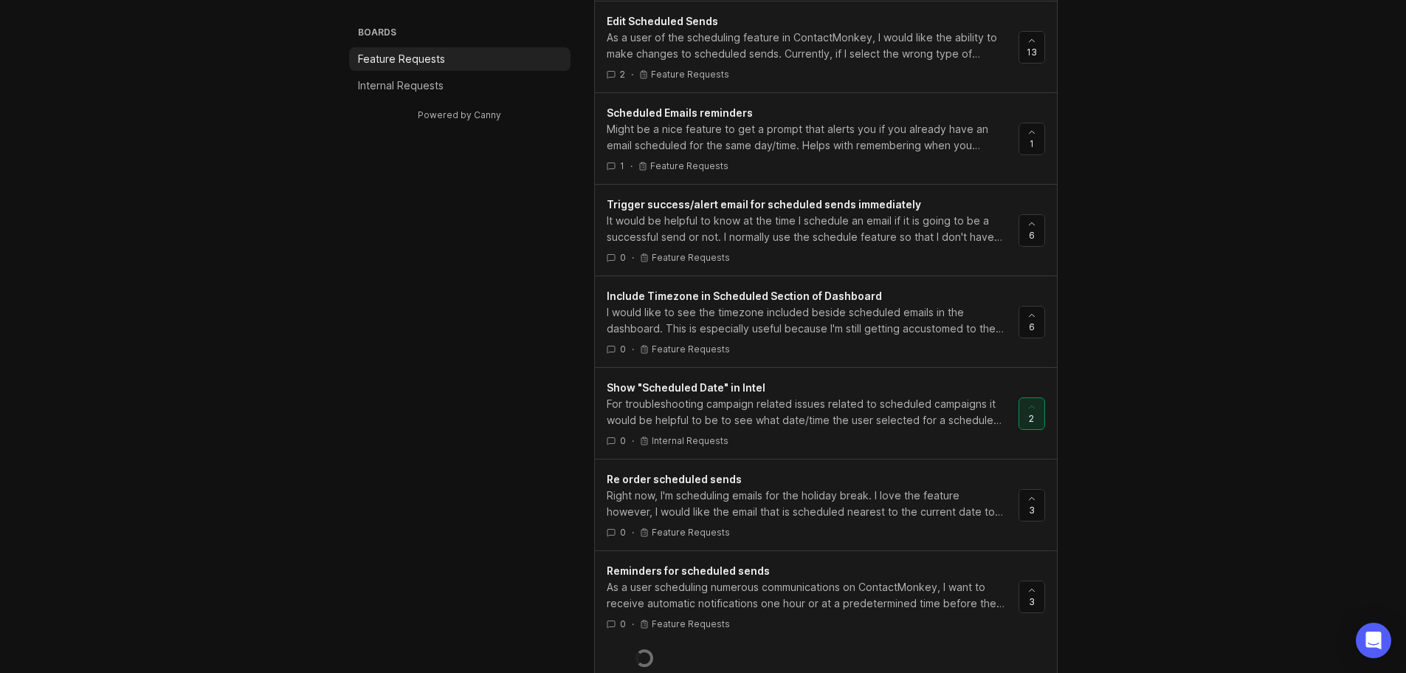
scroll to position [664, 0]
type input "schedule"
click at [857, 413] on div "For troubleshooting campaign related issues related to scheduled campaigns it w…" at bounding box center [807, 411] width 400 height 32
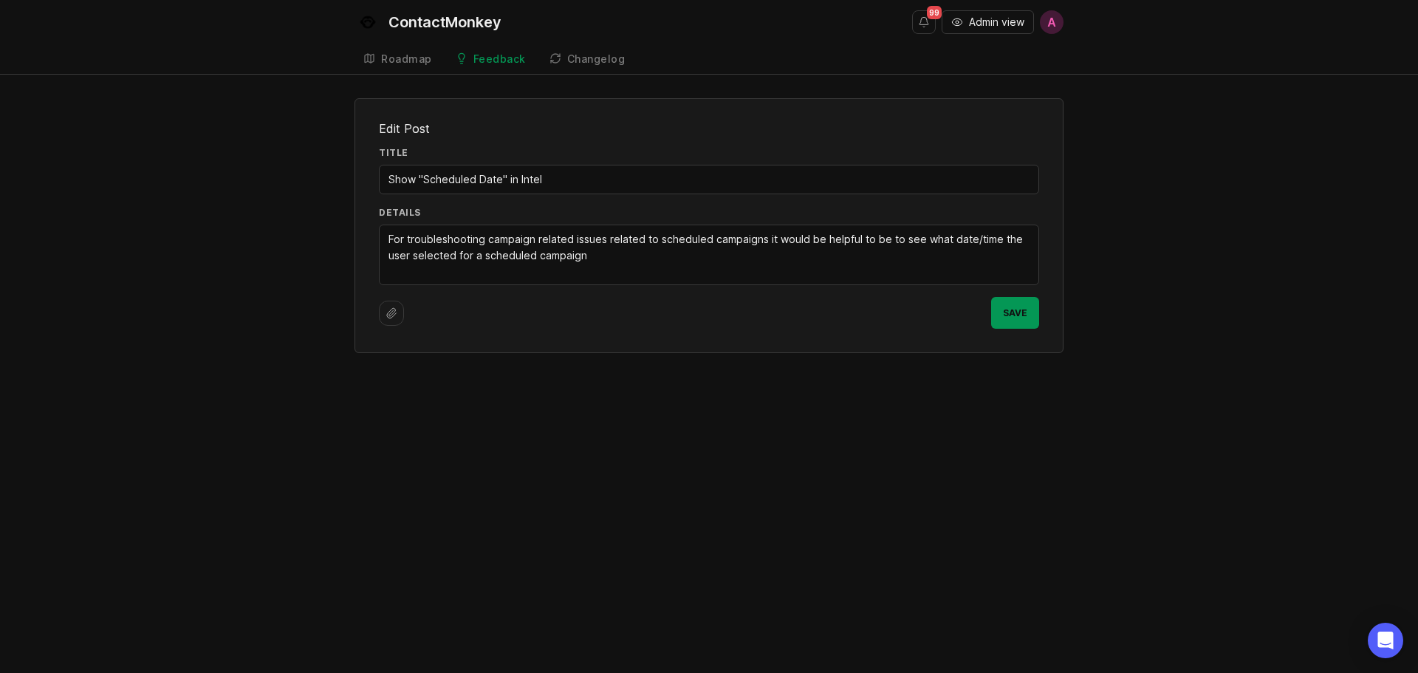
click at [653, 250] on textarea "For troubleshooting campaign related issues related to scheduled campaigns it w…" at bounding box center [708, 255] width 641 height 49
paste textarea "Campaign ID - Show created_at and send_at (e.g. for scheduled campaign troubles…"
click at [387, 288] on div "For troubleshooting campaign related issues related to scheduled campaigns it w…" at bounding box center [709, 262] width 660 height 77
click at [390, 288] on textarea "For troubleshooting campaign related issues related to scheduled campaigns it w…" at bounding box center [708, 263] width 641 height 65
click at [451, 287] on textarea "For troubleshooting campaign related issues related to scheduled campaigns it w…" at bounding box center [708, 263] width 641 height 65
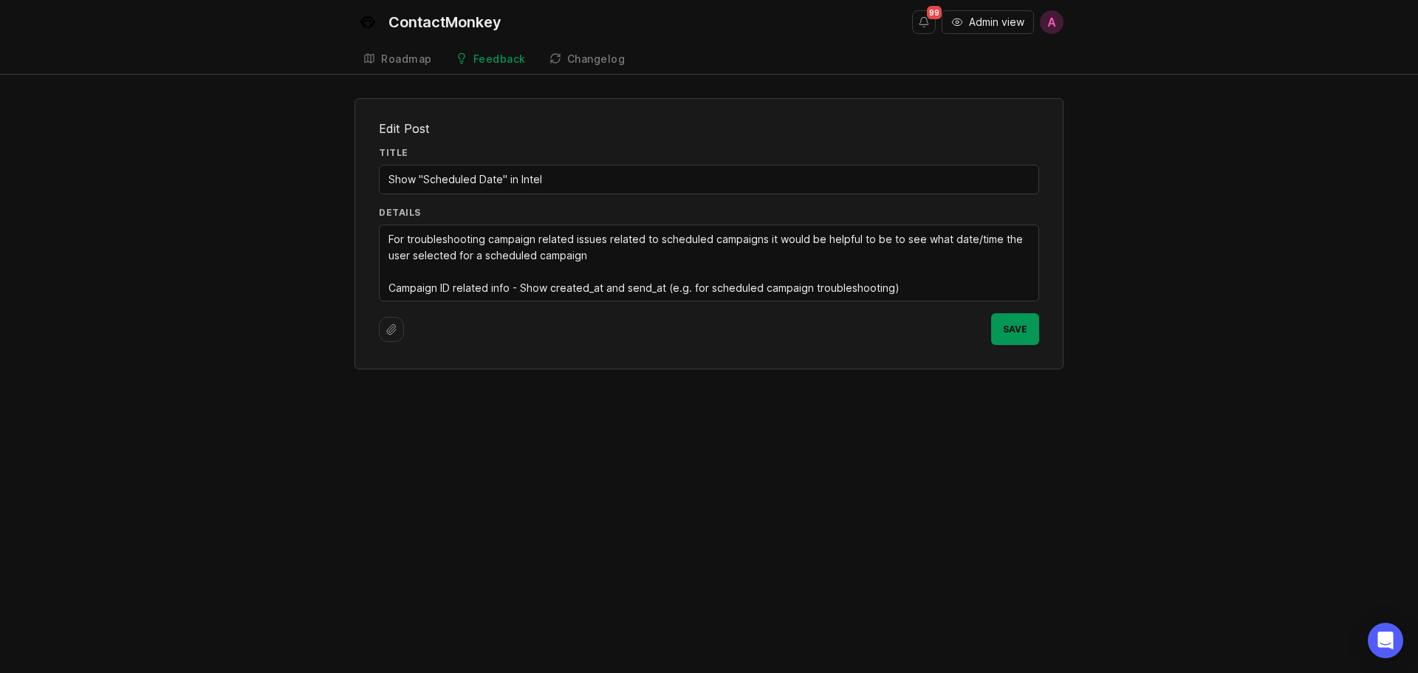
click at [918, 259] on textarea "For troubleshooting campaign related issues related to scheduled campaigns it w…" at bounding box center [708, 263] width 641 height 65
drag, startPoint x: 917, startPoint y: 288, endPoint x: 667, endPoint y: 285, distance: 249.6
click at [667, 285] on textarea "For troubleshooting campaign related issues related to scheduled campaigns it w…" at bounding box center [708, 263] width 641 height 65
type textarea "For troubleshooting campaign related issues related to scheduled campaigns it w…"
click at [1003, 329] on span "Save" at bounding box center [1015, 328] width 24 height 11
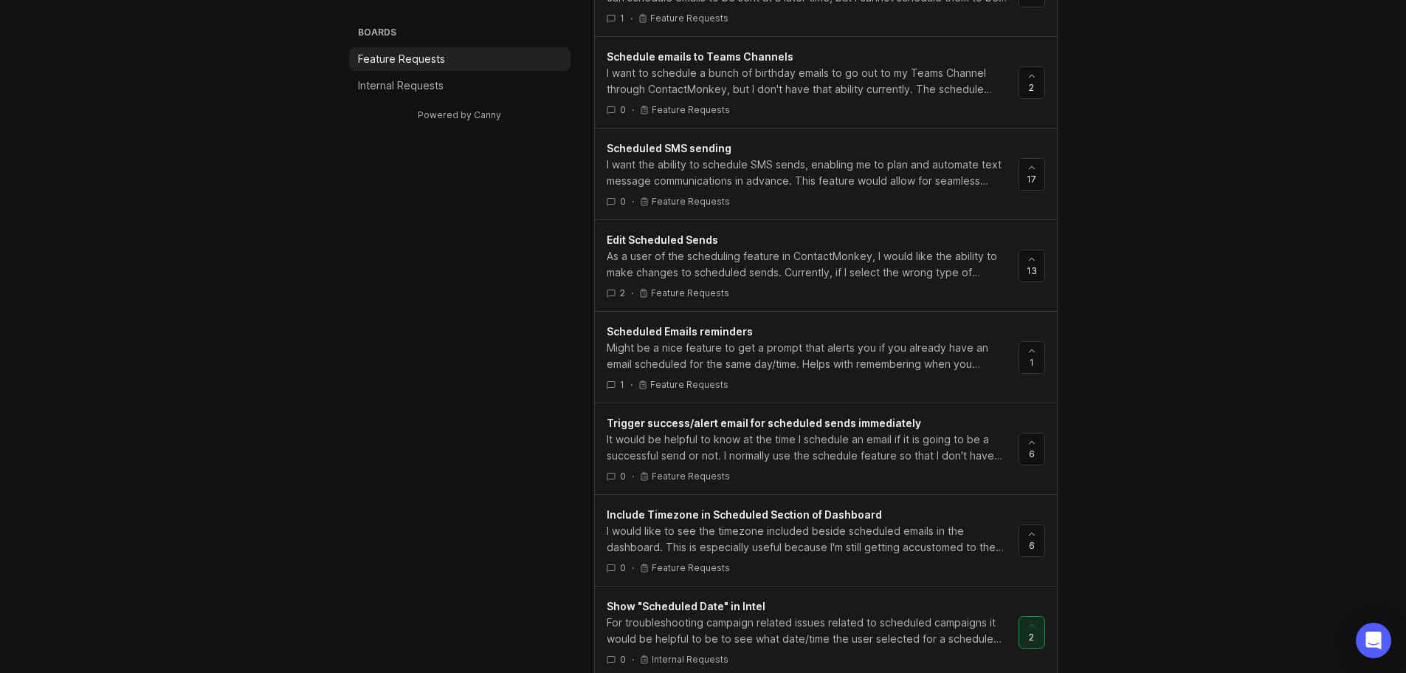
scroll to position [443, 0]
click at [422, 80] on p "Internal Requests" at bounding box center [401, 85] width 86 height 15
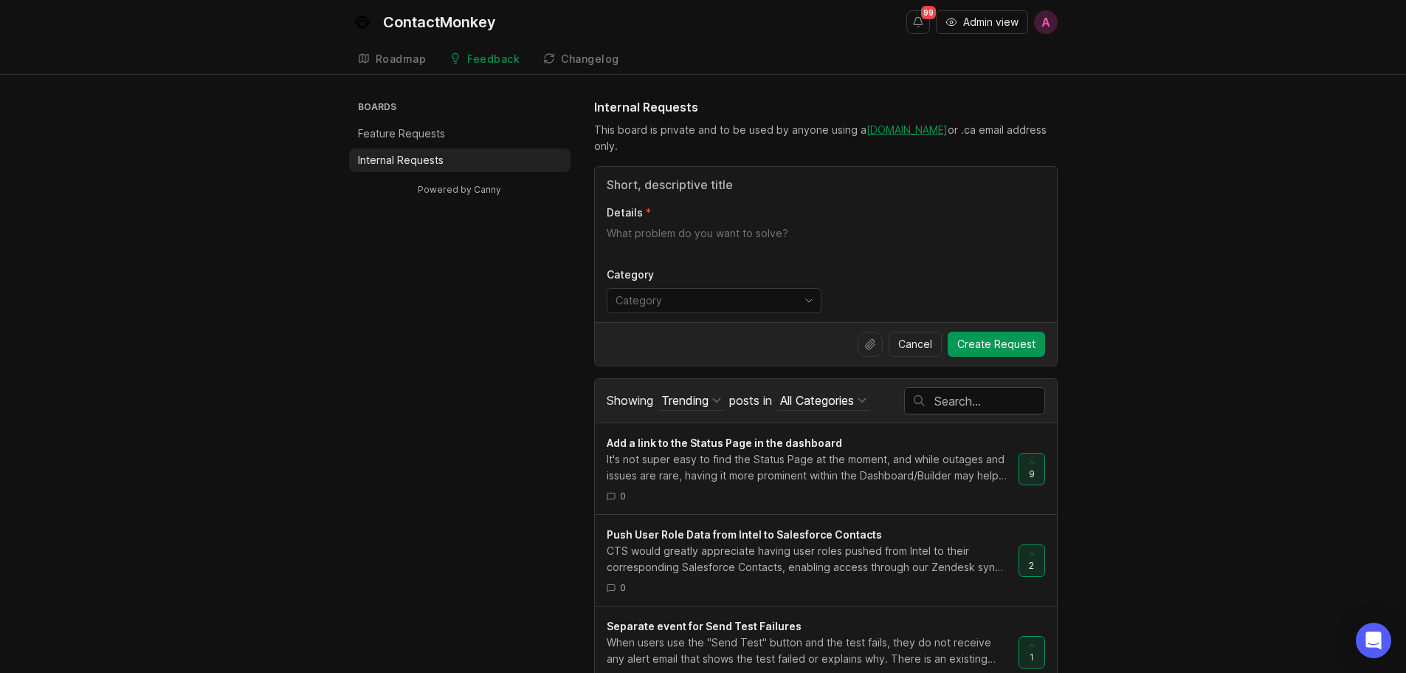
click at [697, 185] on input "Title" at bounding box center [826, 185] width 439 height 18
type input "Campaign ID - Show created_at and send_at (e.g. for scheduled campaign troubles…"
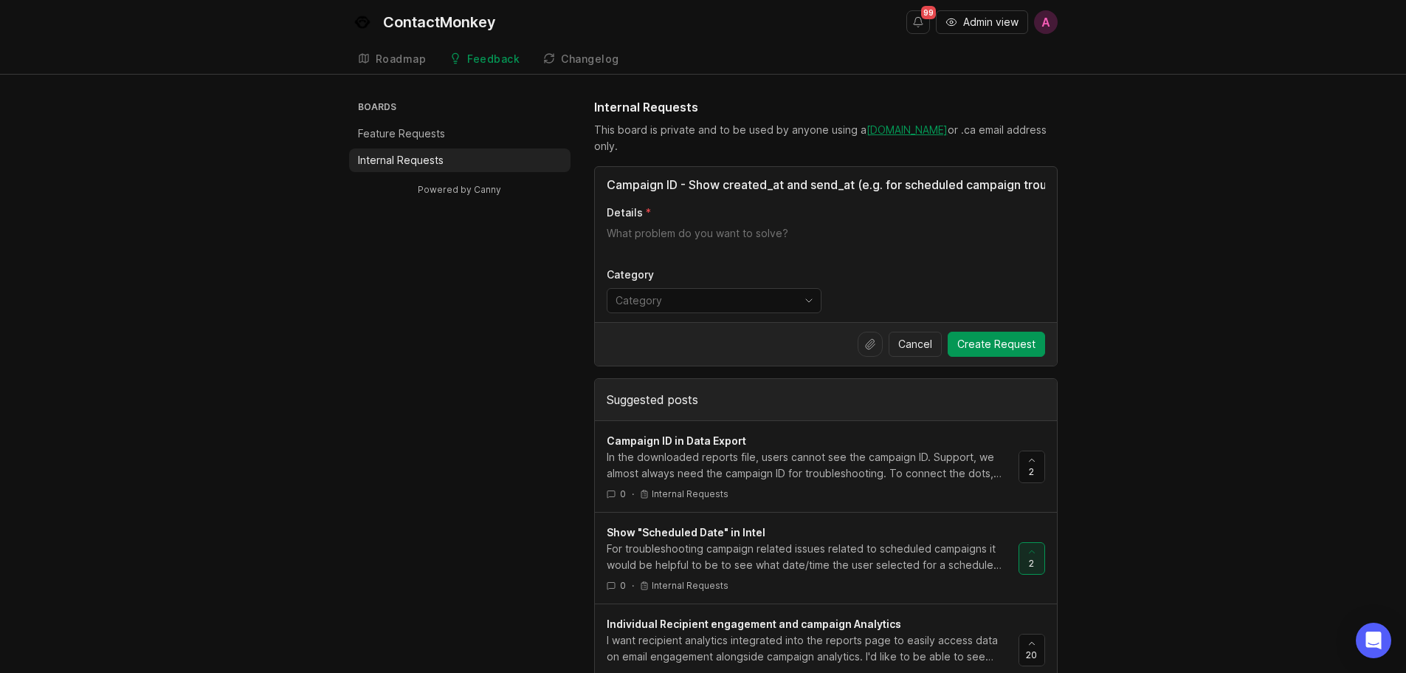
drag, startPoint x: 671, startPoint y: 185, endPoint x: 468, endPoint y: 182, distance: 203.0
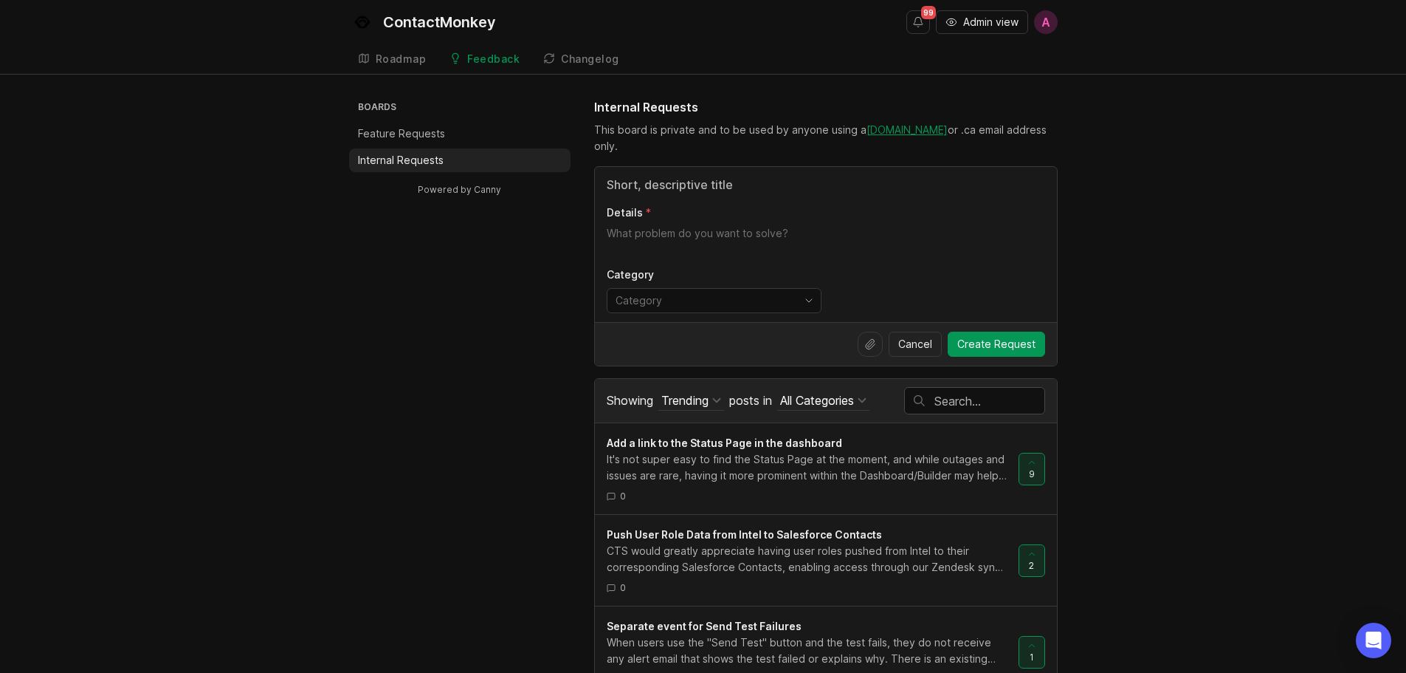
click at [696, 185] on input "Title" at bounding box center [826, 185] width 439 height 18
paste input "List Management - Show data-type used for any particular column"
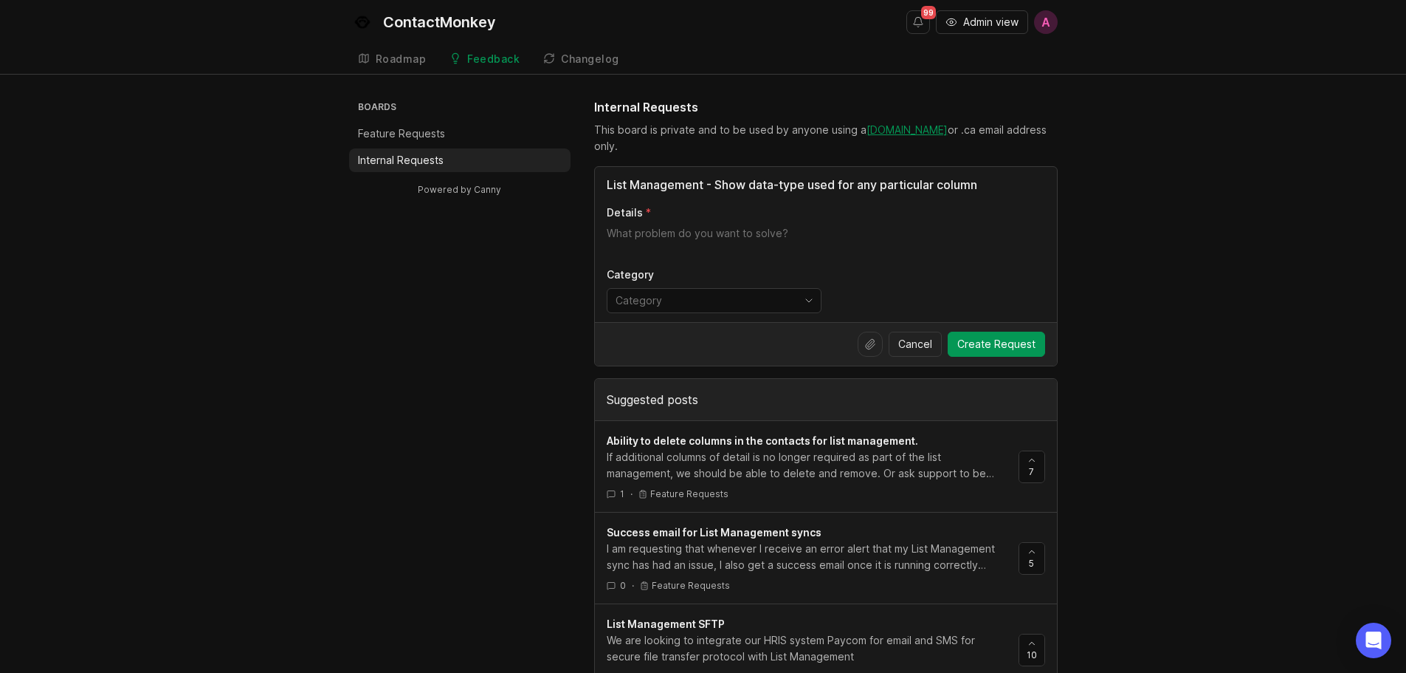
type input "List Management - Show data-type used for any particular column"
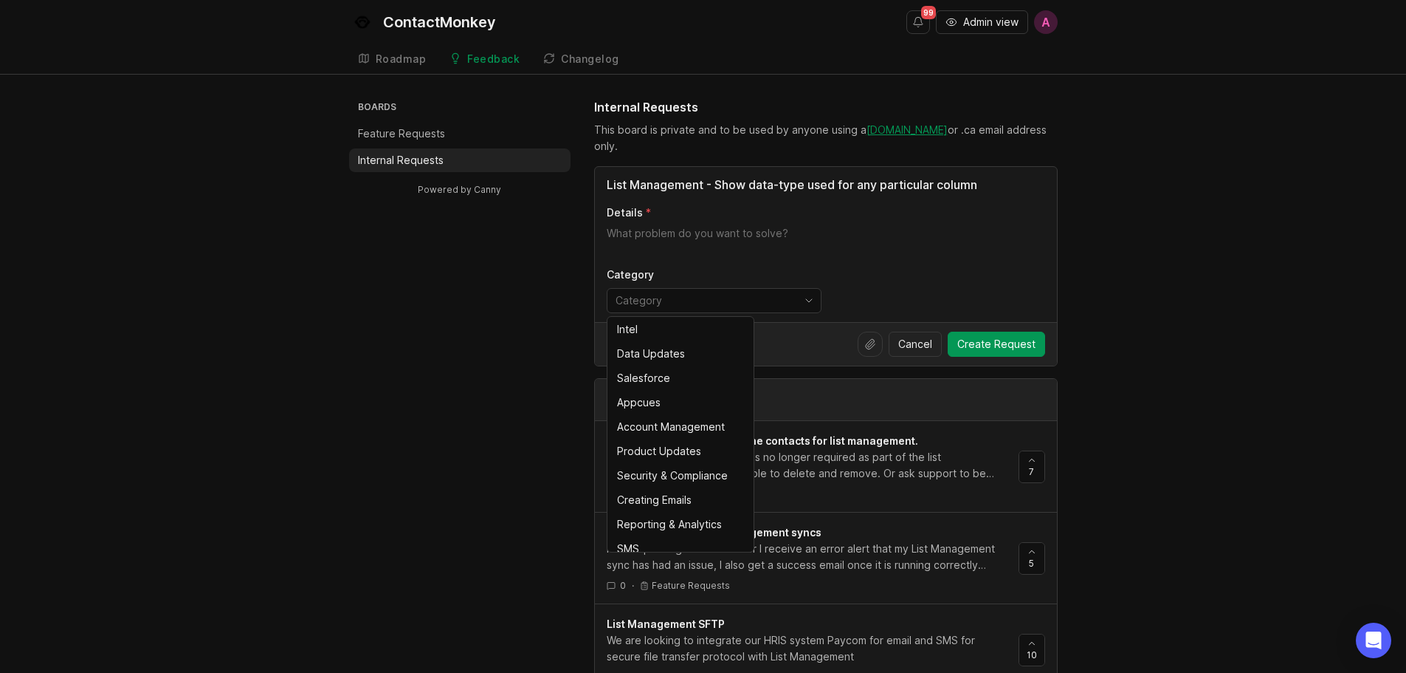
click at [656, 304] on input "toggle menu" at bounding box center [706, 300] width 180 height 16
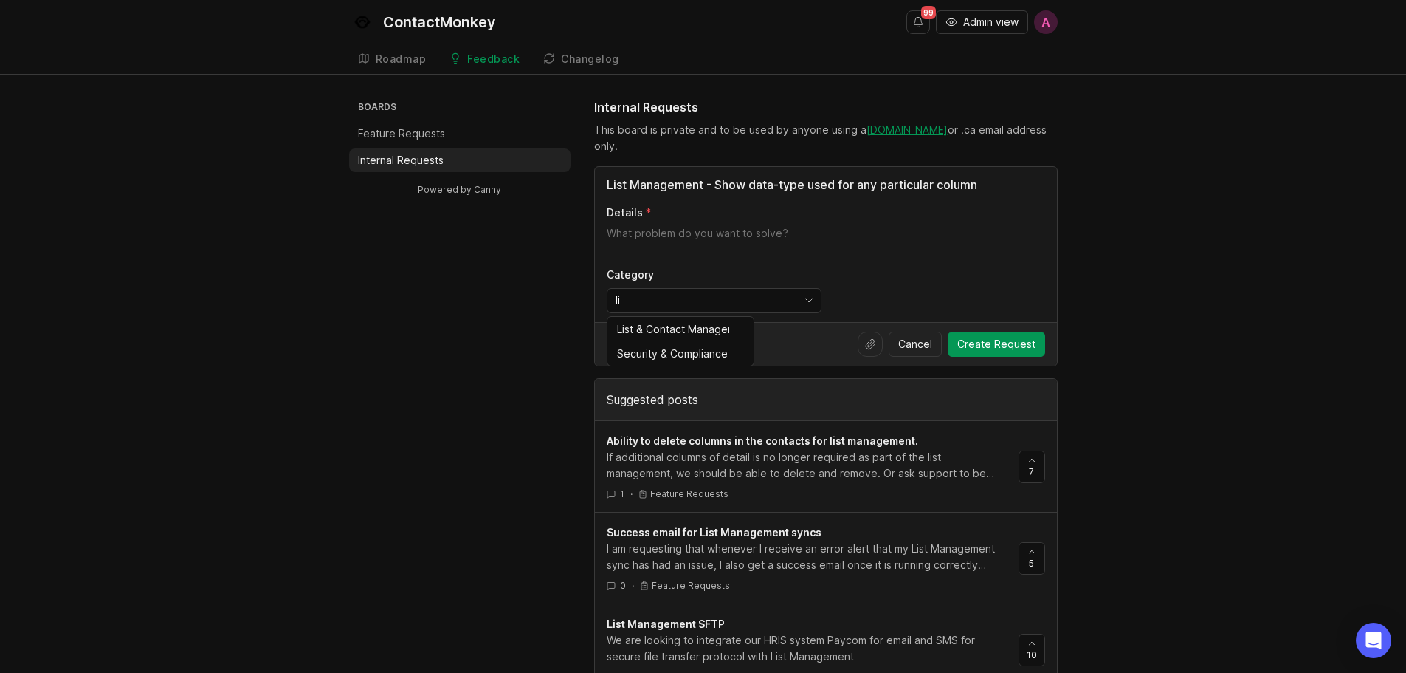
type input "l"
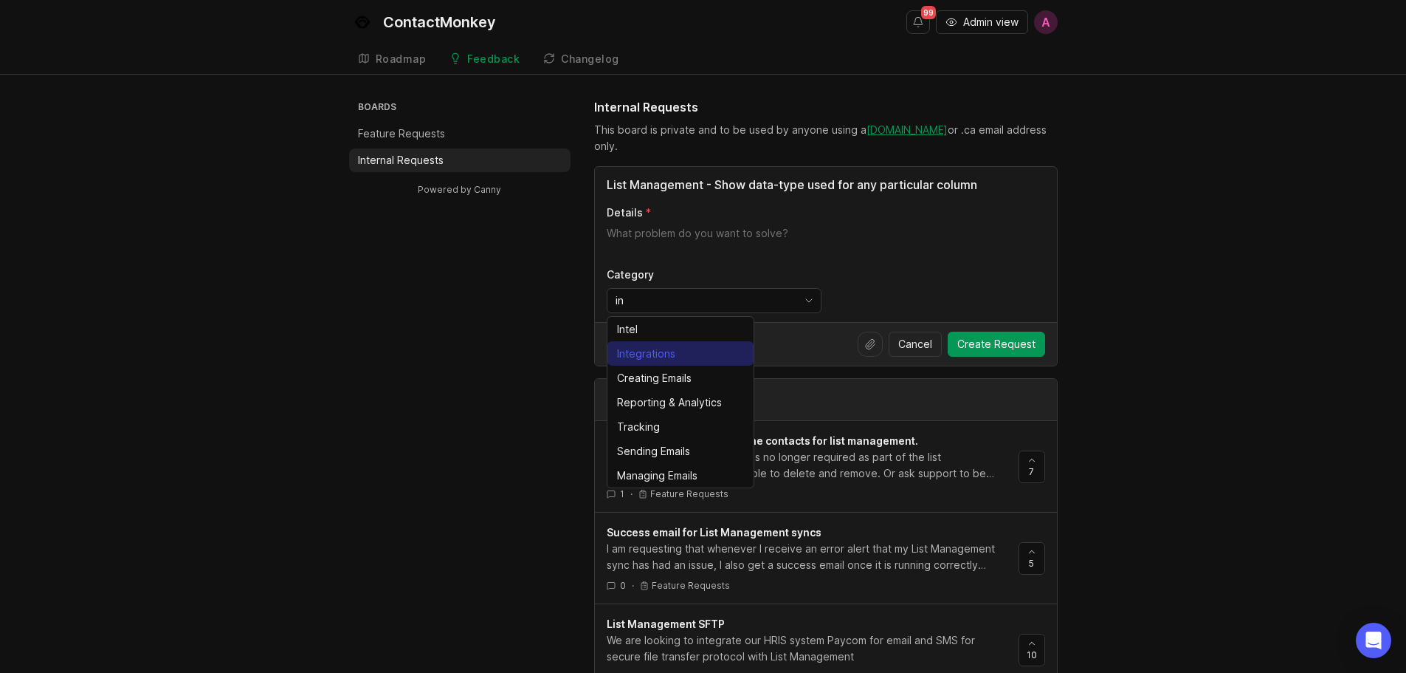
type input "i"
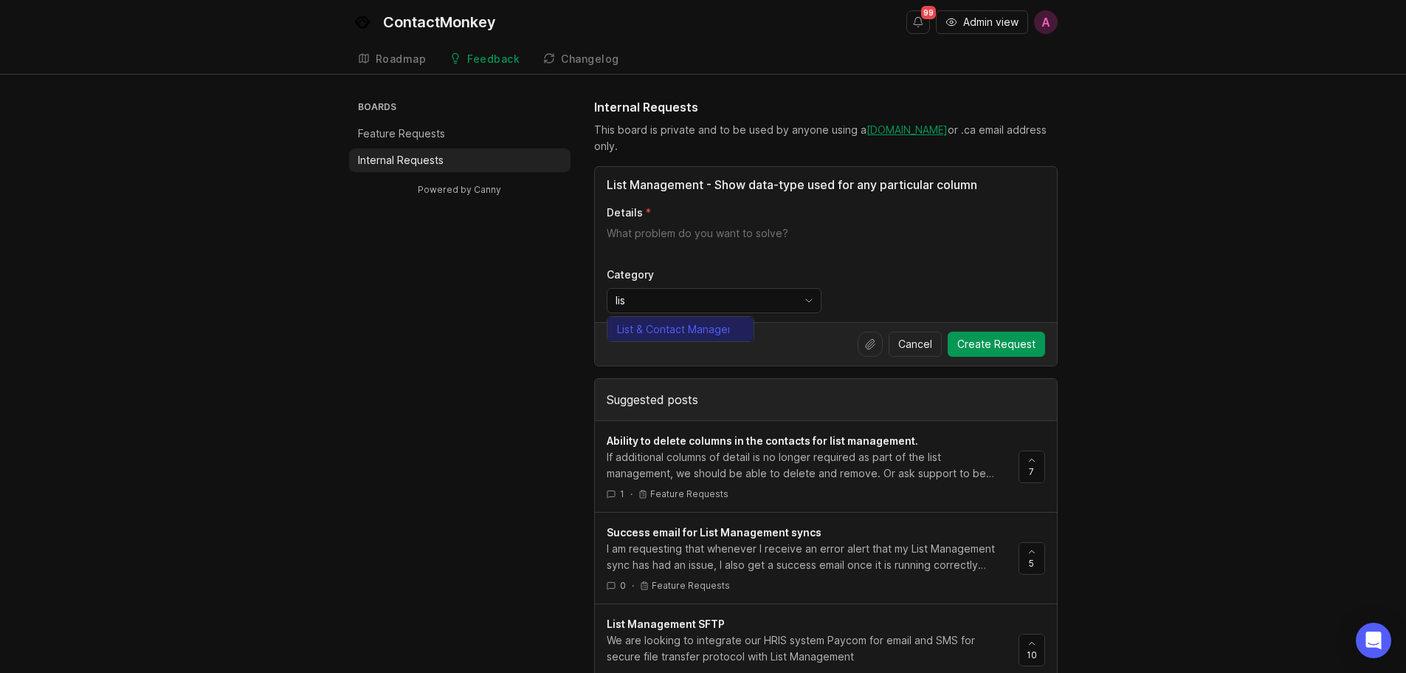
click at [685, 327] on div "List & Contact Management" at bounding box center [673, 329] width 112 height 16
type input "List & Contact Management"
click at [766, 242] on textarea "Details" at bounding box center [826, 241] width 439 height 30
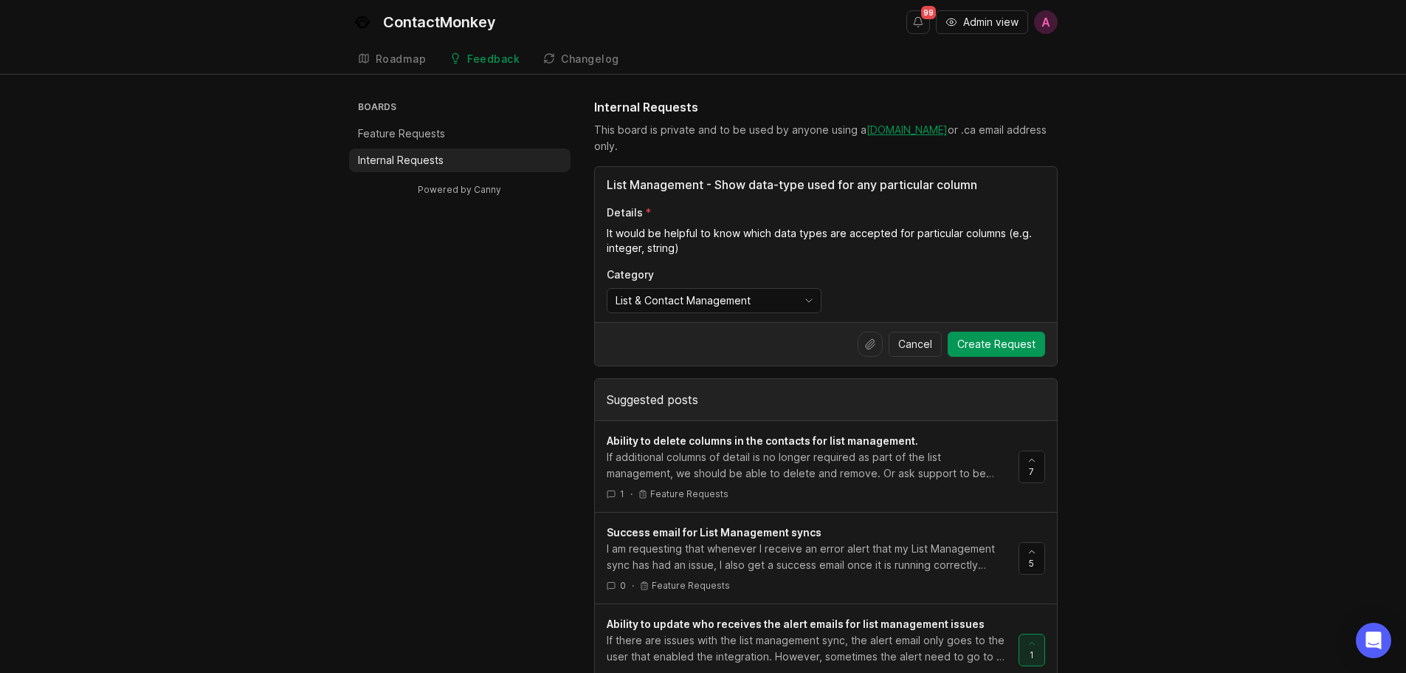
drag, startPoint x: 633, startPoint y: 247, endPoint x: 743, endPoint y: 230, distance: 111.4
click at [743, 230] on textarea "It would be helpful to know which data types are accepted for particular column…" at bounding box center [826, 241] width 439 height 30
click at [935, 252] on textarea "It would be helpful to know which data types are accepted for particular column…" at bounding box center [826, 241] width 439 height 30
click at [767, 199] on div "List Management - Show data-type used for any particular column Details It woul…" at bounding box center [826, 244] width 462 height 155
drag, startPoint x: 847, startPoint y: 229, endPoint x: 863, endPoint y: 219, distance: 19.3
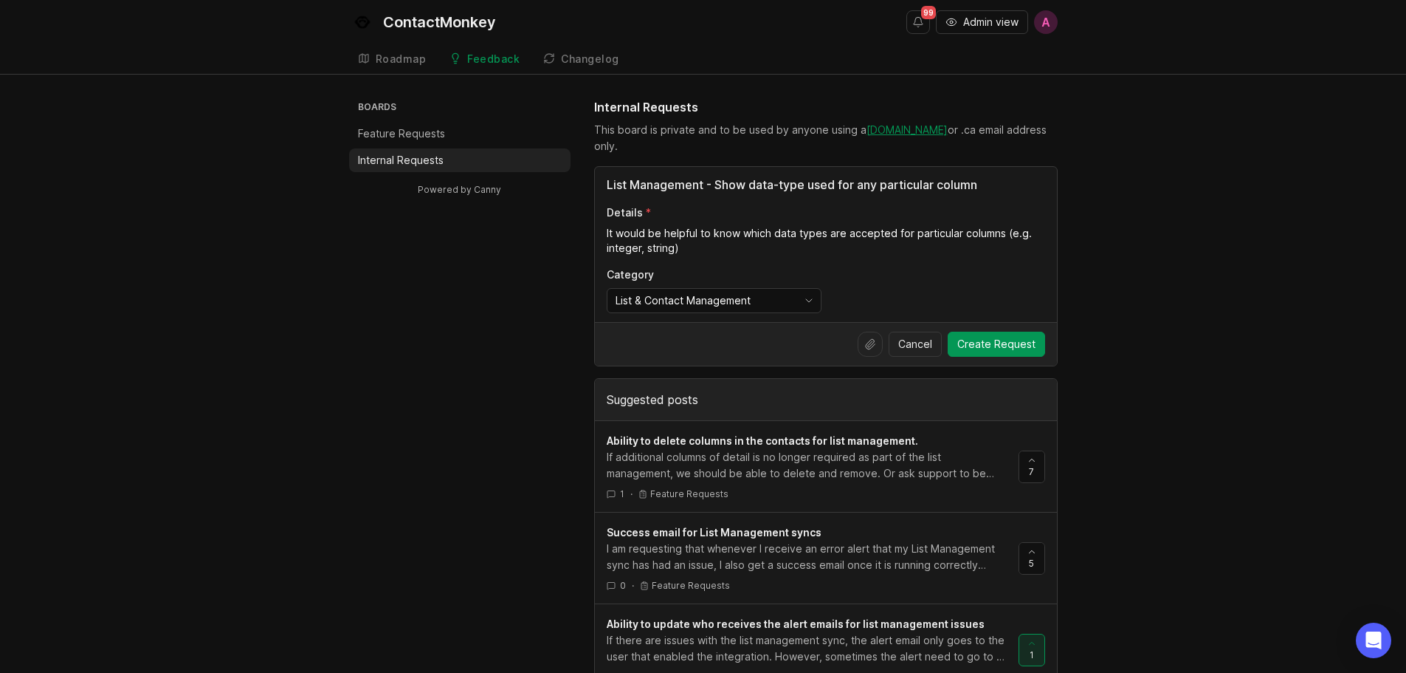
click at [847, 229] on textarea "It would be helpful to know which data types are accepted for particular column…" at bounding box center [826, 241] width 439 height 30
type textarea "It would be helpful to know which data types are used and accepted for particul…"
click at [793, 214] on label "Details" at bounding box center [826, 212] width 439 height 15
click at [793, 226] on textarea "It would be helpful to know which data types are used and accepted for particul…" at bounding box center [826, 241] width 439 height 30
click at [1001, 343] on span "Create Request" at bounding box center [997, 344] width 78 height 15
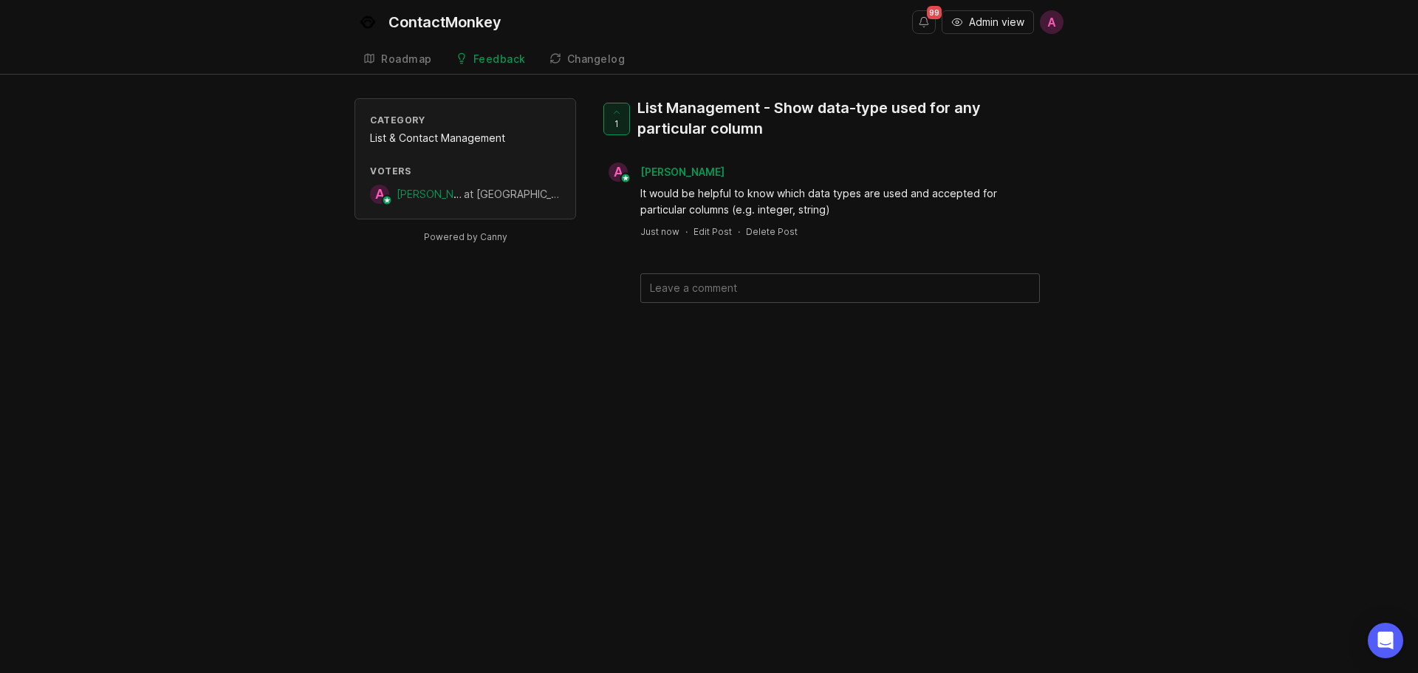
click at [444, 16] on div "ContactMonkey" at bounding box center [444, 22] width 113 height 15
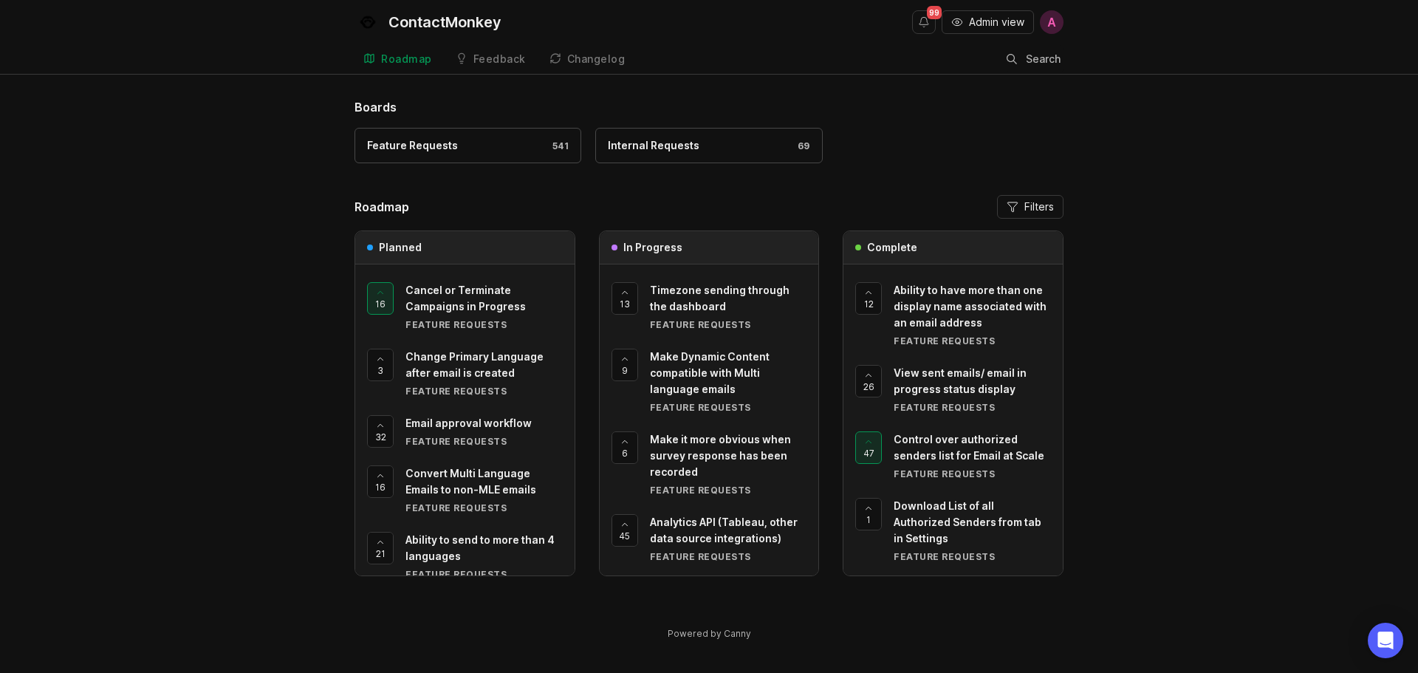
click at [492, 50] on link "Feedback" at bounding box center [491, 59] width 88 height 30
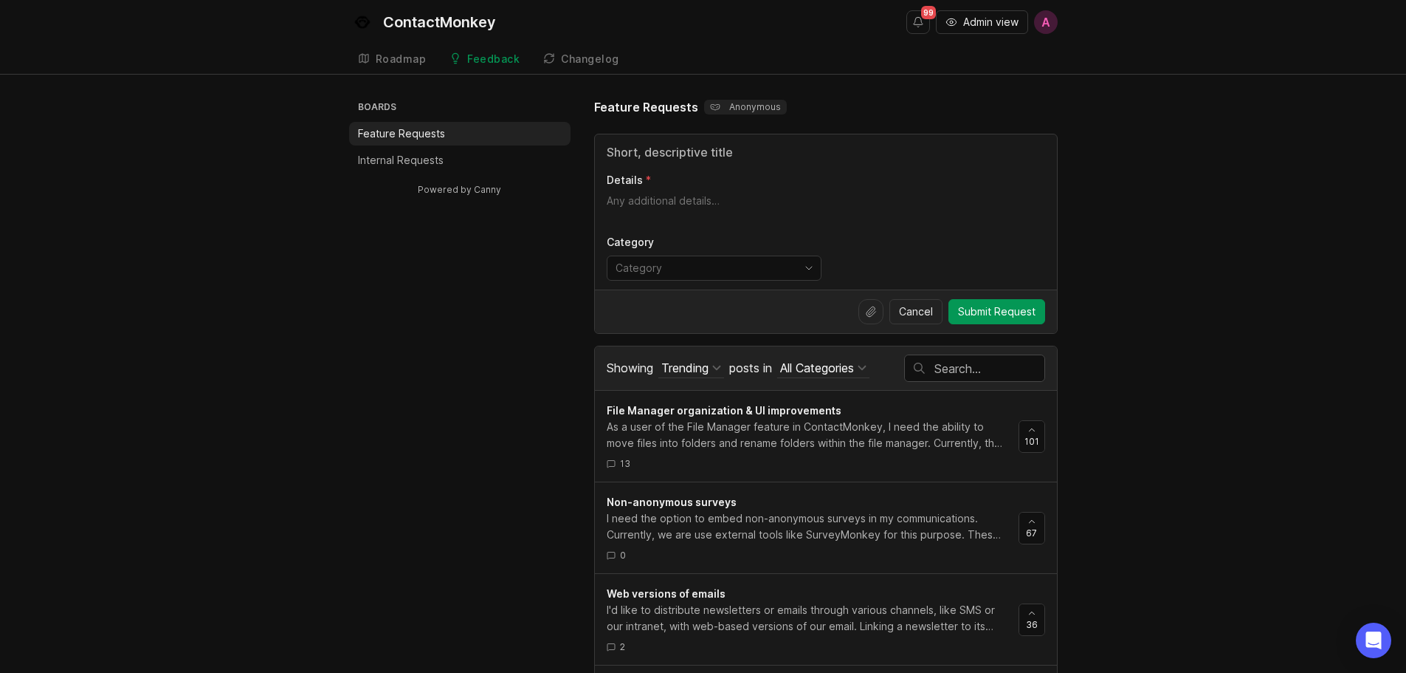
click at [988, 357] on div at bounding box center [975, 368] width 140 height 26
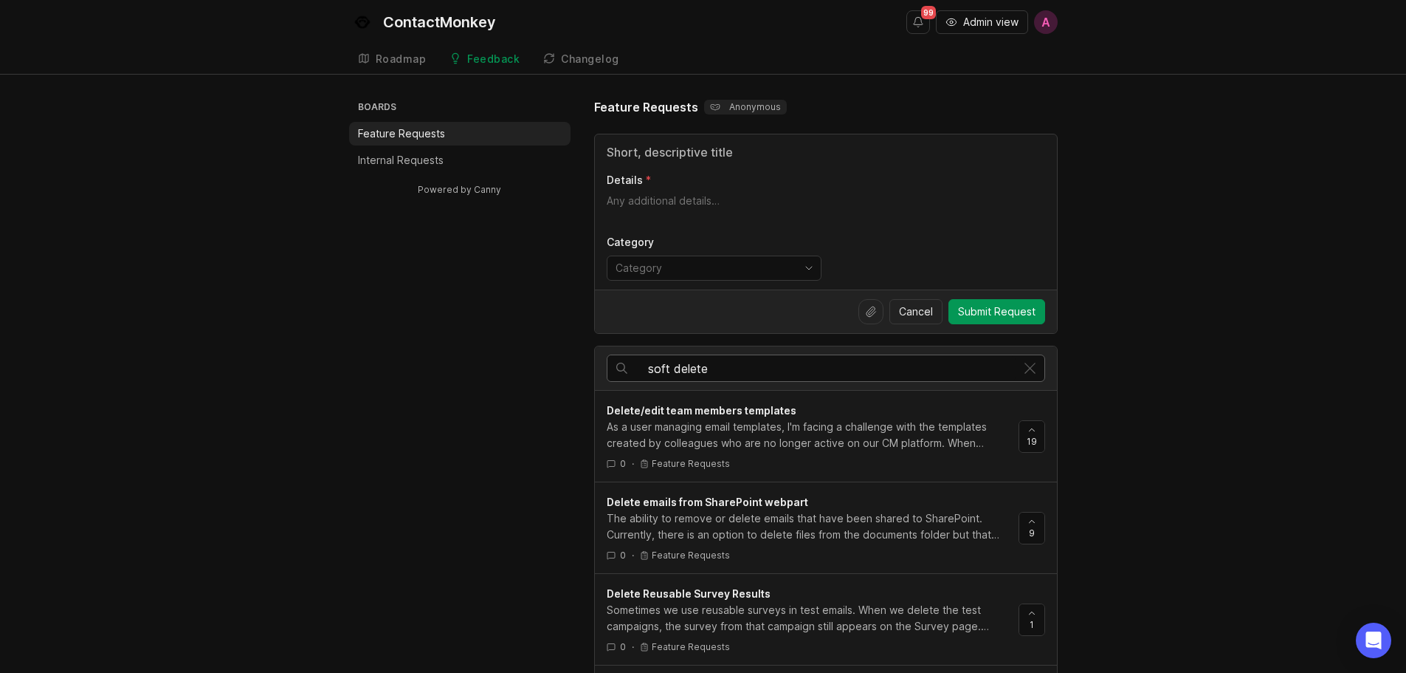
type input "soft delete"
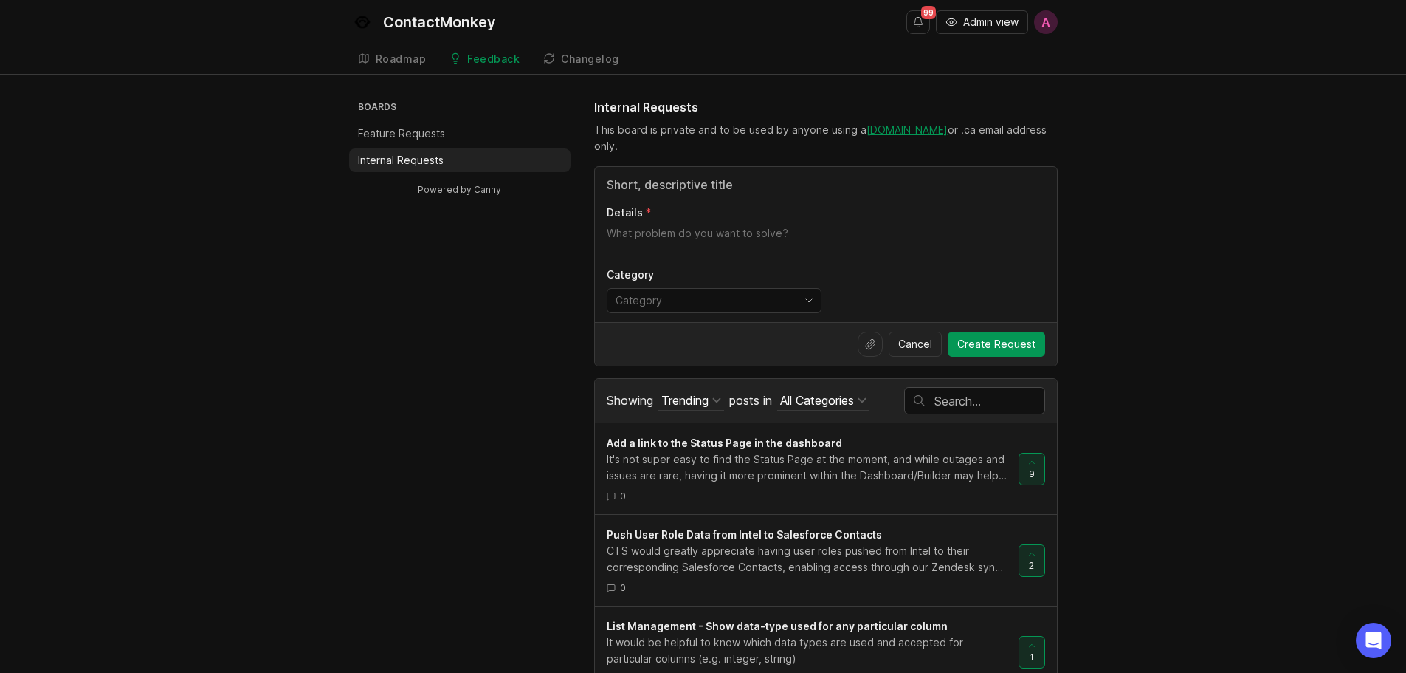
click at [720, 189] on input "Title" at bounding box center [826, 185] width 439 height 18
paste input "List Management - Shows rows of what WorkDay sends us, instead of having a dev …"
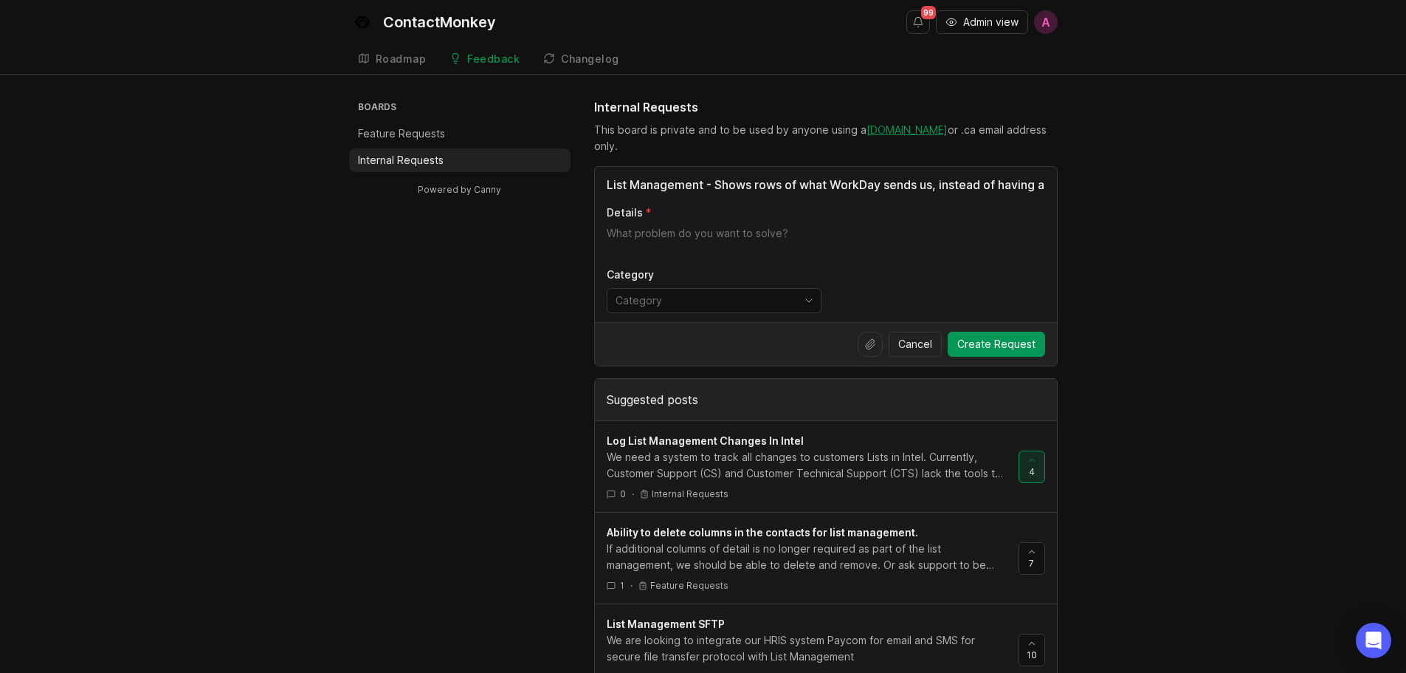
drag, startPoint x: 650, startPoint y: 180, endPoint x: 499, endPoint y: 183, distance: 151.4
click at [918, 168] on div "List Management - Shows rows of what WorkDay sends us, instead of having a dev …" at bounding box center [826, 244] width 462 height 155
drag, startPoint x: 941, startPoint y: 183, endPoint x: 1191, endPoint y: 182, distance: 249.5
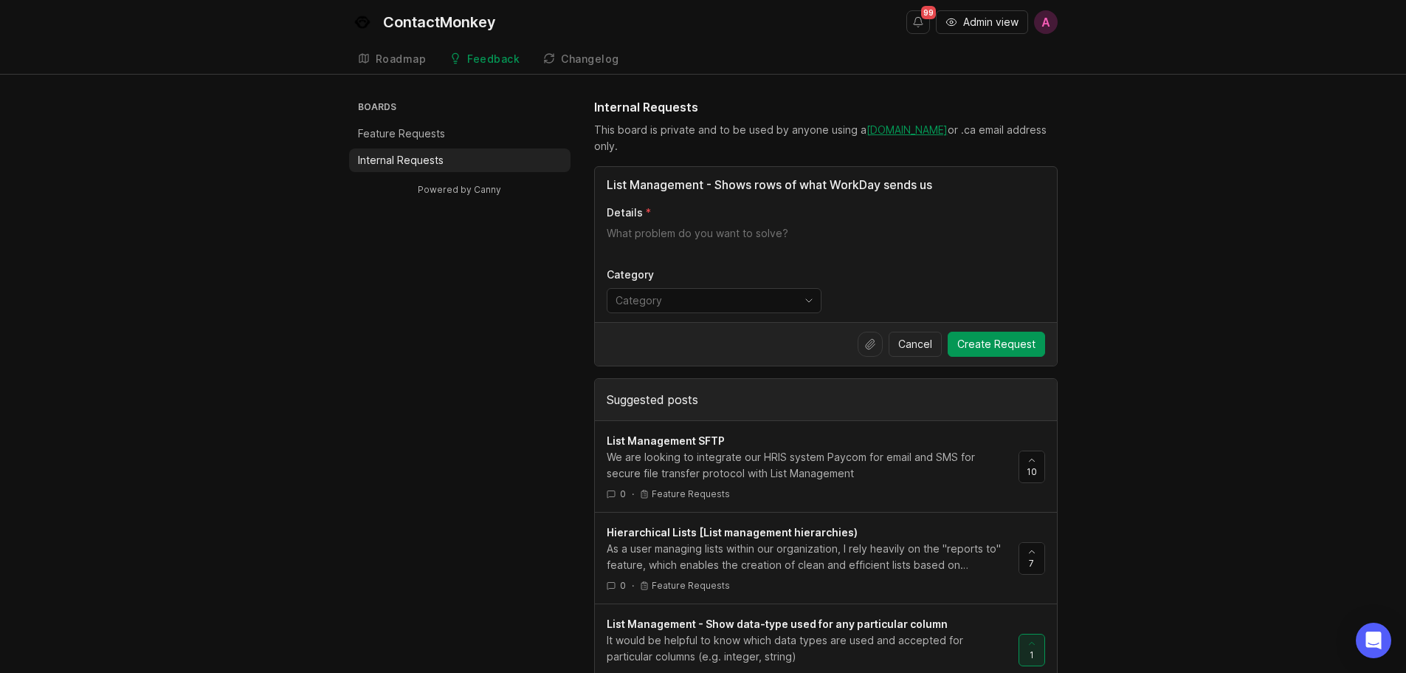
click at [865, 180] on input "List Management - Shows rows of what WorkDay sends us" at bounding box center [826, 185] width 439 height 18
click at [830, 181] on input "List Management - Shows rows of what Workday sends us" at bounding box center [826, 185] width 439 height 18
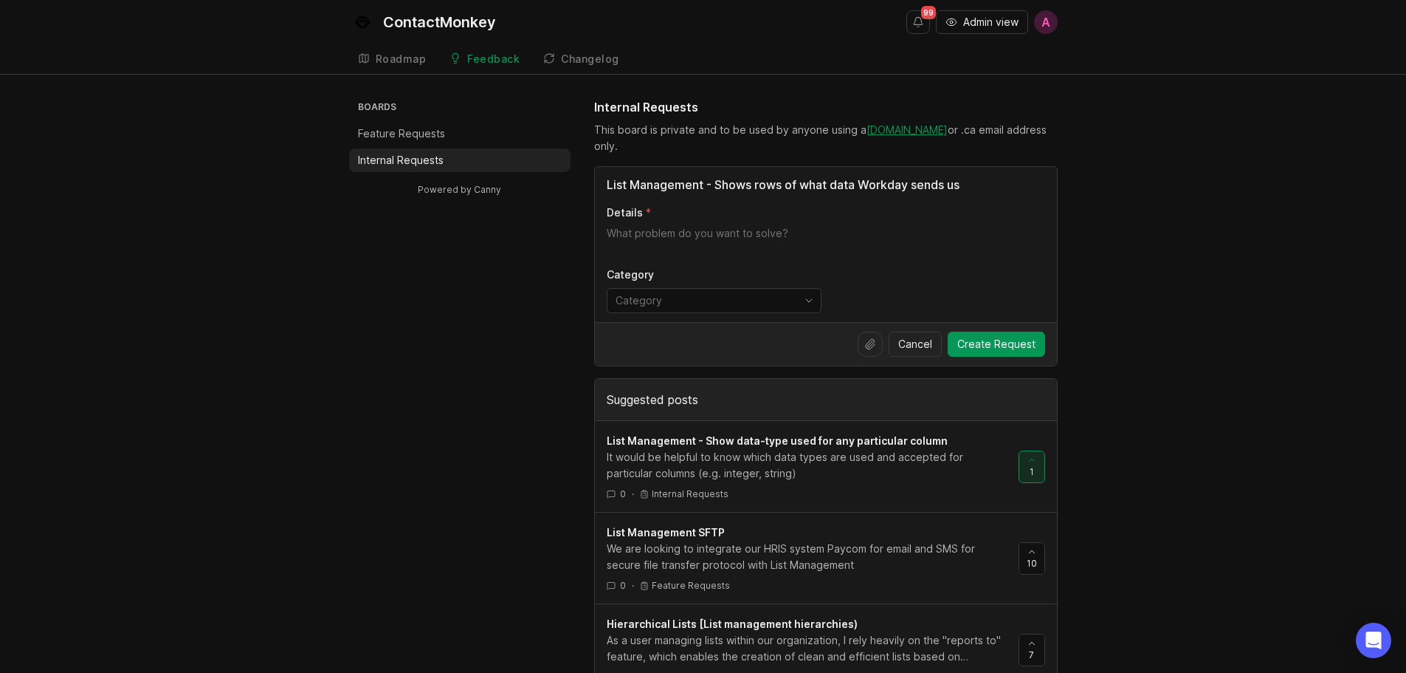
type input "List Management - Shows rows of what data Workday sends us"
click at [801, 236] on textarea "Details" at bounding box center [826, 241] width 439 height 30
paste textarea "instead of having a dev go into AWS or in the rails-console to pull that data."
click at [608, 229] on textarea "instead of having a dev go into AWS or in the rails-console to pull that data." at bounding box center [826, 241] width 439 height 30
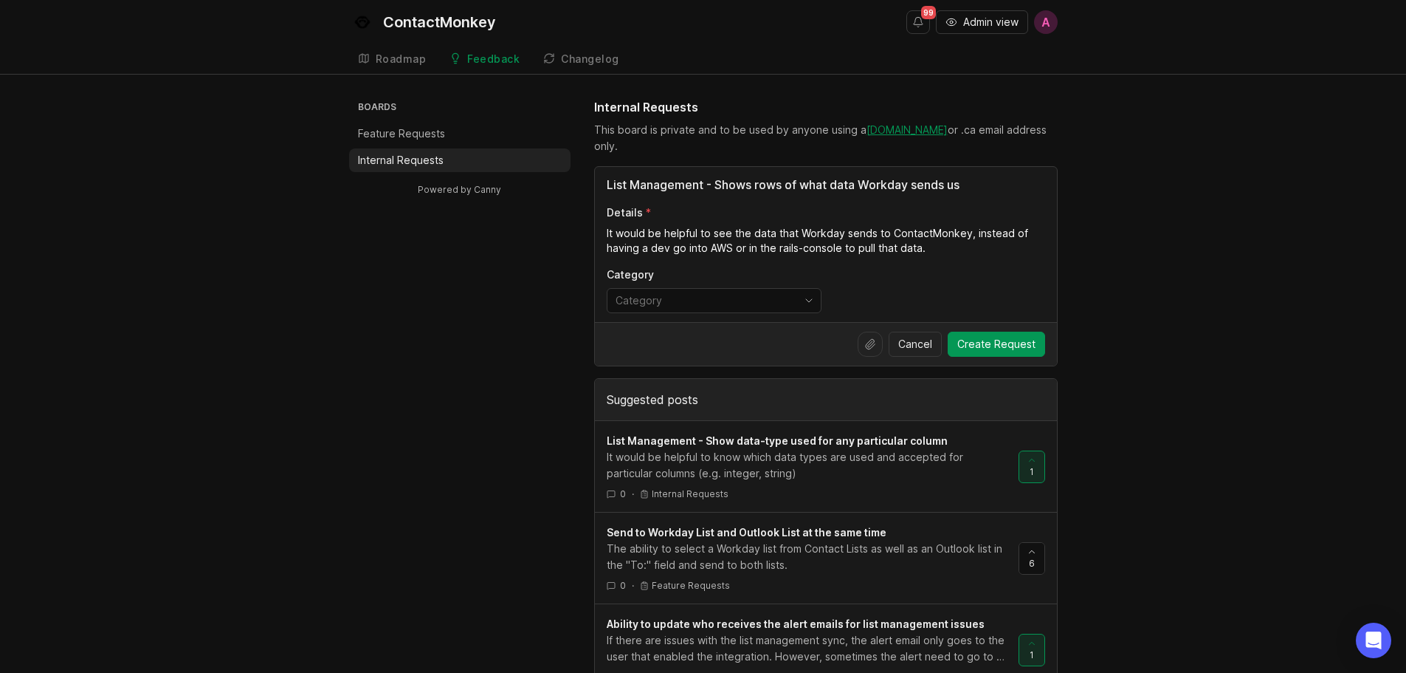
click at [950, 244] on textarea "It would be helpful to see the data that Workday sends to ContactMonkey, instea…" at bounding box center [826, 241] width 439 height 30
type textarea "It would be helpful to see the data that Workday sends to ContactMonkey, instea…"
click at [746, 291] on div "toggle menu" at bounding box center [703, 301] width 190 height 24
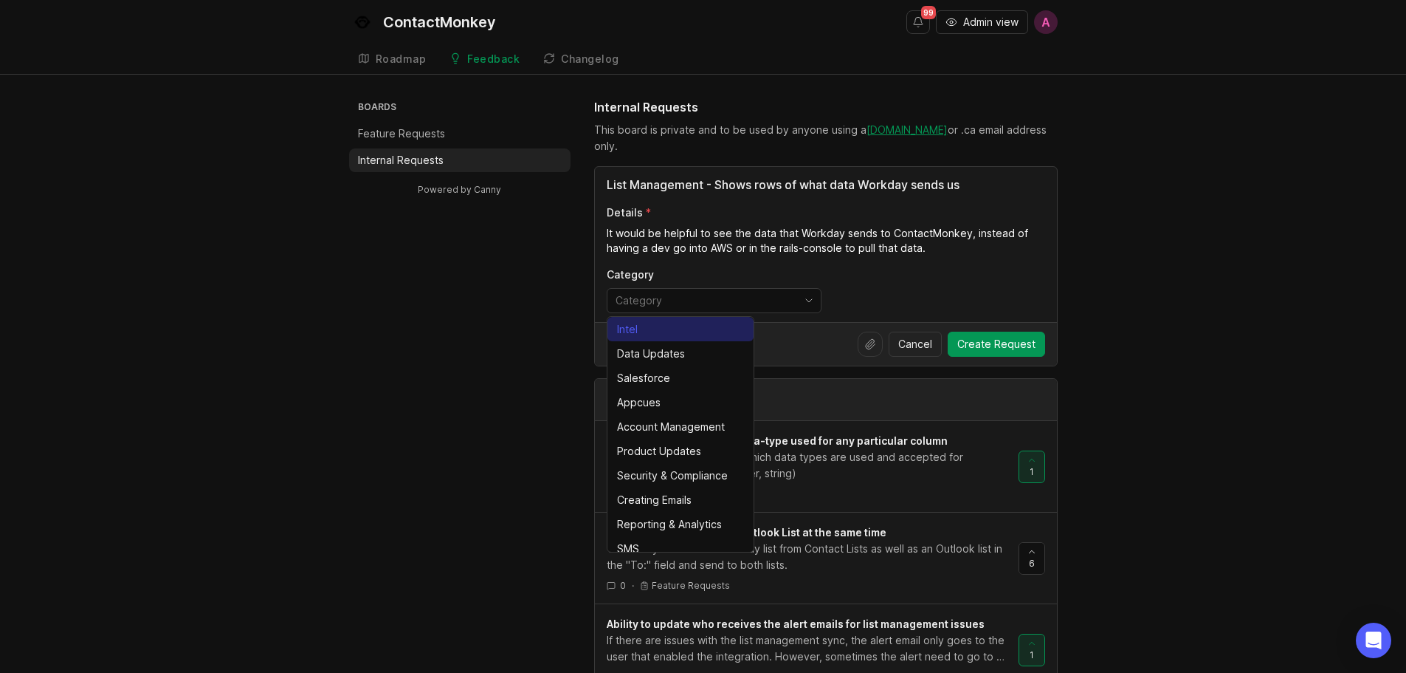
click at [701, 320] on li "Intel" at bounding box center [681, 329] width 146 height 24
type input "Intel"
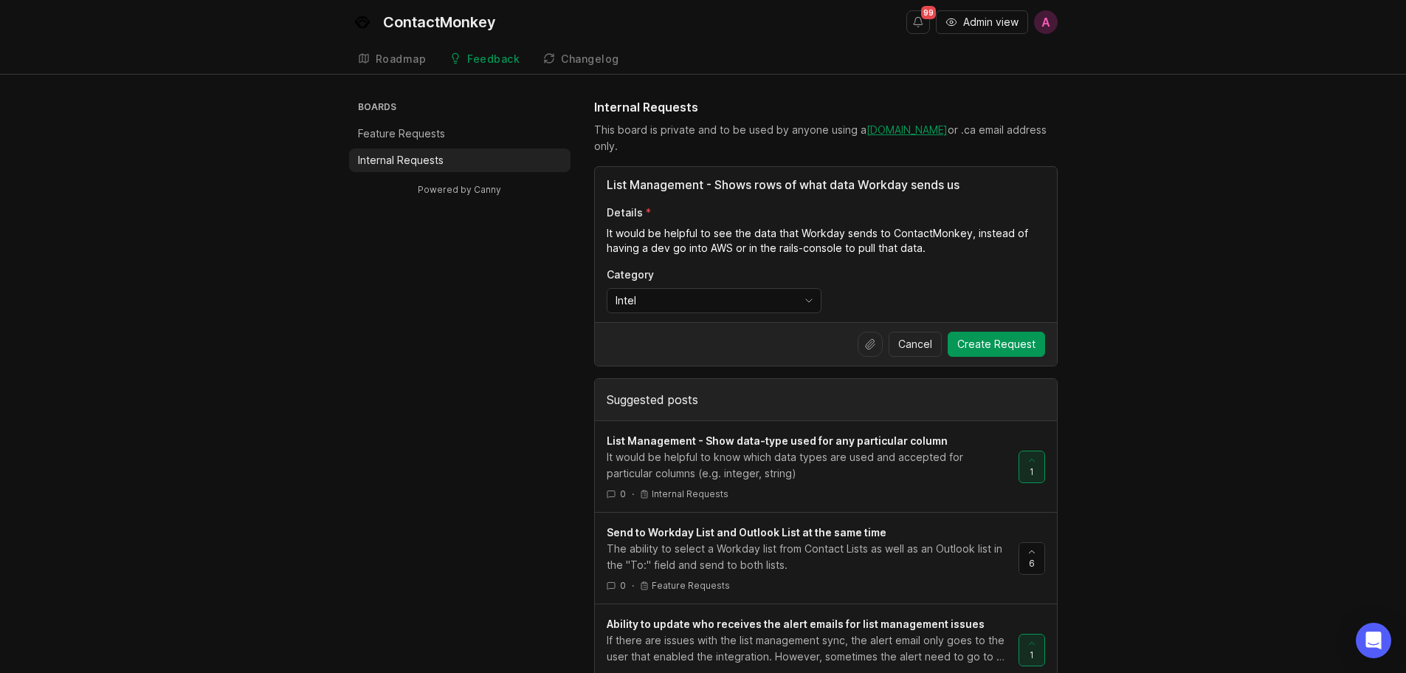
click at [720, 298] on input "Intel" at bounding box center [706, 300] width 180 height 16
click at [944, 250] on textarea "It would be helpful to see the data that Workday sends to ContactMonkey, instea…" at bounding box center [826, 241] width 439 height 30
type textarea "It would be helpful to see the data that Workday sends to ContactMonkey, instea…"
click at [941, 248] on textarea "It would be helpful to see the data that Workday sends to ContactMonkey, instea…" at bounding box center [826, 241] width 439 height 30
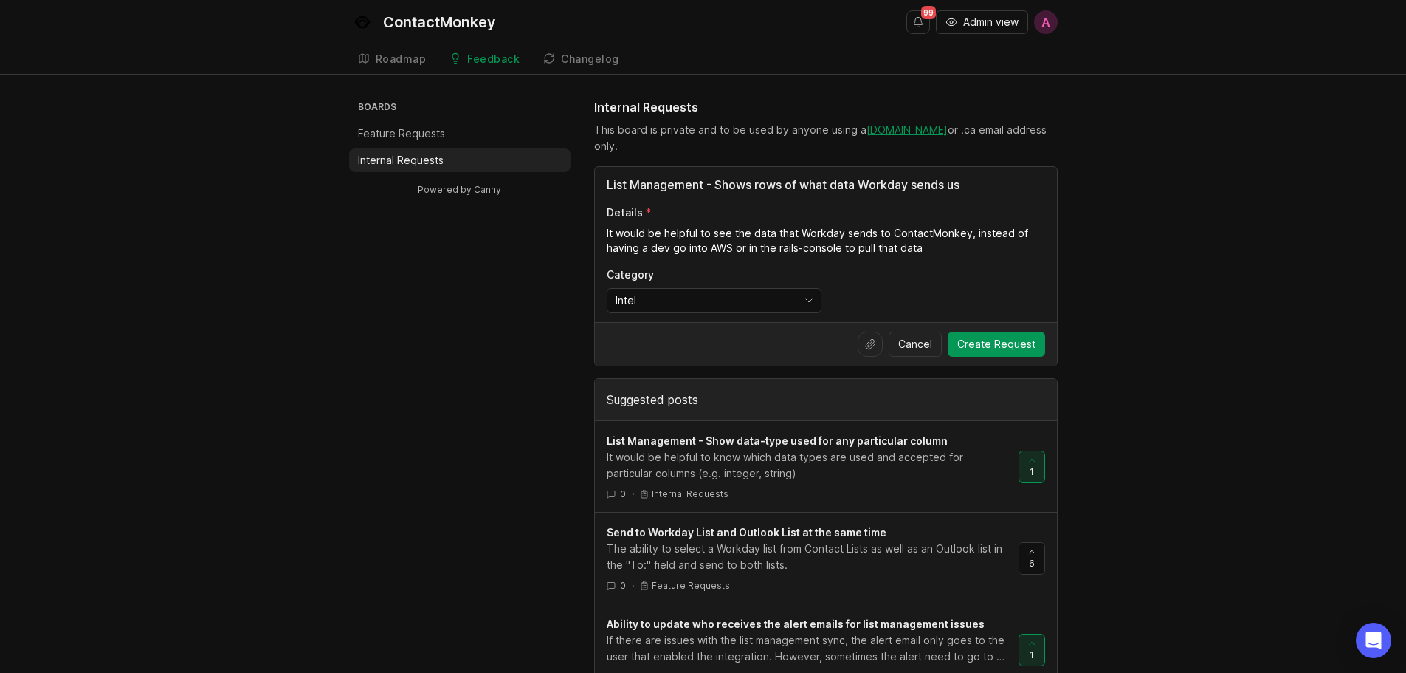
drag, startPoint x: 937, startPoint y: 243, endPoint x: 554, endPoint y: 226, distance: 383.5
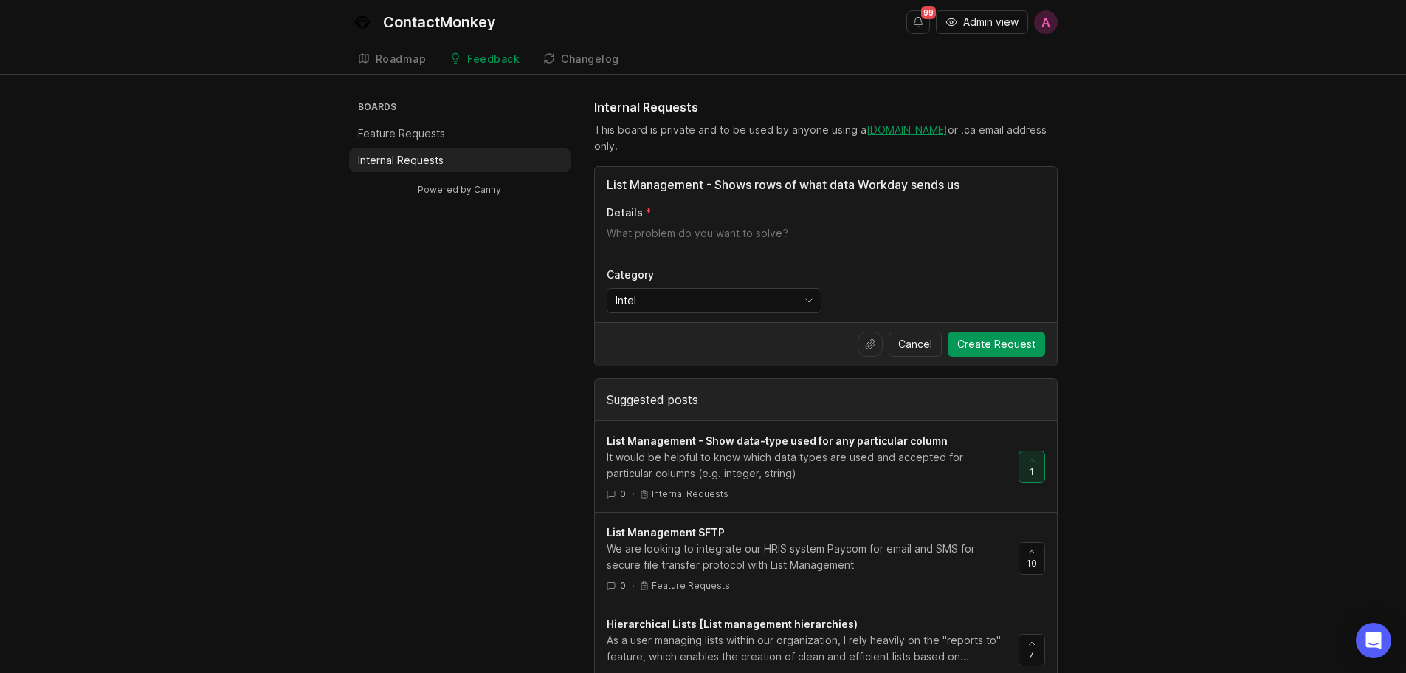
drag, startPoint x: 802, startPoint y: 184, endPoint x: 841, endPoint y: 181, distance: 39.2
click at [802, 184] on input "List Management - Shows rows of what data Workday sends us" at bounding box center [826, 185] width 439 height 18
drag, startPoint x: 982, startPoint y: 184, endPoint x: 520, endPoint y: 184, distance: 462.2
paste input "show a list of soft-deleted Contacts, and a way to undelete them"
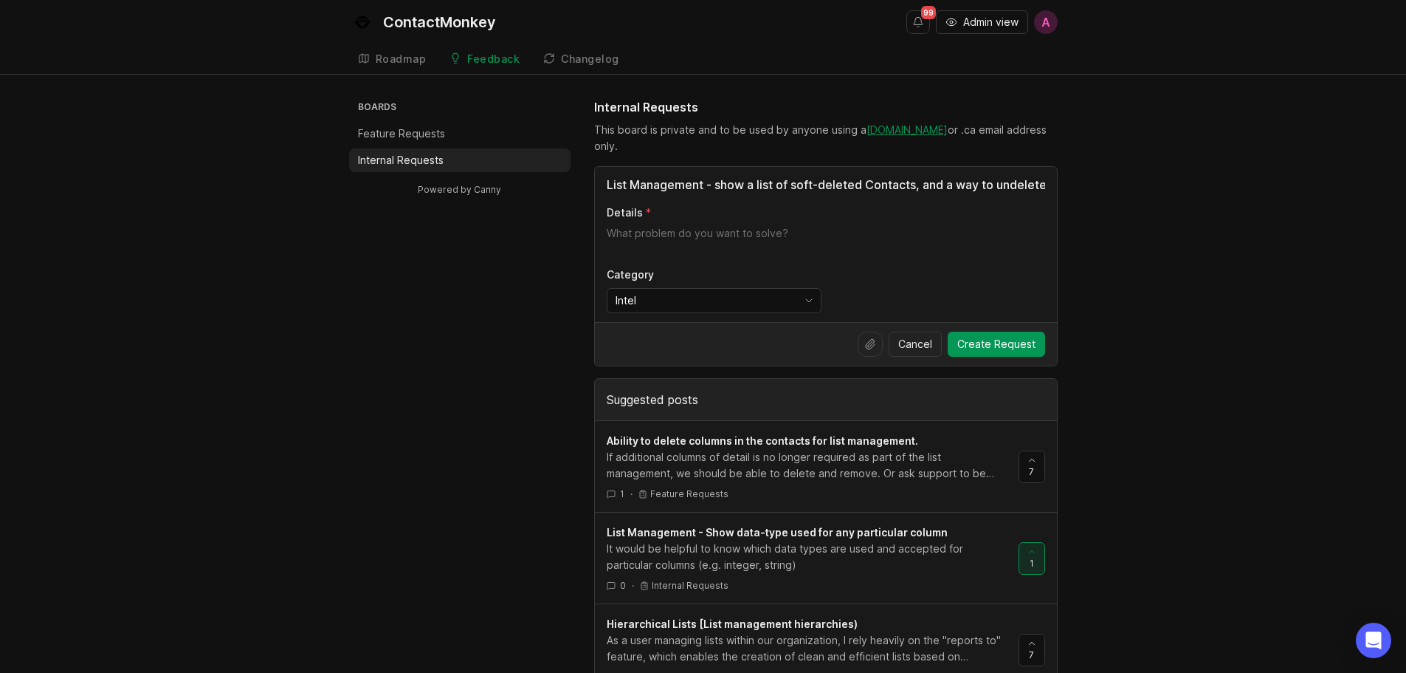
drag, startPoint x: 777, startPoint y: 185, endPoint x: 509, endPoint y: 181, distance: 268.0
click at [885, 185] on input "List Management - show a list of soft-deleted Contacts, and a way to undelete t…" at bounding box center [826, 185] width 439 height 18
type input "List Management - show a list of soft-deleted Contacts, and a way to undelete t…"
drag, startPoint x: 1264, startPoint y: 323, endPoint x: 1178, endPoint y: 330, distance: 86.0
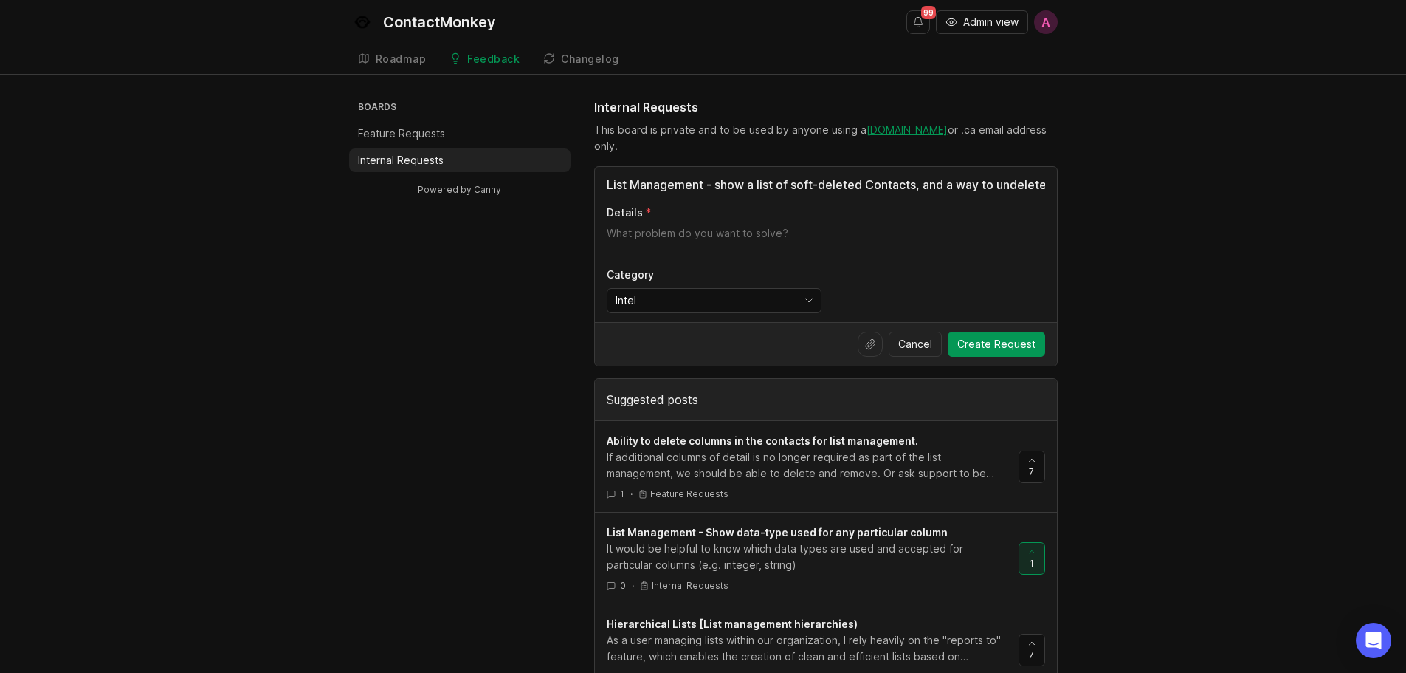
click at [712, 221] on div "List Management - show a list of soft-deleted Contacts, and a way to undelete t…" at bounding box center [826, 244] width 462 height 155
click at [707, 230] on textarea "Details" at bounding box center [826, 241] width 439 height 30
paste textarea "Contacts, and a way for CS to undelete them. Eg2: I've not noticed a lot of thi…"
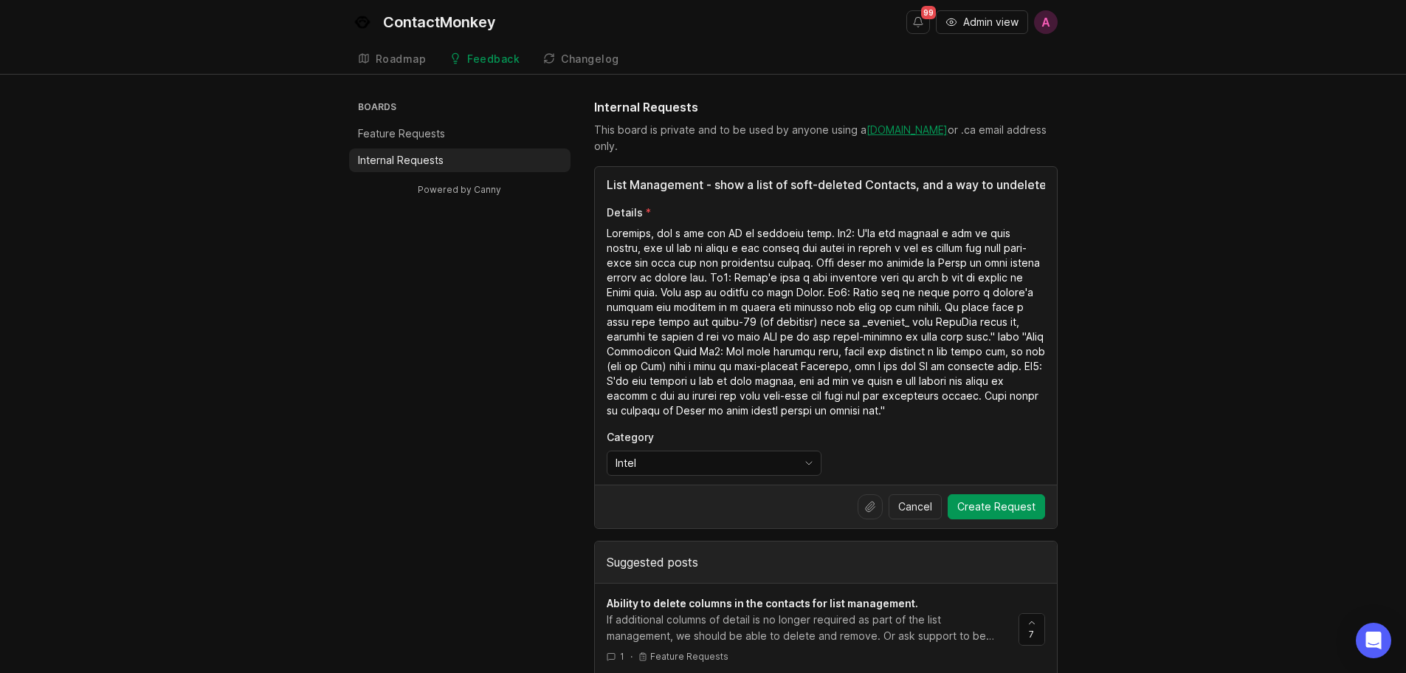
click at [611, 229] on textarea "Details" at bounding box center [826, 322] width 439 height 192
click at [607, 230] on textarea "Details" at bounding box center [826, 322] width 439 height 192
paste textarea "For this support task, which has happened a few times now, we can (for an Org) …"
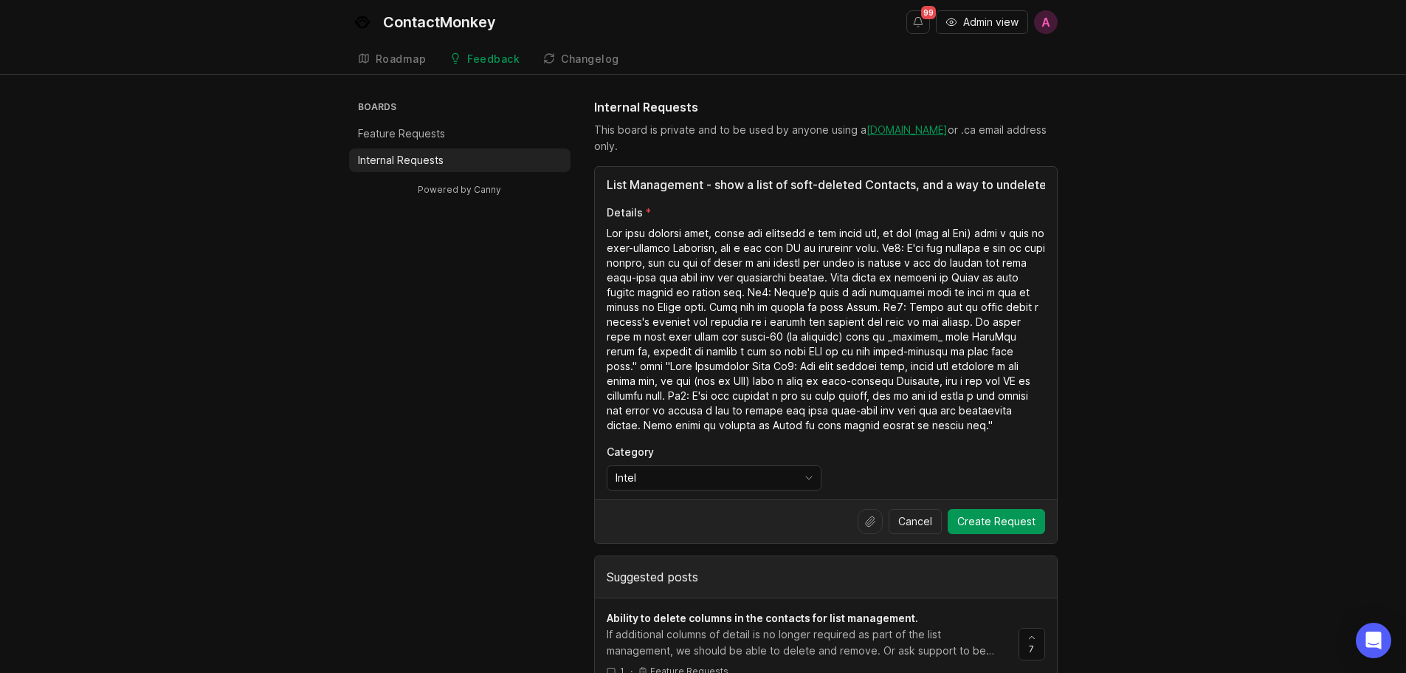
drag, startPoint x: 646, startPoint y: 231, endPoint x: 627, endPoint y: 230, distance: 19.3
click at [627, 230] on textarea "Details" at bounding box center [826, 329] width 439 height 207
drag, startPoint x: 904, startPoint y: 232, endPoint x: 887, endPoint y: 228, distance: 16.7
click at [887, 228] on textarea "Details" at bounding box center [826, 329] width 439 height 207
drag, startPoint x: 982, startPoint y: 233, endPoint x: 926, endPoint y: 227, distance: 56.3
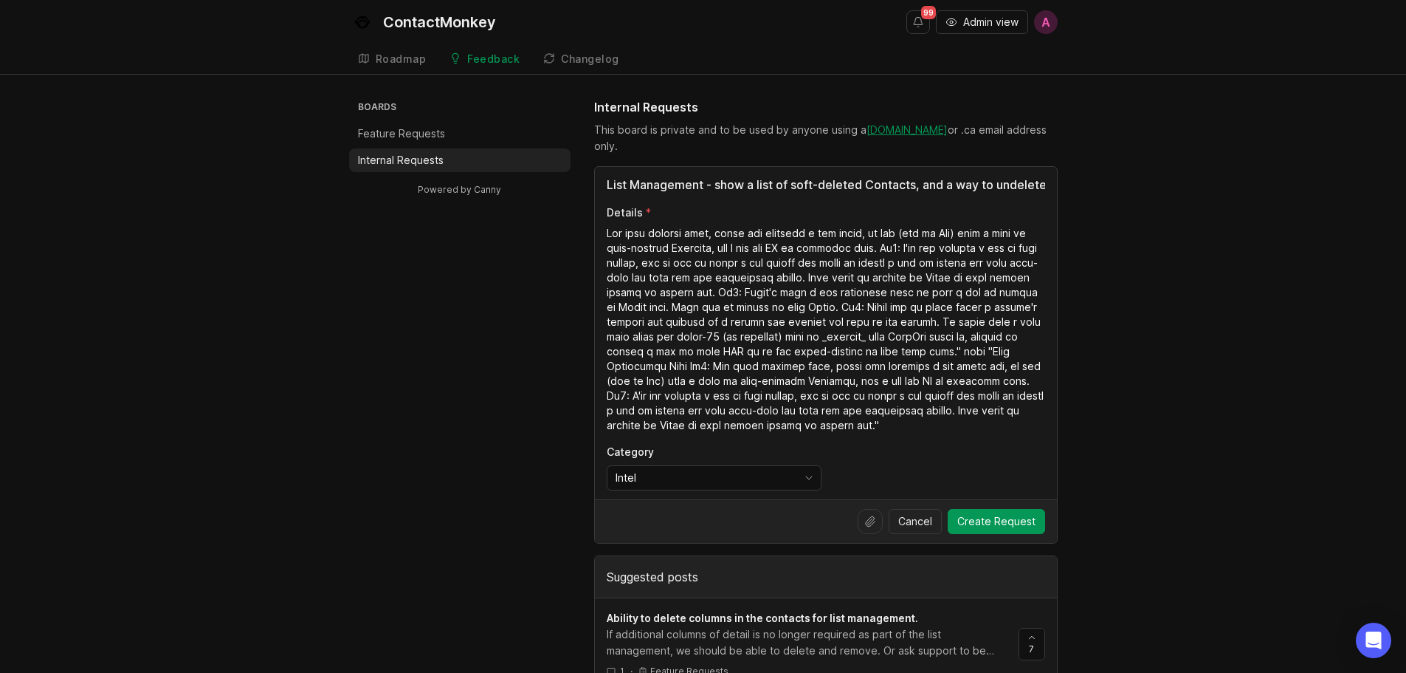
click at [926, 227] on textarea "Details" at bounding box center [826, 329] width 439 height 207
drag, startPoint x: 955, startPoint y: 231, endPoint x: 890, endPoint y: 227, distance: 65.1
click at [890, 227] on textarea "Details" at bounding box center [826, 329] width 439 height 207
drag, startPoint x: 815, startPoint y: 246, endPoint x: 801, endPoint y: 245, distance: 14.0
click at [801, 245] on textarea "Details" at bounding box center [826, 329] width 439 height 207
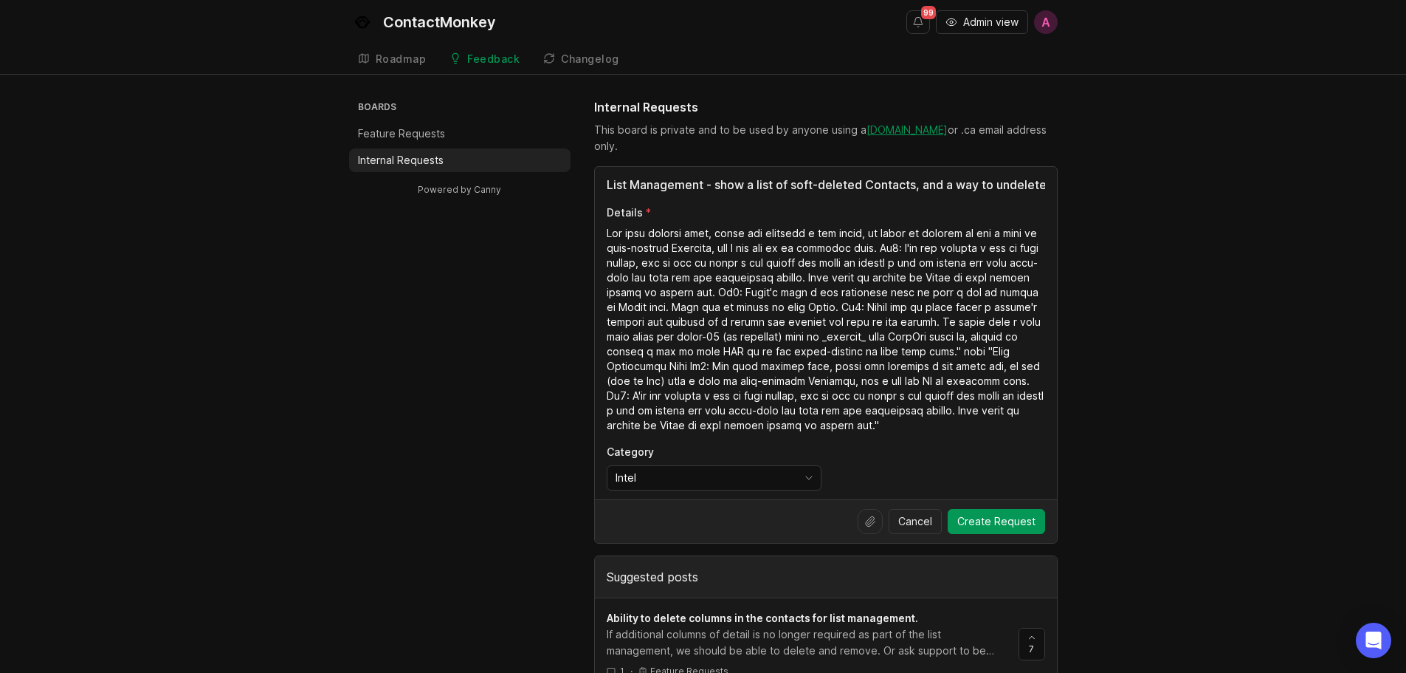
drag, startPoint x: 904, startPoint y: 243, endPoint x: 911, endPoint y: 418, distance: 175.1
click at [911, 418] on textarea "Details" at bounding box center [826, 329] width 439 height 207
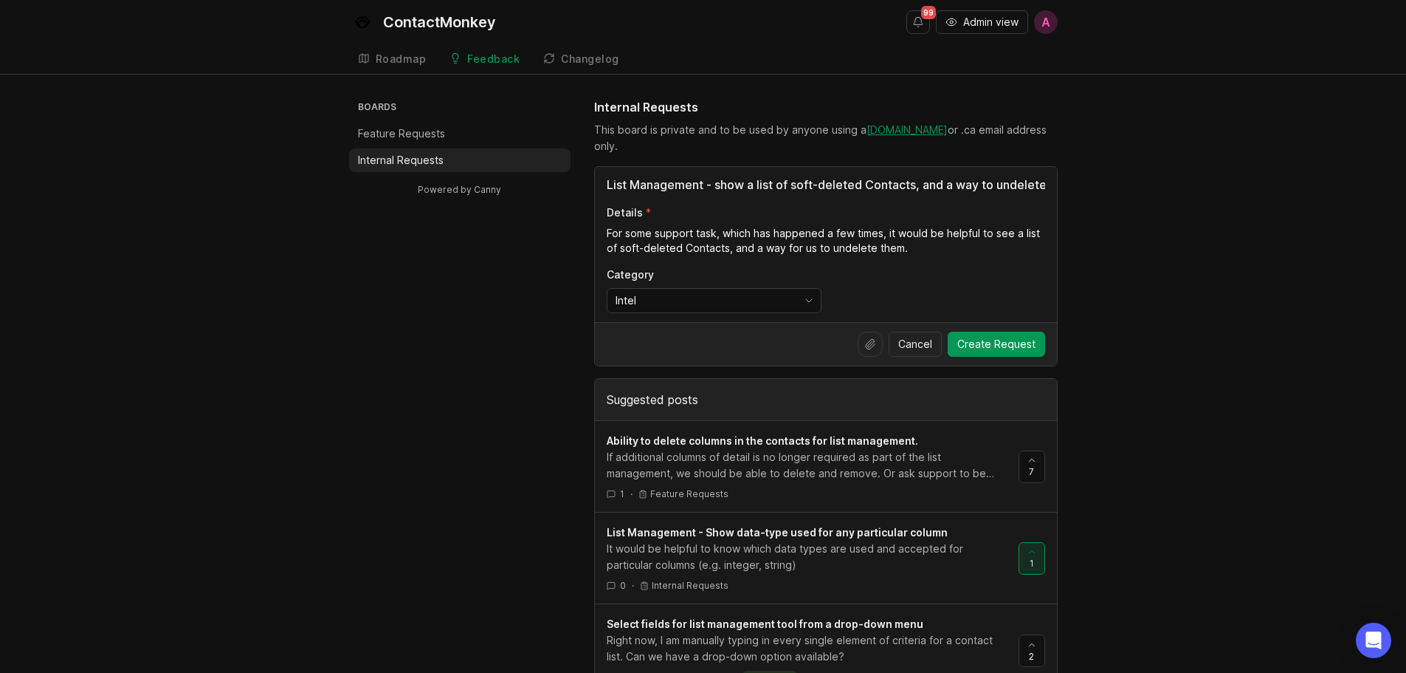
click at [607, 233] on textarea "For some support task, which has happened a few times, it would be helpful to s…" at bounding box center [826, 241] width 439 height 30
paste textarea "If a user has an active LM integration syncing contacts to the CM Directory and…"
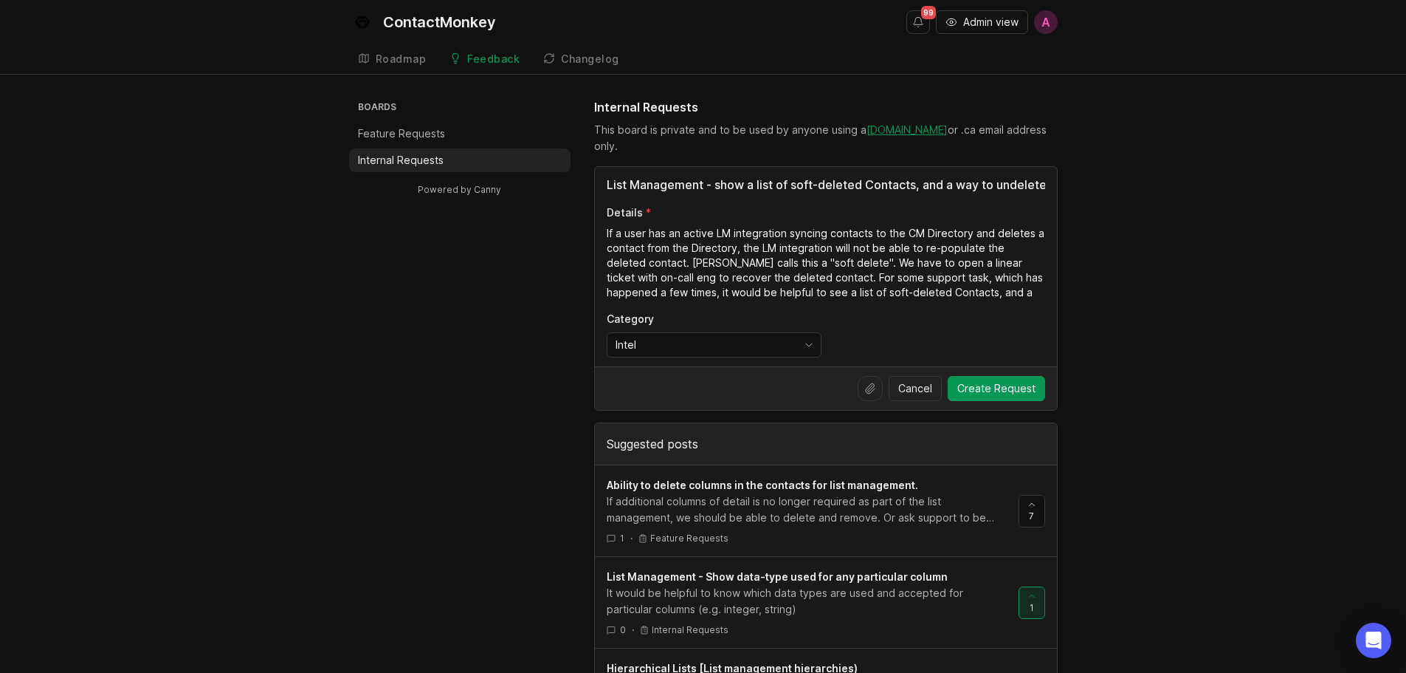
click at [650, 265] on textarea "If a user has an active LM integration syncing contacts to the CM Directory and…" at bounding box center [826, 263] width 439 height 74
drag, startPoint x: 1032, startPoint y: 274, endPoint x: 749, endPoint y: 272, distance: 283.5
click at [749, 272] on textarea "If a user has an active LM integration syncing contacts to the CM Directory and…" at bounding box center [826, 263] width 439 height 74
click at [814, 293] on textarea "If a user has an active LM integration syncing contacts to the CM Directory and…" at bounding box center [826, 263] width 439 height 74
drag, startPoint x: 666, startPoint y: 293, endPoint x: 654, endPoint y: 292, distance: 11.8
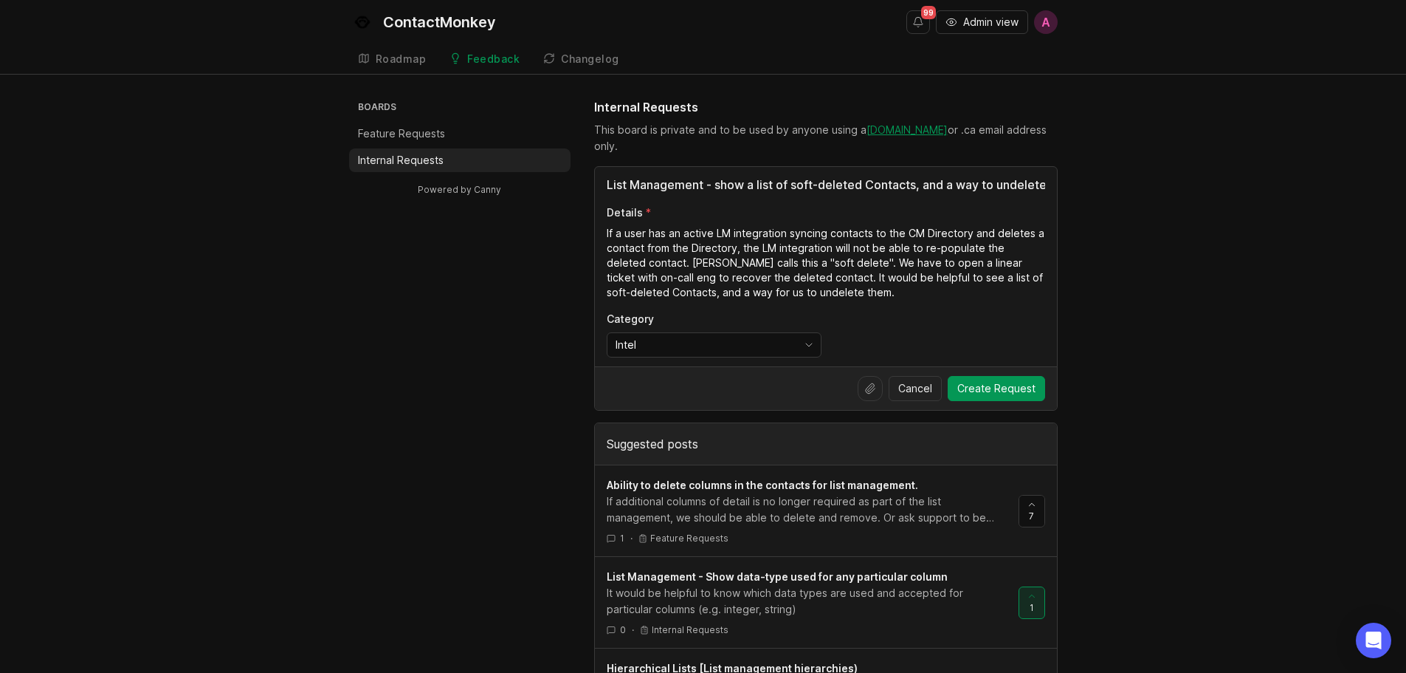
click at [654, 292] on textarea "If a user has an active LM integration syncing contacts to the CM Directory and…" at bounding box center [826, 263] width 439 height 74
click at [890, 292] on textarea "If a user has an active LM integration syncing contacts to the CM Directory and…" at bounding box center [826, 263] width 439 height 74
click at [906, 243] on textarea "If a user has an active LM integration syncing contacts to the CM Directory and…" at bounding box center [826, 263] width 439 height 74
click at [908, 293] on textarea "If a user has an active LM integration syncing contacts to the CM Directory and…" at bounding box center [826, 263] width 439 height 74
click at [966, 295] on textarea "If a user has an active LM integration syncing contacts to the CM Directory and…" at bounding box center [826, 263] width 439 height 74
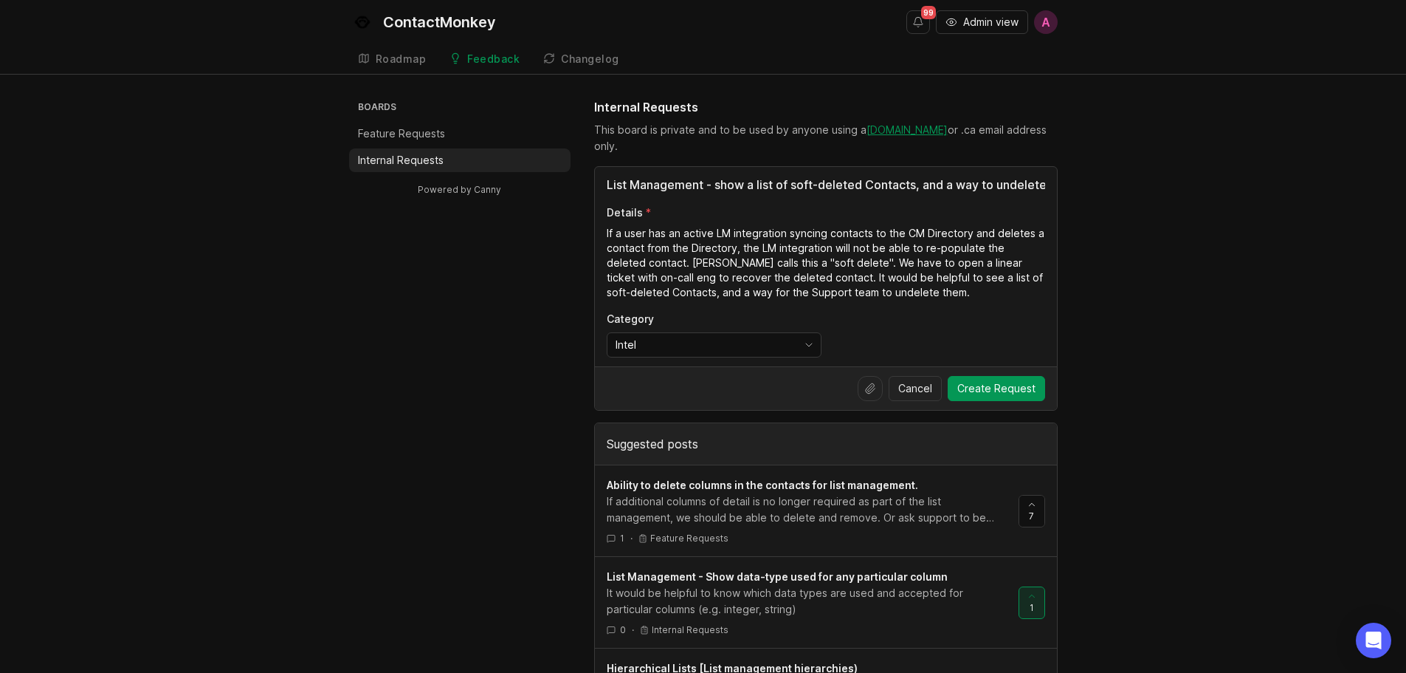
click at [966, 295] on textarea "If a user has an active LM integration syncing contacts to the CM Directory and…" at bounding box center [826, 263] width 439 height 74
drag, startPoint x: 966, startPoint y: 295, endPoint x: 756, endPoint y: 282, distance: 210.8
click at [756, 282] on textarea "If a user has an active LM integration syncing contacts to the CM Directory and…" at bounding box center [826, 263] width 439 height 74
click at [889, 284] on textarea "If a user has an active LM integration syncing contacts to the CM Directory and…" at bounding box center [826, 263] width 439 height 74
type textarea "If a user has an active LM integration syncing contacts to the CM Directory and…"
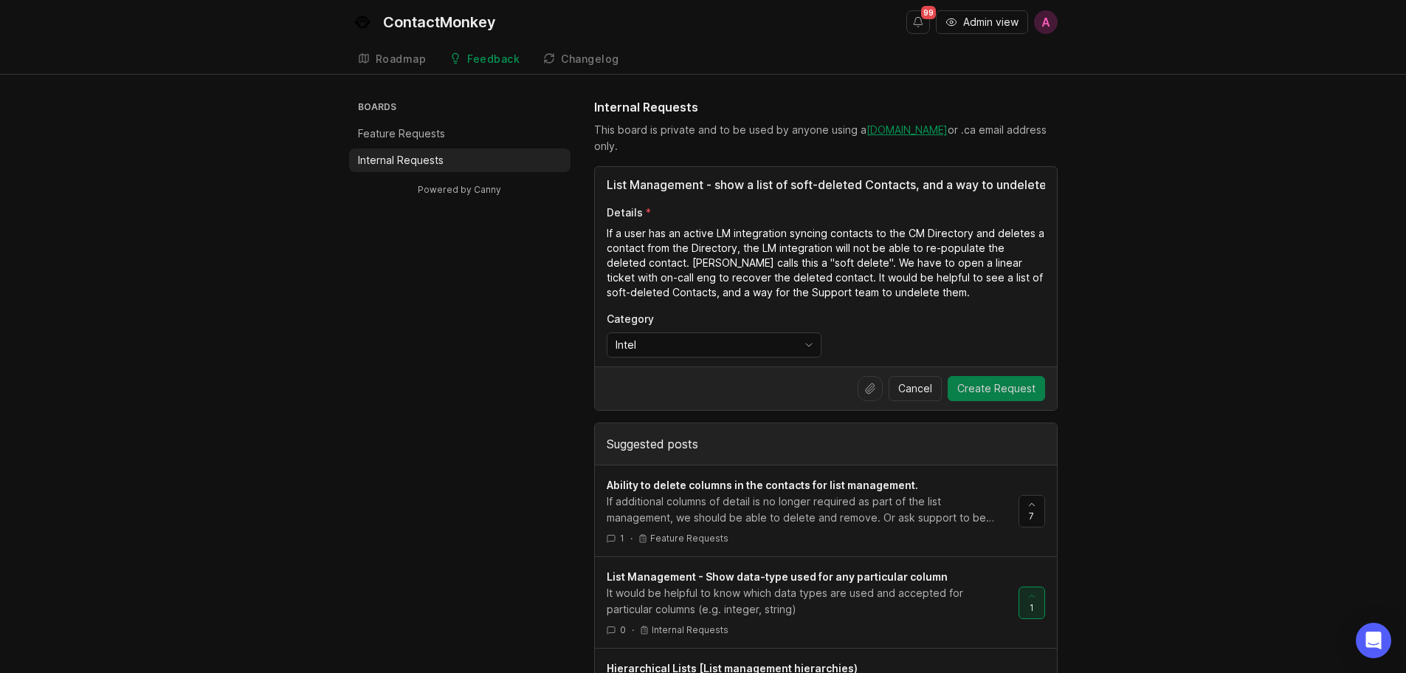
click at [995, 390] on span "Create Request" at bounding box center [997, 388] width 78 height 15
